Goal: Task Accomplishment & Management: Manage account settings

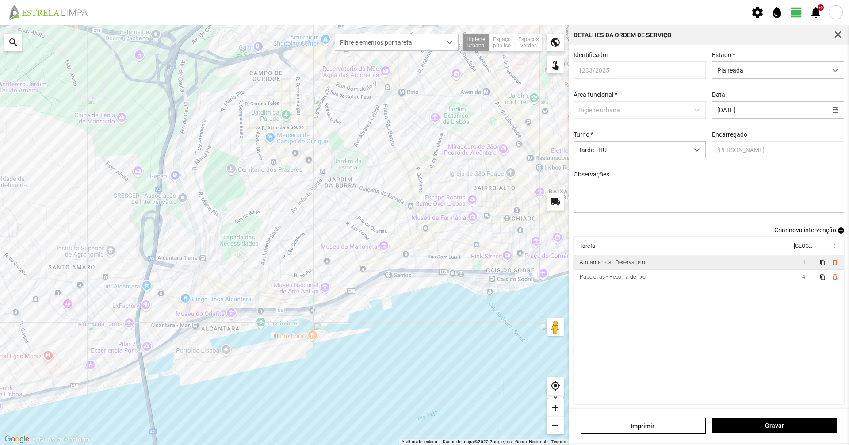
click at [663, 264] on td "Arruamentos - Deservagem" at bounding box center [682, 262] width 218 height 15
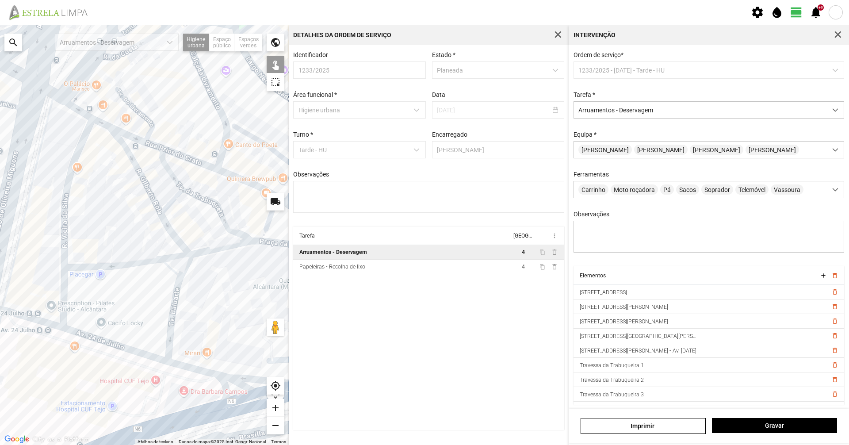
drag, startPoint x: 76, startPoint y: 288, endPoint x: 157, endPoint y: 294, distance: 82.0
click at [157, 294] on div at bounding box center [144, 235] width 289 height 420
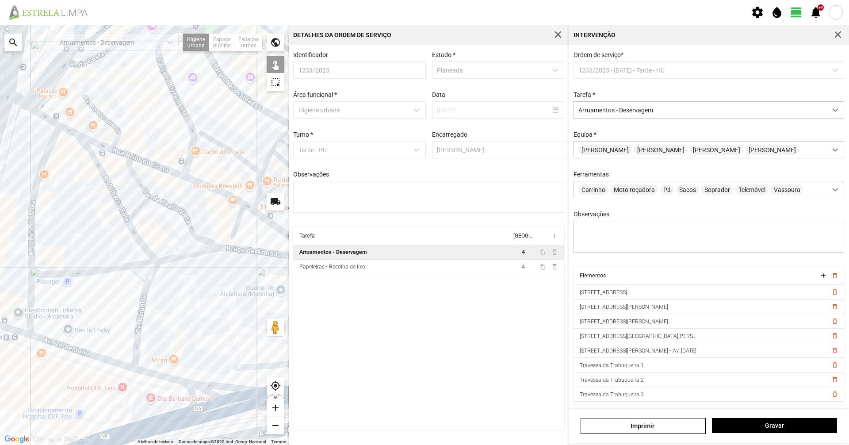
drag, startPoint x: 219, startPoint y: 287, endPoint x: 183, endPoint y: 294, distance: 36.5
click at [183, 294] on div at bounding box center [144, 235] width 289 height 420
click at [745, 426] on span "Gravar" at bounding box center [775, 425] width 116 height 7
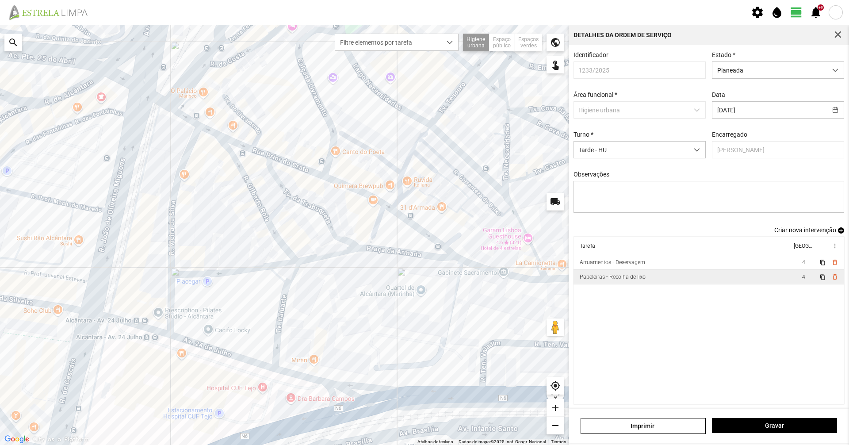
click at [693, 275] on td "Papeleiras - Recolha de lixo" at bounding box center [682, 277] width 218 height 15
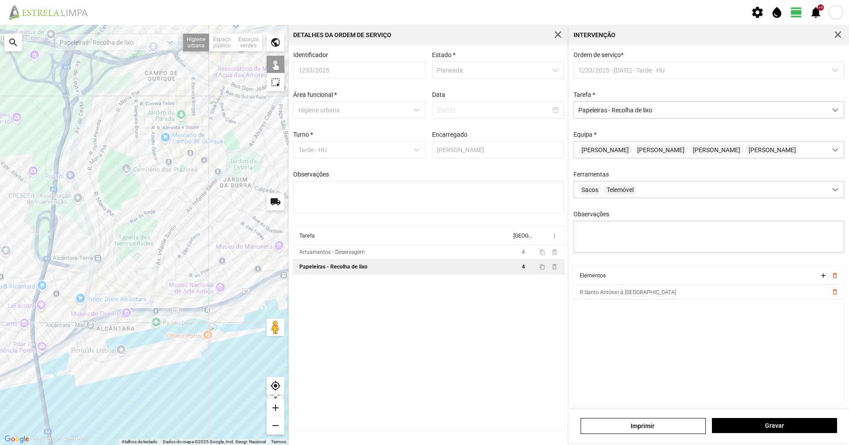
click at [836, 32] on span "button" at bounding box center [838, 35] width 8 height 8
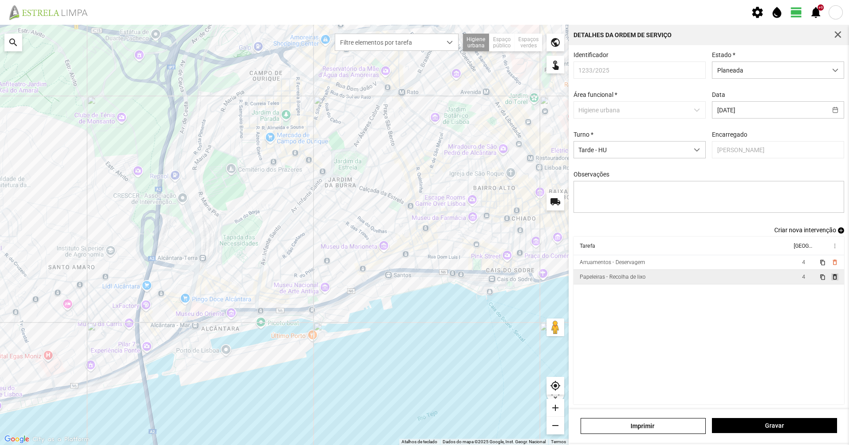
click at [831, 280] on span "delete_outline" at bounding box center [834, 276] width 7 height 7
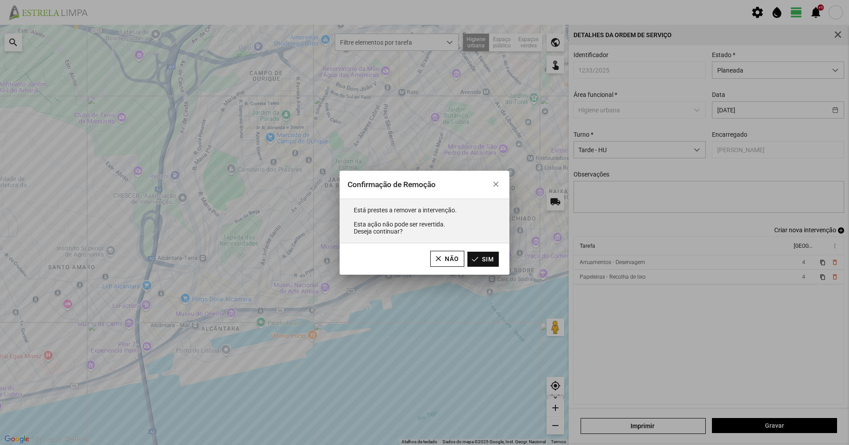
click at [495, 260] on button "Sim" at bounding box center [482, 259] width 31 height 15
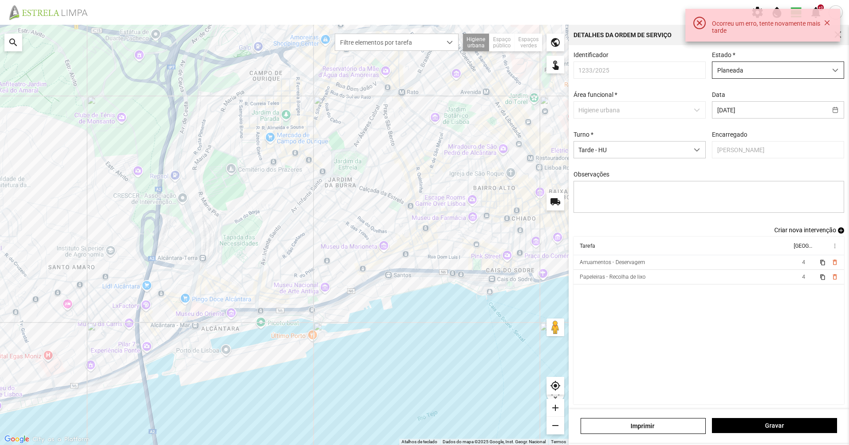
click at [746, 69] on span "Planeada" at bounding box center [769, 70] width 114 height 16
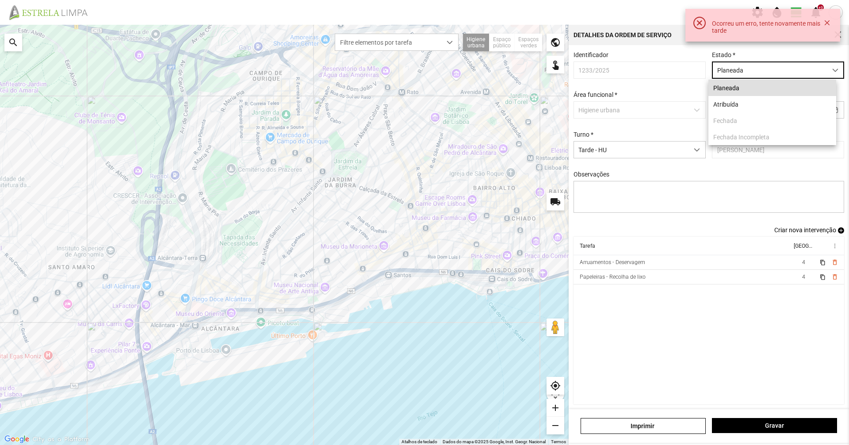
scroll to position [5, 39]
click at [817, 52] on div "Estado * Planeada" at bounding box center [778, 64] width 138 height 27
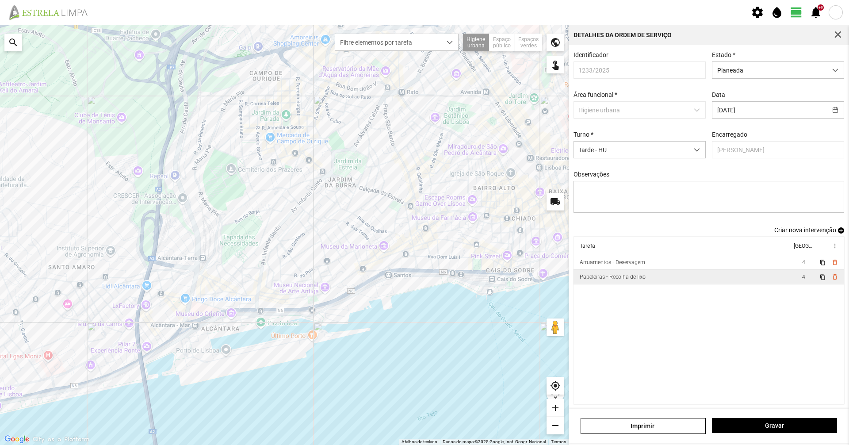
click at [827, 284] on td "content_copy delete_outline" at bounding box center [830, 277] width 28 height 15
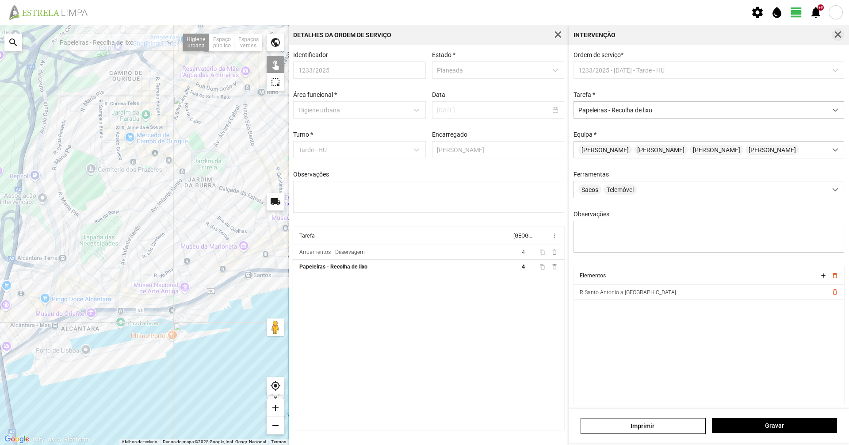
click at [836, 41] on div "Intervenção" at bounding box center [709, 35] width 280 height 20
click at [840, 37] on span "button" at bounding box center [838, 35] width 8 height 8
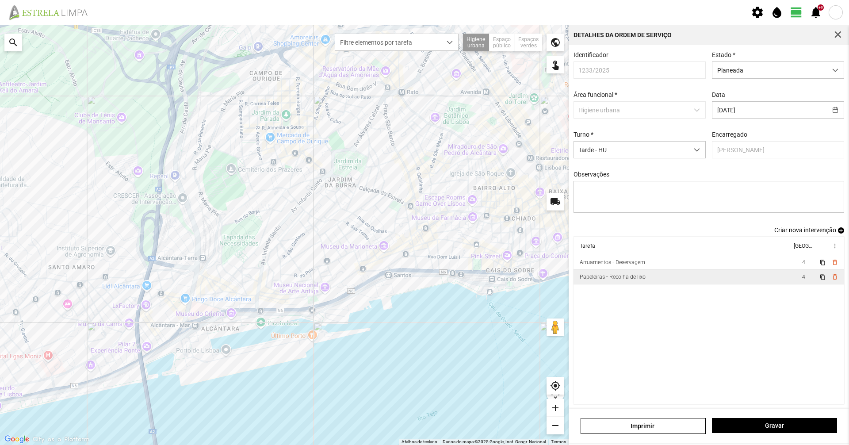
click at [829, 275] on td "content_copy delete_outline" at bounding box center [830, 277] width 28 height 15
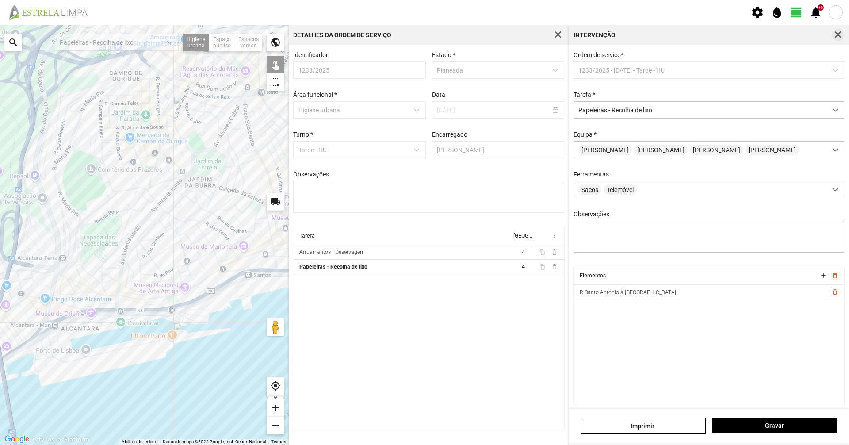
click at [840, 37] on span "button" at bounding box center [838, 35] width 8 height 8
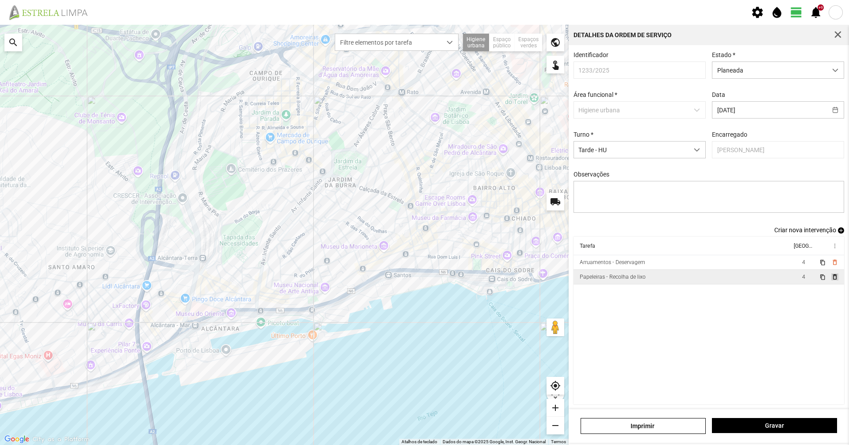
click at [831, 278] on span "delete_outline" at bounding box center [834, 276] width 7 height 7
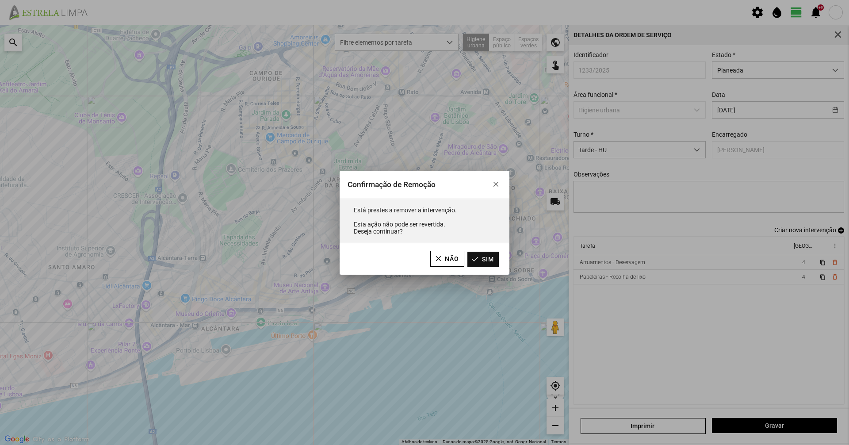
click at [481, 265] on button "Sim" at bounding box center [482, 259] width 31 height 15
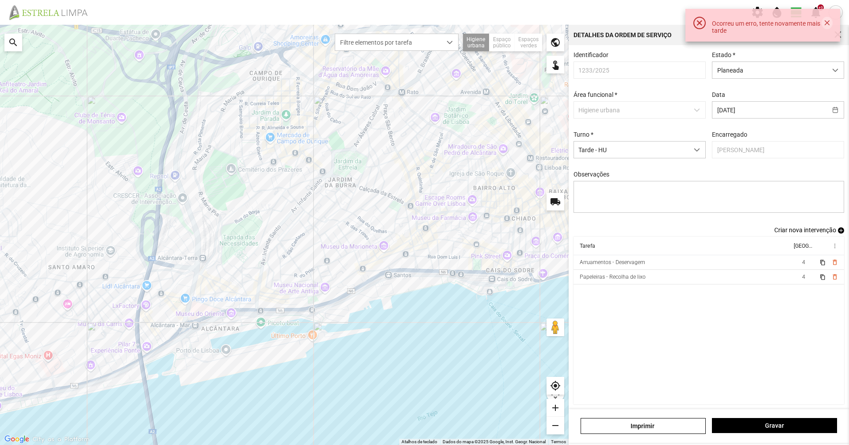
click at [827, 23] on button "button" at bounding box center [826, 23] width 11 height 12
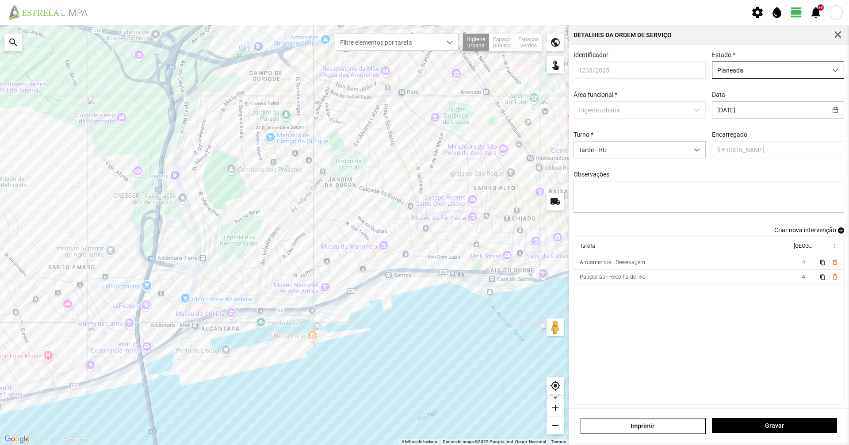
click at [742, 78] on span "Planeada" at bounding box center [769, 70] width 114 height 16
click at [734, 101] on li "Atribuída" at bounding box center [772, 104] width 128 height 16
click at [759, 427] on span "Gravar" at bounding box center [775, 425] width 116 height 7
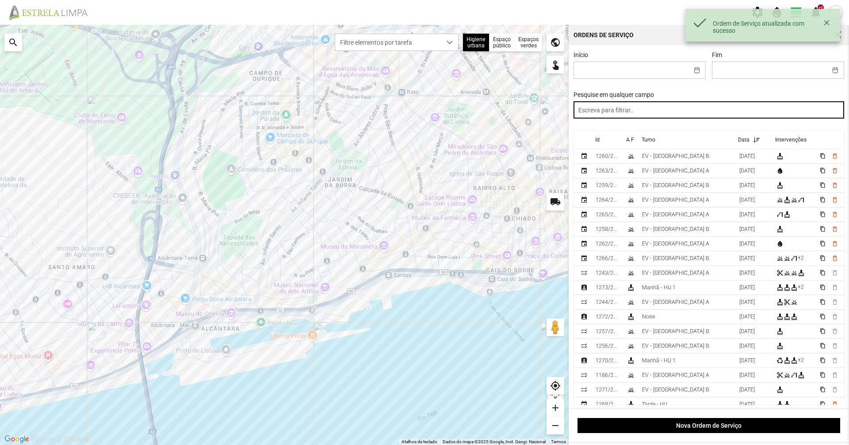
click at [713, 111] on input "text" at bounding box center [708, 109] width 271 height 17
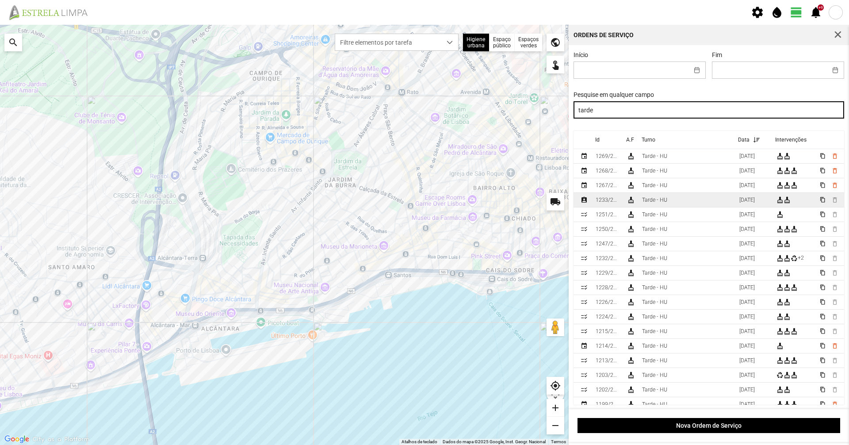
type input "tarde"
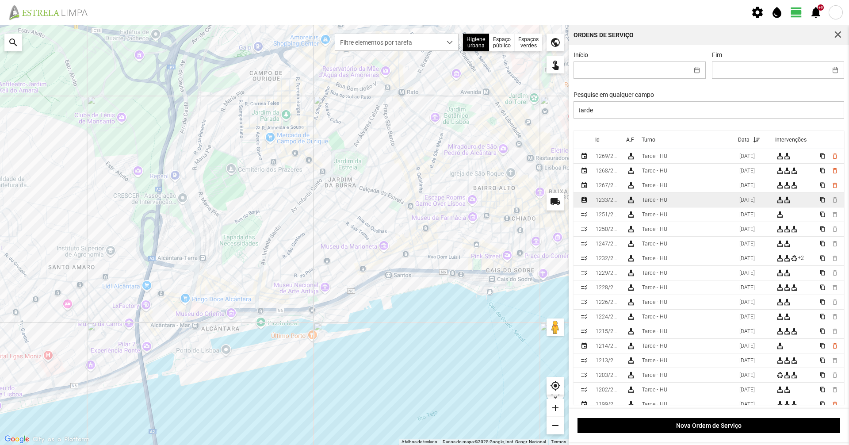
click at [691, 198] on td "Tarde - HU" at bounding box center [686, 200] width 97 height 15
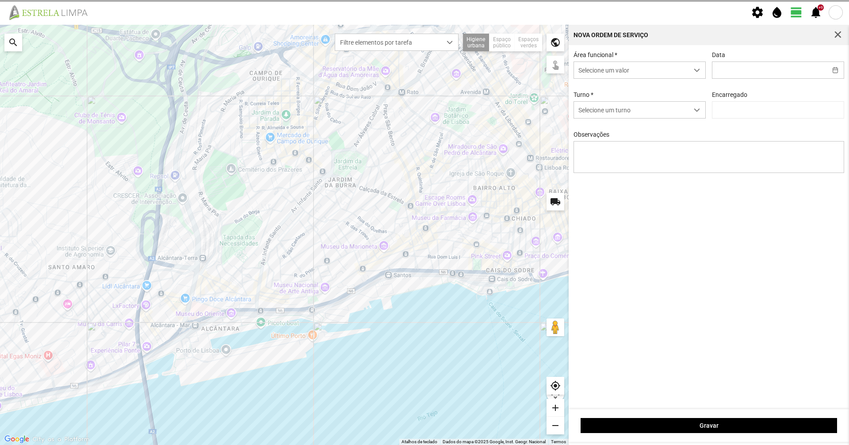
type input "[DATE]"
type input "[PERSON_NAME]"
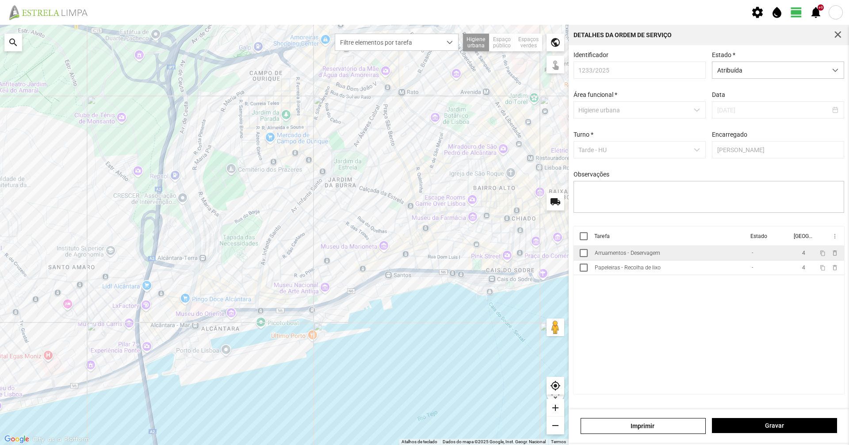
click at [677, 259] on td "Arruamentos - Deservagem" at bounding box center [669, 253] width 157 height 15
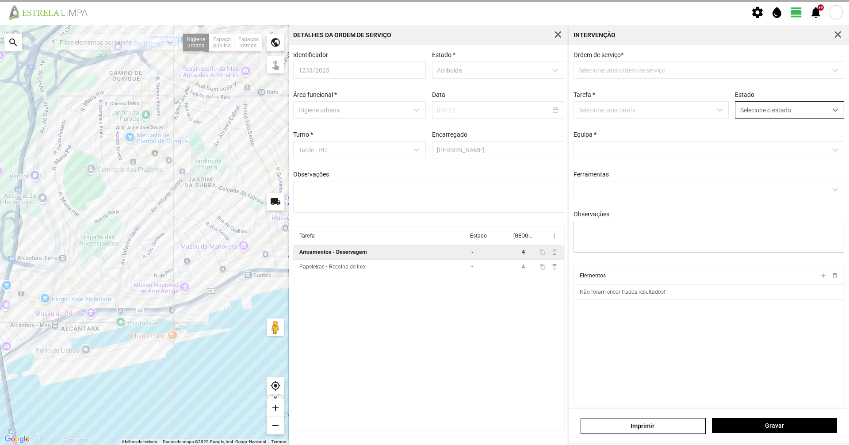
click at [762, 112] on span "Selecione o estado" at bounding box center [781, 110] width 92 height 16
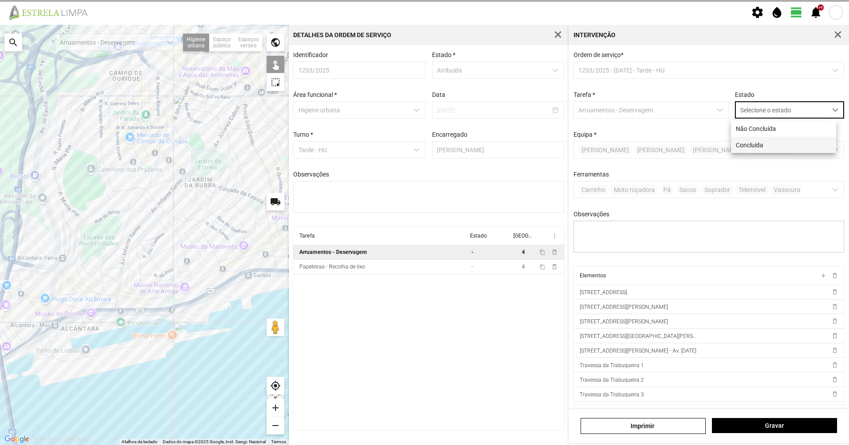
scroll to position [5, 39]
click at [752, 146] on li "Concluída" at bounding box center [783, 145] width 105 height 16
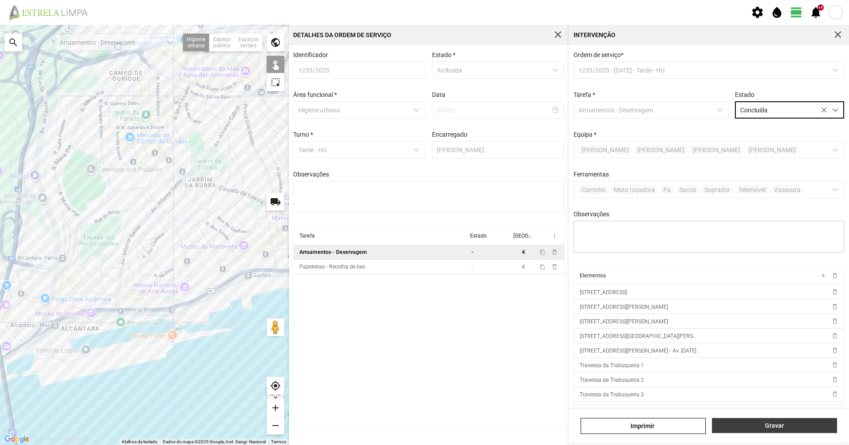
click at [736, 418] on button "Gravar" at bounding box center [774, 425] width 125 height 15
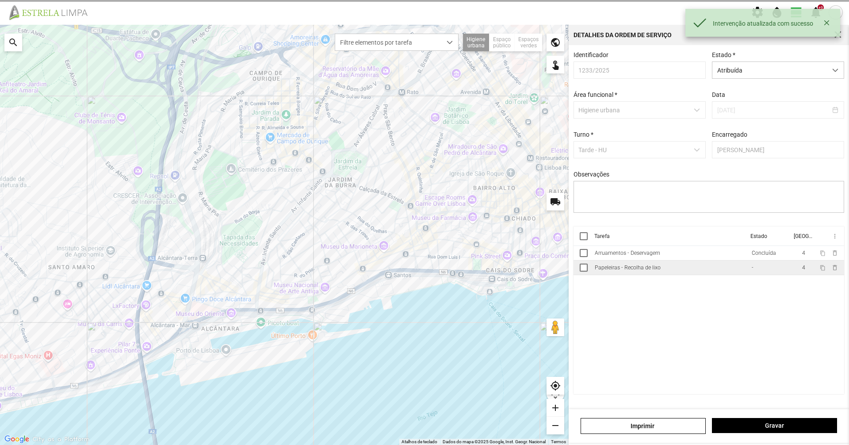
click at [723, 275] on td "Papeleiras - Recolha de lixo" at bounding box center [669, 267] width 157 height 15
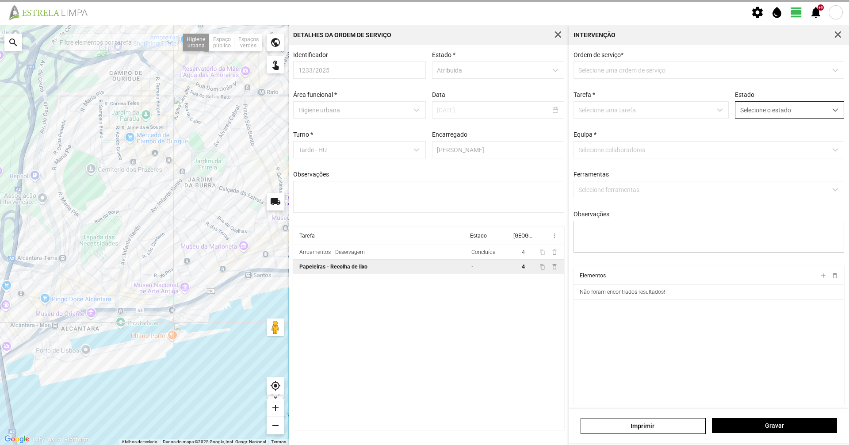
click at [771, 118] on div "Selecione o estado" at bounding box center [789, 109] width 109 height 17
click at [770, 145] on li "Concluída" at bounding box center [783, 145] width 105 height 16
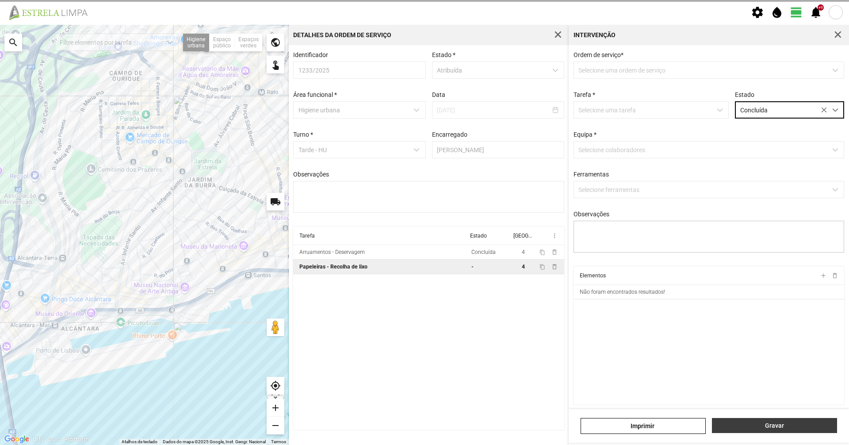
click at [786, 420] on button "Gravar" at bounding box center [774, 425] width 125 height 15
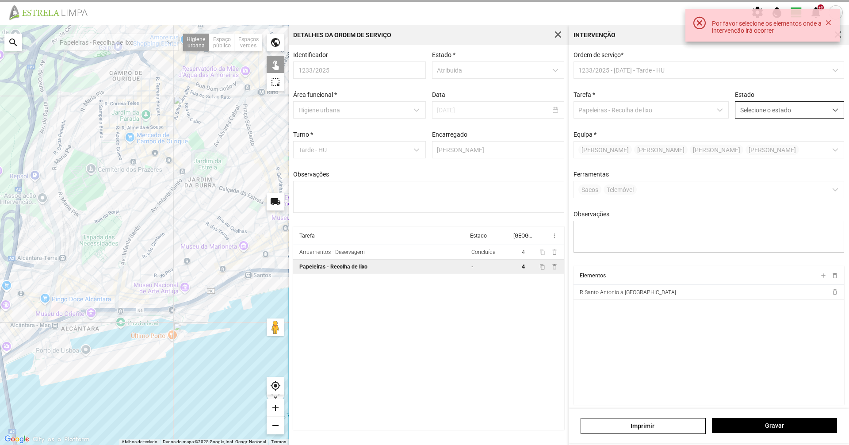
click at [819, 118] on div "Selecione o estado" at bounding box center [789, 109] width 109 height 17
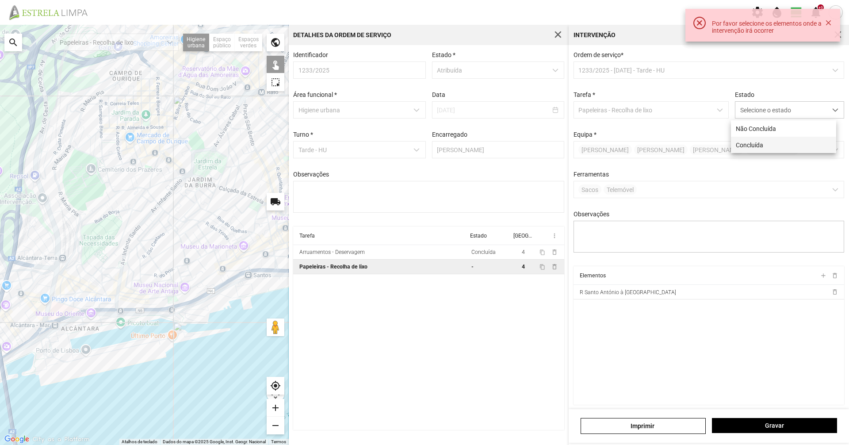
click at [807, 138] on li "Concluída" at bounding box center [783, 145] width 105 height 16
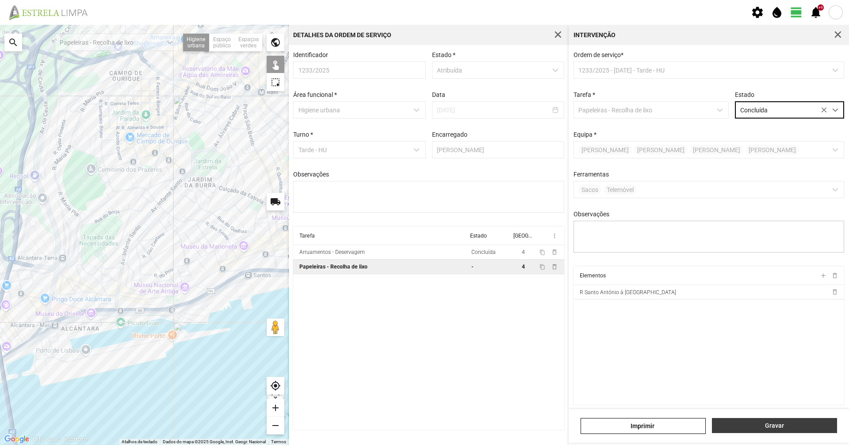
click at [811, 427] on span "Gravar" at bounding box center [775, 425] width 116 height 7
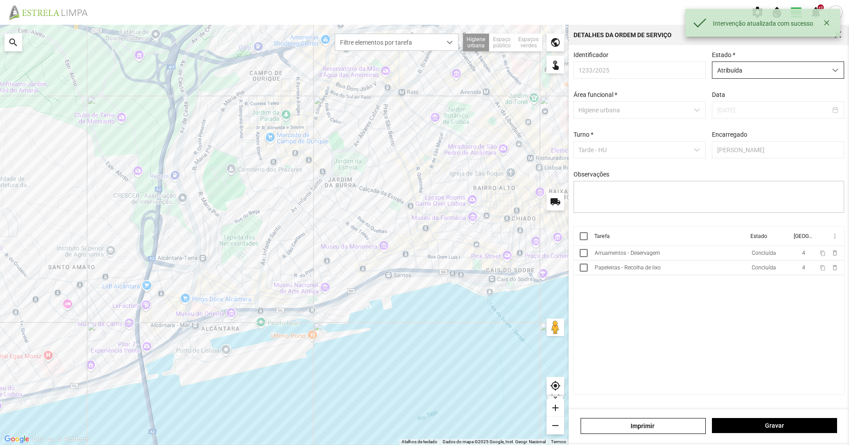
click at [774, 73] on span "Atribuída" at bounding box center [769, 70] width 114 height 16
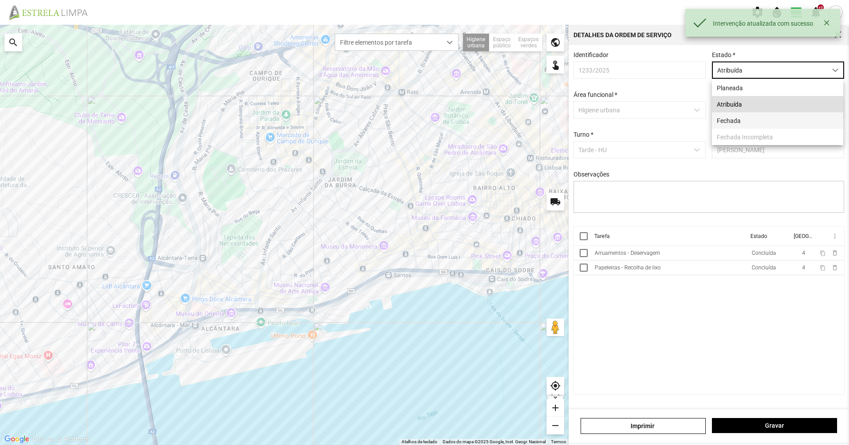
click at [749, 117] on li "Fechada" at bounding box center [777, 120] width 131 height 16
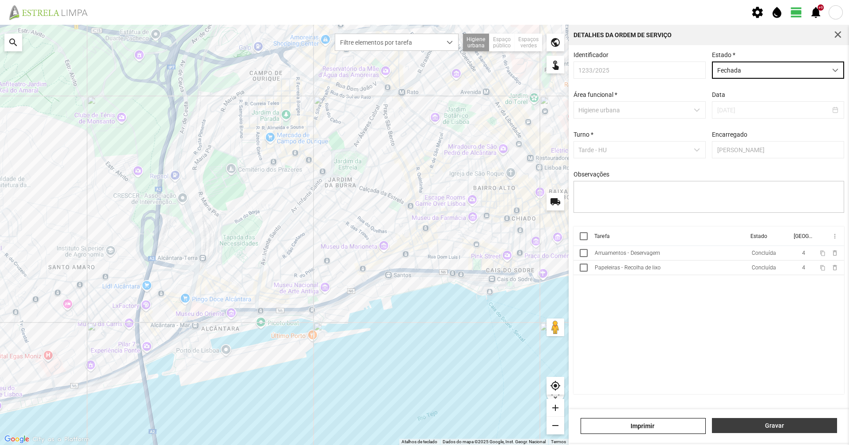
click at [766, 424] on span "Gravar" at bounding box center [775, 425] width 116 height 7
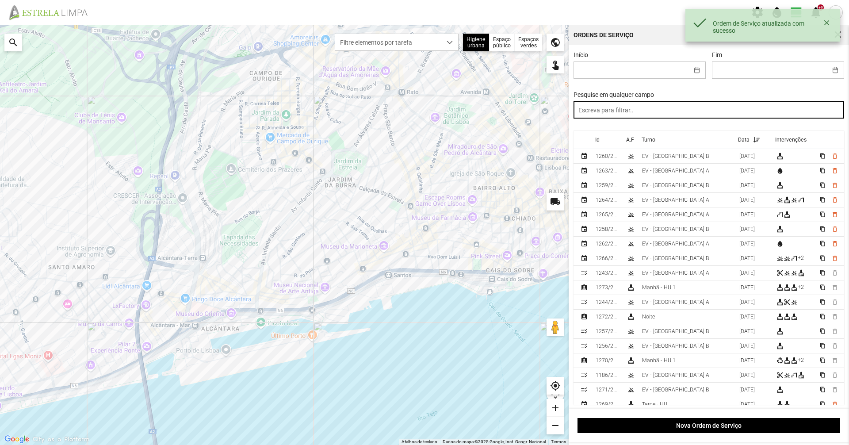
click at [611, 112] on input "text" at bounding box center [708, 109] width 271 height 17
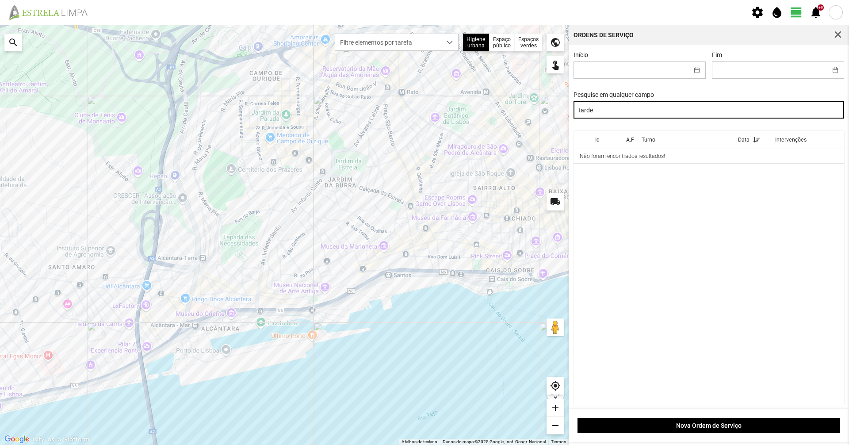
type input "tarde"
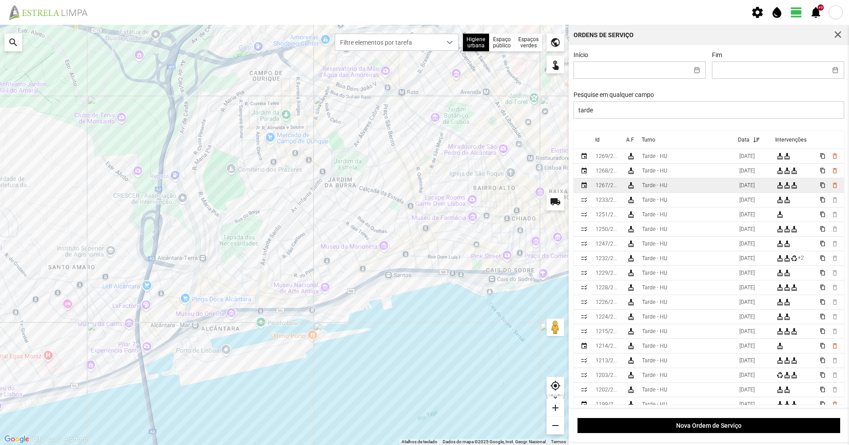
click at [632, 185] on div "cleaning_services" at bounding box center [630, 185] width 7 height 7
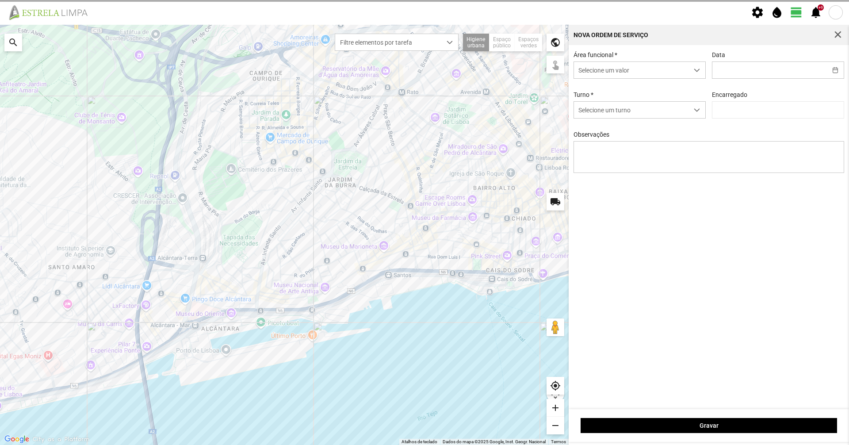
type input "[DATE]"
type input "[PERSON_NAME]"
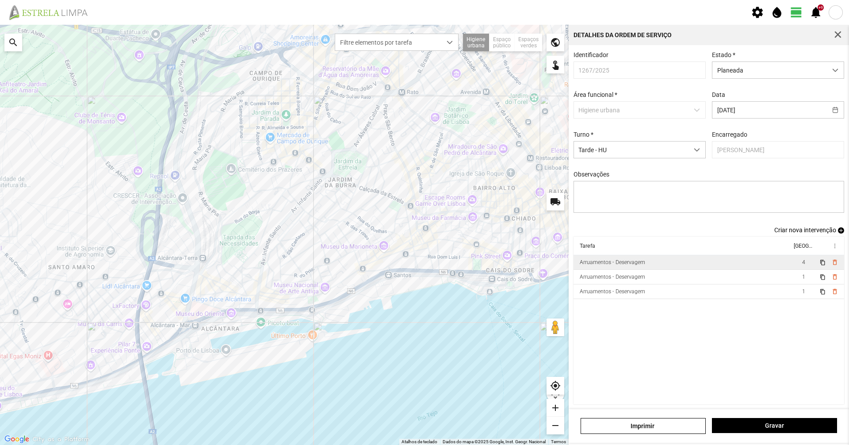
click at [622, 265] on div "Arruamentos - Deservagem" at bounding box center [612, 262] width 65 height 6
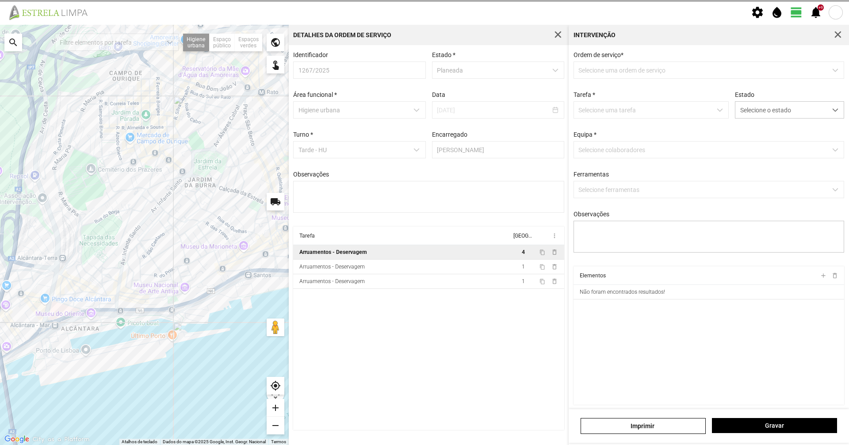
type textarea "[PERSON_NAME], Diogo"
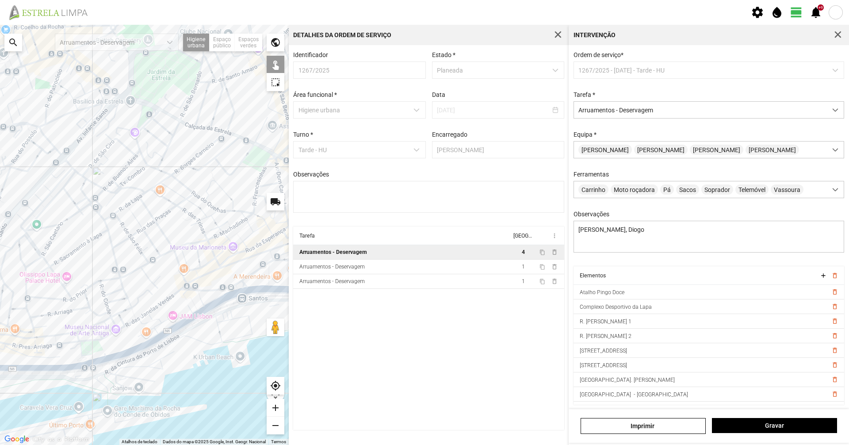
click at [227, 210] on div at bounding box center [144, 235] width 289 height 420
click at [231, 200] on div at bounding box center [144, 235] width 289 height 420
click at [211, 175] on div at bounding box center [144, 235] width 289 height 420
click at [209, 187] on div at bounding box center [144, 235] width 289 height 420
click at [216, 166] on div at bounding box center [144, 235] width 289 height 420
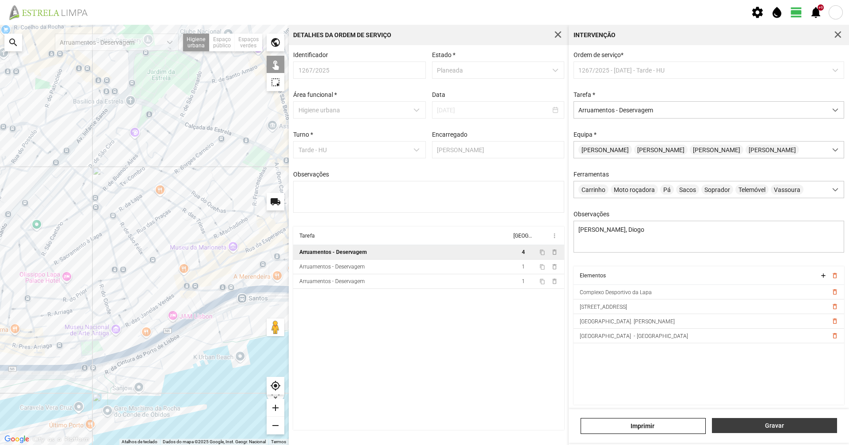
click at [780, 431] on button "Gravar" at bounding box center [774, 425] width 125 height 15
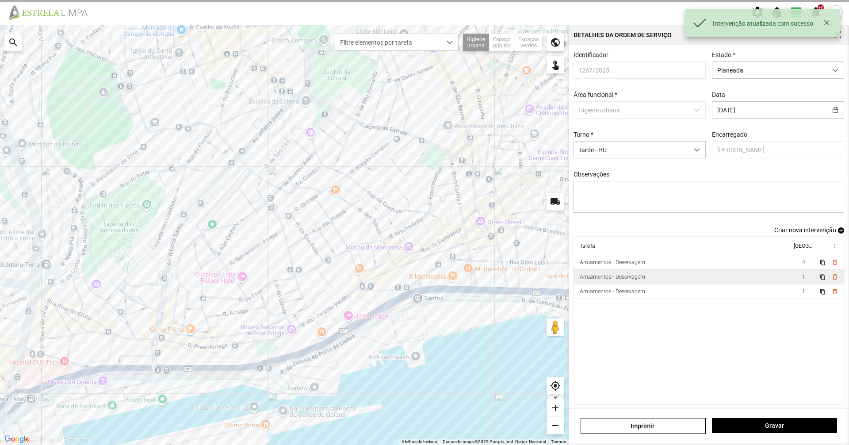
click at [690, 282] on td "Arruamentos - Deservagem" at bounding box center [682, 277] width 218 height 15
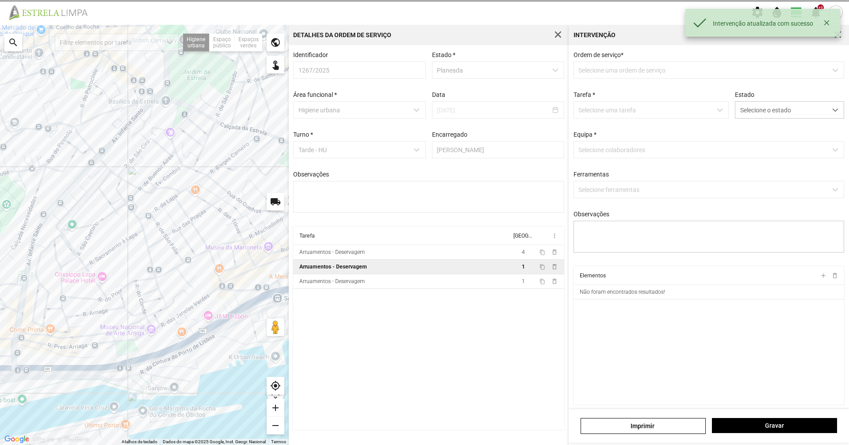
type textarea "[PERSON_NAME], Braima"
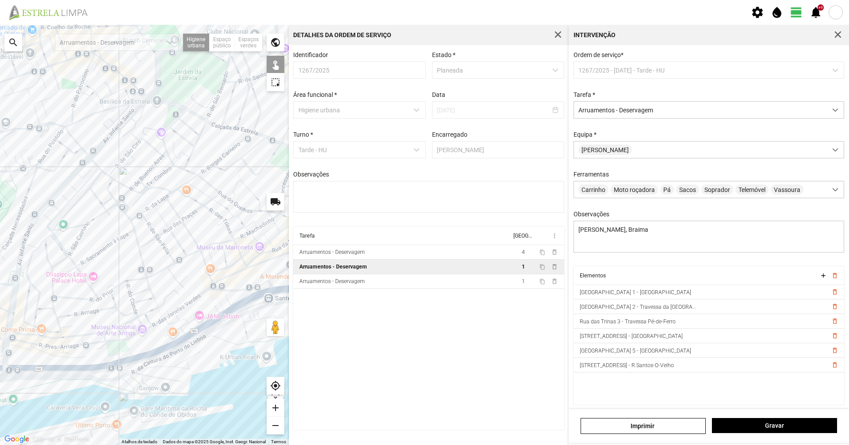
drag, startPoint x: 216, startPoint y: 138, endPoint x: 207, endPoint y: 137, distance: 8.9
click at [207, 137] on div at bounding box center [144, 235] width 289 height 420
click at [776, 421] on button "Gravar" at bounding box center [774, 425] width 125 height 15
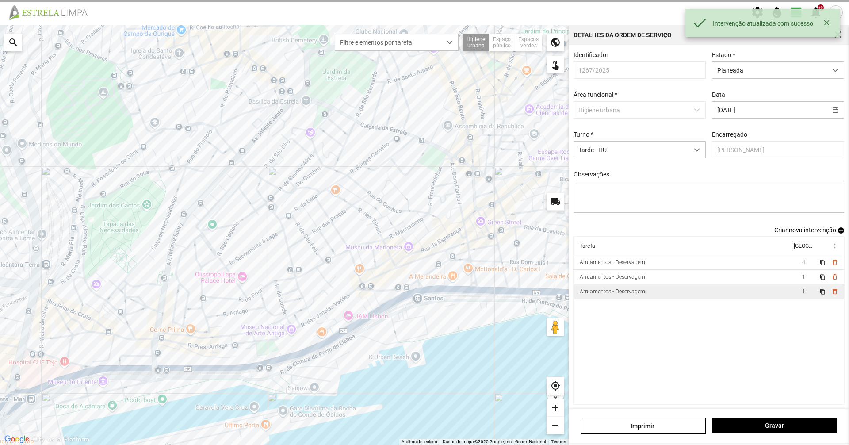
click at [641, 294] on div "Arruamentos - Deservagem" at bounding box center [612, 291] width 65 height 6
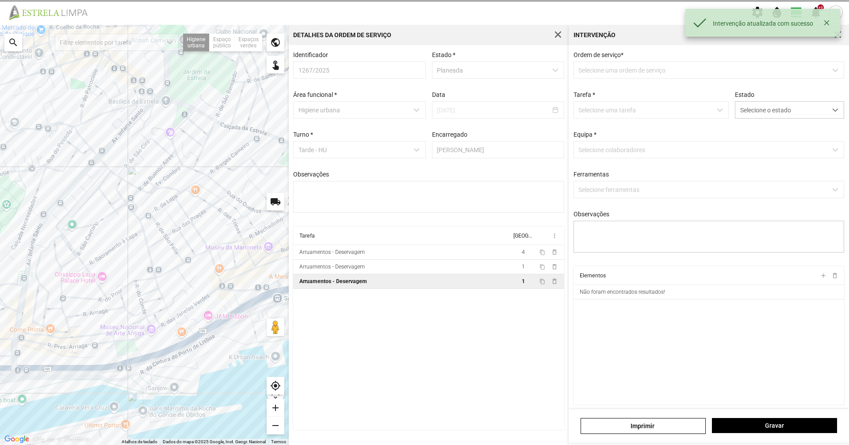
type textarea "[PERSON_NAME], Diogo"
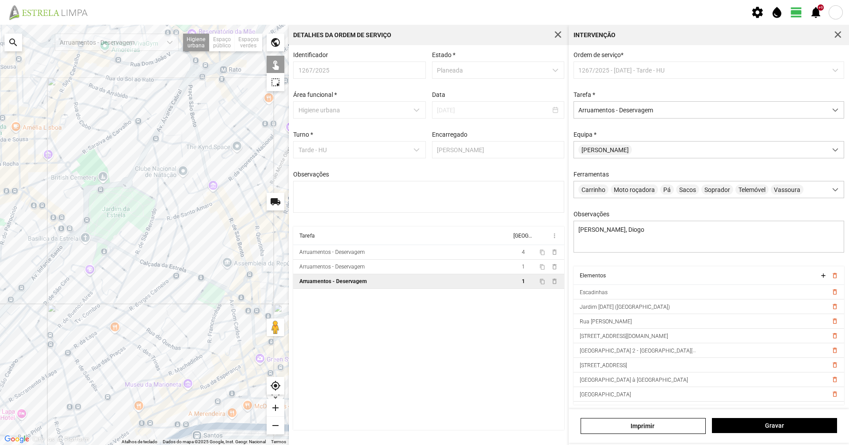
drag, startPoint x: 157, startPoint y: 117, endPoint x: 75, endPoint y: 255, distance: 160.2
click at [75, 255] on div at bounding box center [144, 235] width 289 height 420
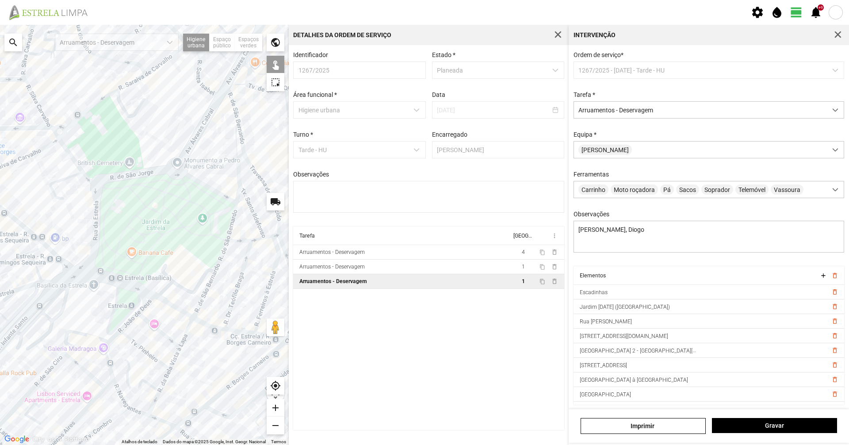
drag, startPoint x: 109, startPoint y: 191, endPoint x: 125, endPoint y: 233, distance: 44.9
click at [125, 233] on div at bounding box center [144, 235] width 289 height 420
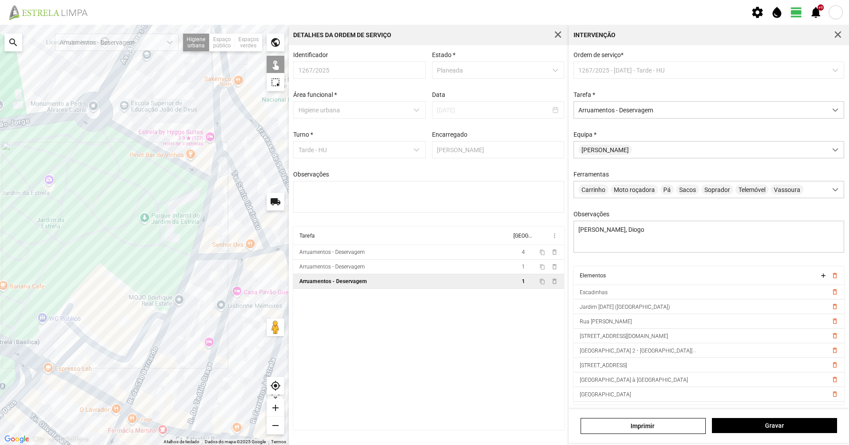
drag, startPoint x: 103, startPoint y: 190, endPoint x: 47, endPoint y: 179, distance: 56.3
click at [47, 179] on div at bounding box center [144, 235] width 289 height 420
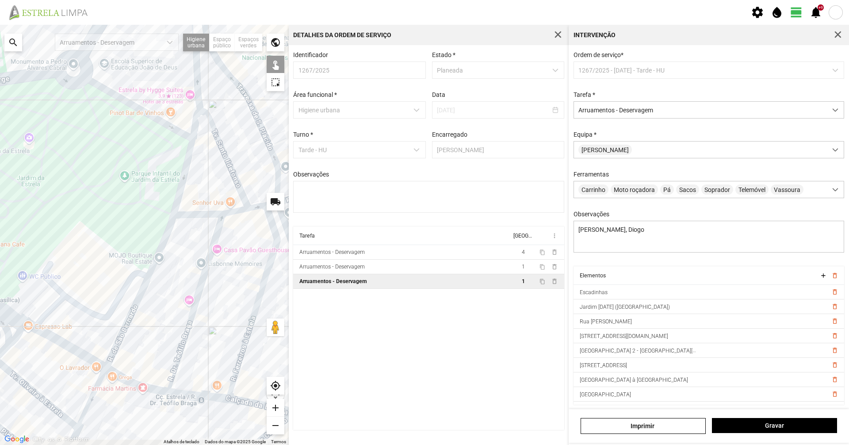
drag, startPoint x: 158, startPoint y: 271, endPoint x: 109, endPoint y: 212, distance: 76.6
click at [109, 212] on div at bounding box center [144, 235] width 289 height 420
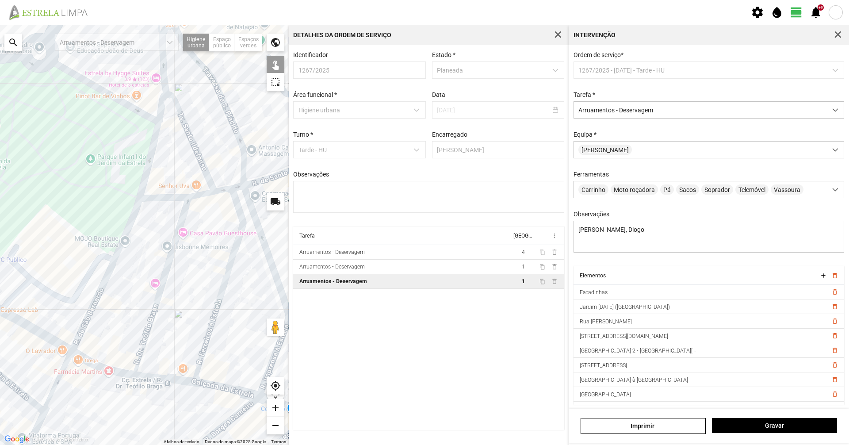
click at [164, 196] on div at bounding box center [144, 235] width 289 height 420
click at [184, 214] on div at bounding box center [144, 235] width 289 height 420
click at [240, 212] on div at bounding box center [144, 235] width 289 height 420
click at [220, 191] on div at bounding box center [144, 235] width 289 height 420
click at [252, 205] on div at bounding box center [144, 235] width 289 height 420
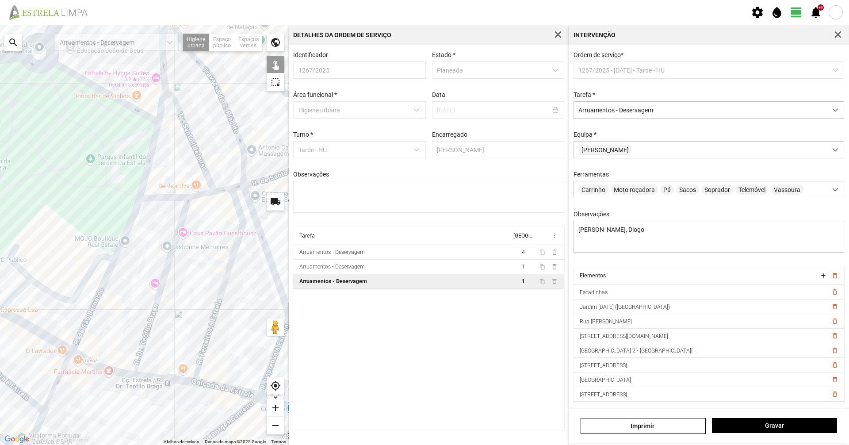
click at [240, 187] on div at bounding box center [144, 235] width 289 height 420
click at [253, 182] on div at bounding box center [144, 235] width 289 height 420
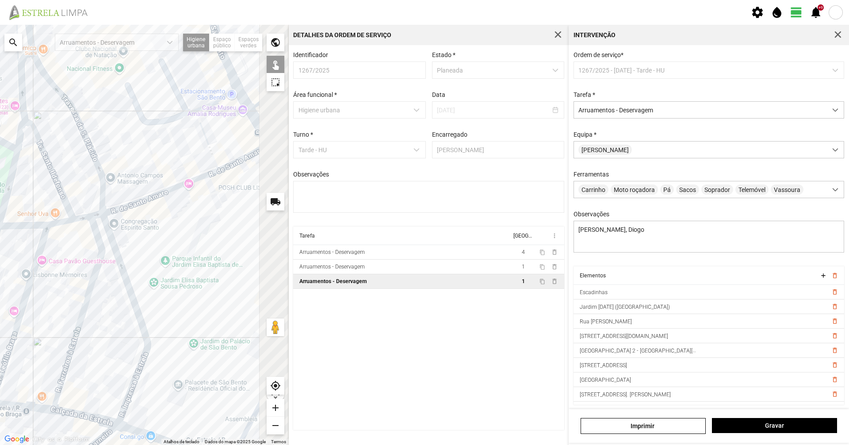
drag, startPoint x: 256, startPoint y: 186, endPoint x: 114, endPoint y: 214, distance: 143.7
click at [114, 214] on div at bounding box center [144, 235] width 289 height 420
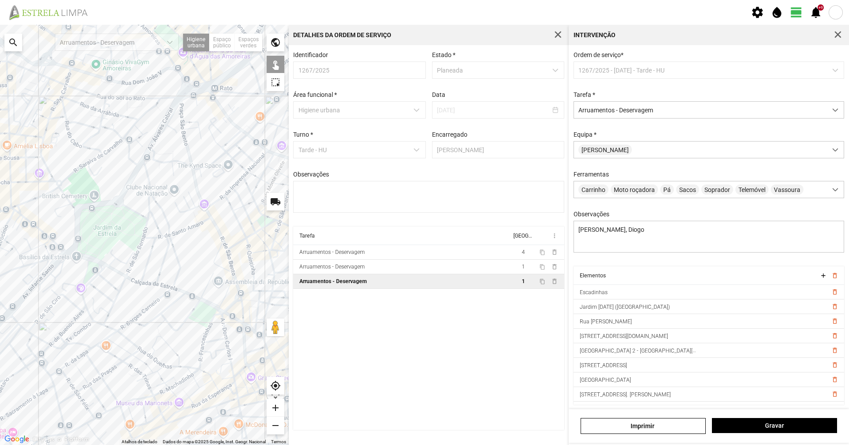
click at [229, 250] on div at bounding box center [144, 235] width 289 height 420
click at [238, 297] on div at bounding box center [144, 235] width 289 height 420
click at [807, 424] on span "Gravar" at bounding box center [775, 425] width 116 height 7
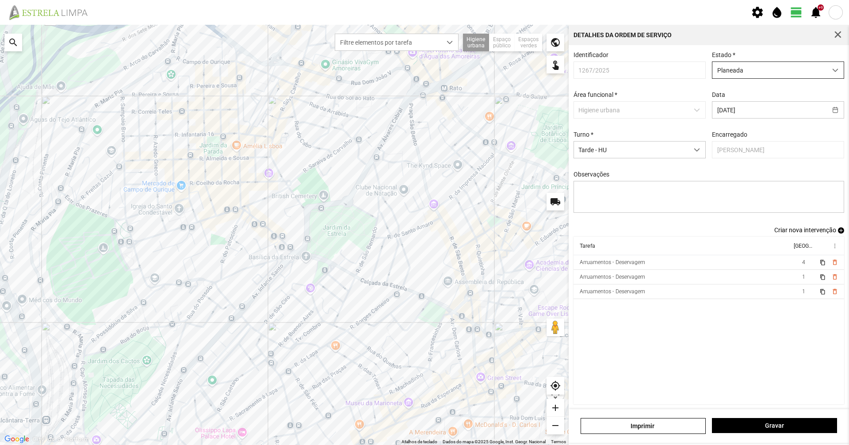
click at [743, 69] on span "Planeada" at bounding box center [769, 70] width 114 height 16
click at [731, 104] on li "Atribuída" at bounding box center [772, 104] width 128 height 16
click at [750, 420] on button "Gravar" at bounding box center [774, 425] width 125 height 15
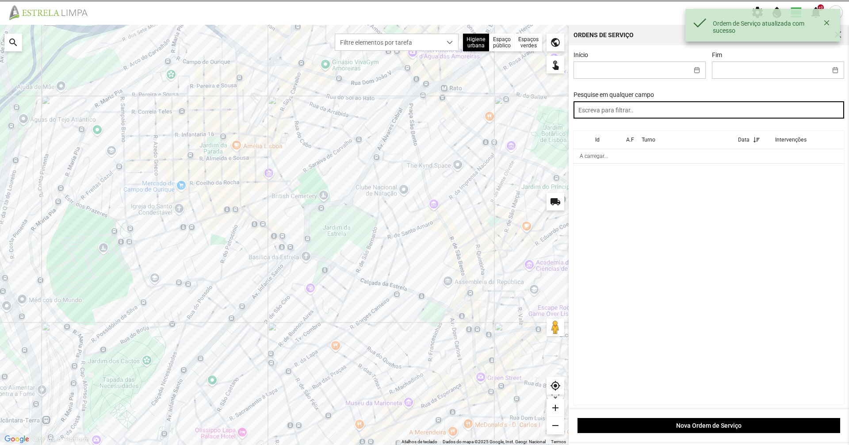
click at [659, 107] on input "text" at bounding box center [708, 109] width 271 height 17
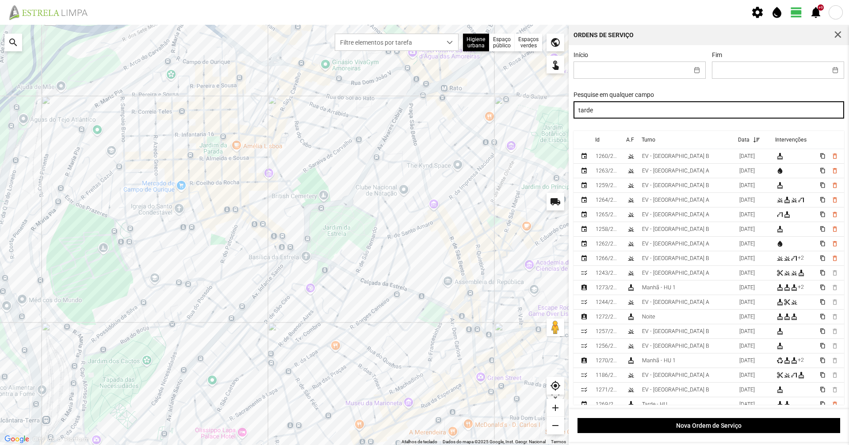
type input "tarde"
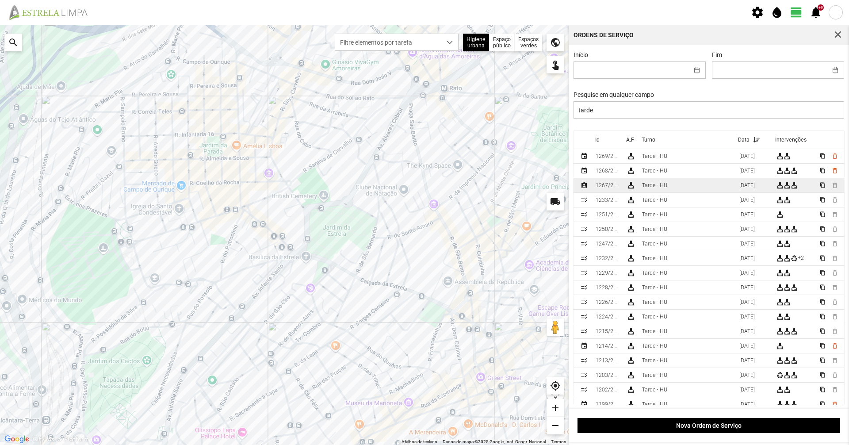
click at [630, 188] on div "cleaning_services" at bounding box center [630, 185] width 7 height 7
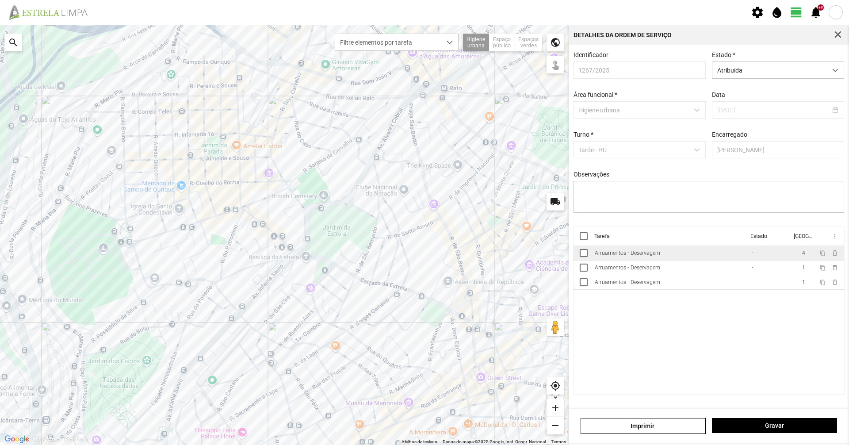
click at [619, 260] on td "Arruamentos - Deservagem" at bounding box center [669, 253] width 157 height 15
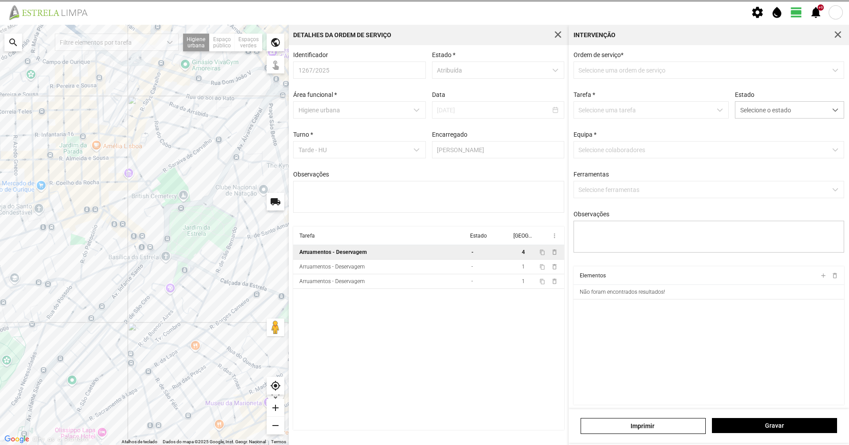
type textarea "[PERSON_NAME], Diogo"
click at [759, 108] on span "Selecione o estado" at bounding box center [781, 110] width 92 height 16
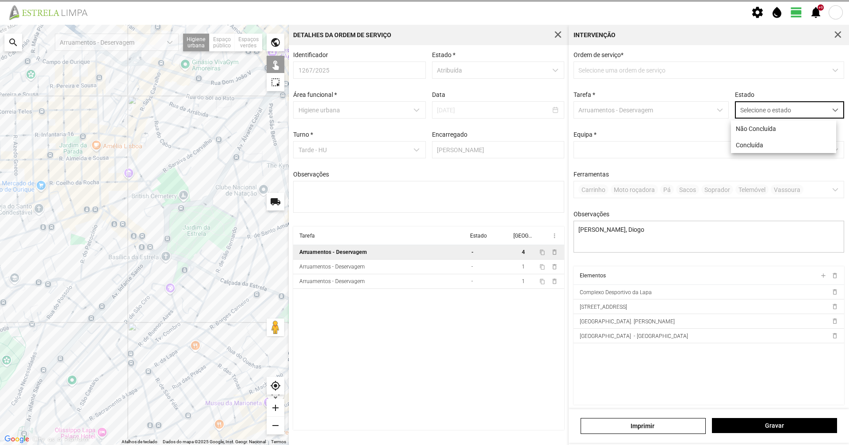
scroll to position [5, 39]
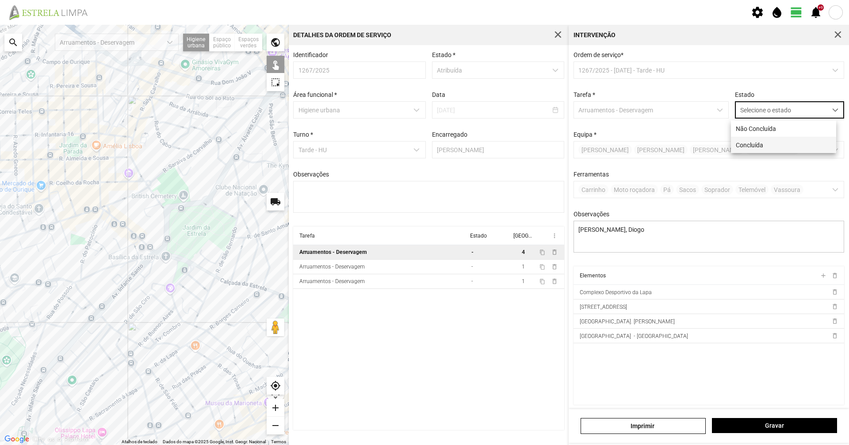
click at [767, 145] on li "Concluída" at bounding box center [783, 145] width 105 height 16
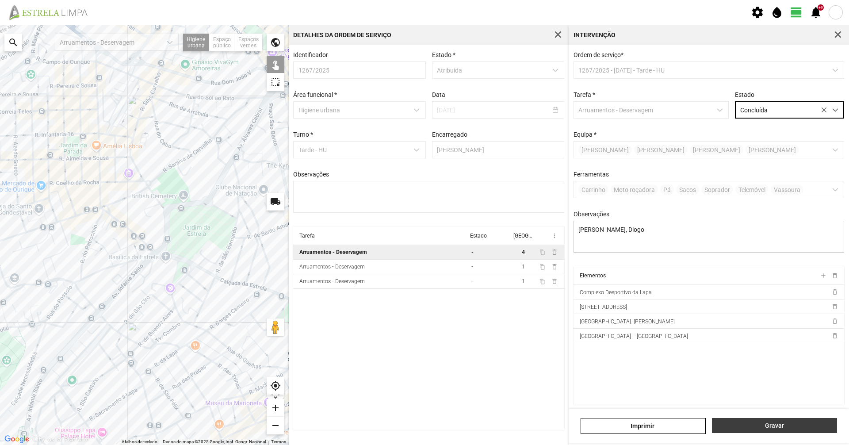
click at [801, 420] on button "Gravar" at bounding box center [774, 425] width 125 height 15
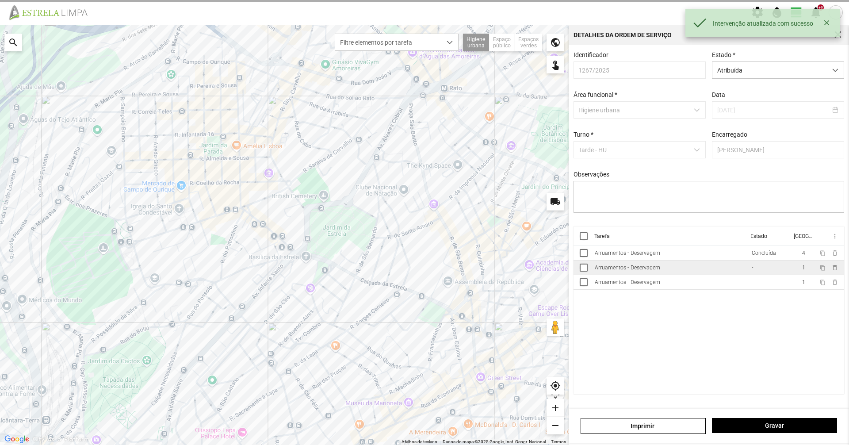
click at [707, 268] on td "Arruamentos - Deservagem" at bounding box center [669, 267] width 157 height 15
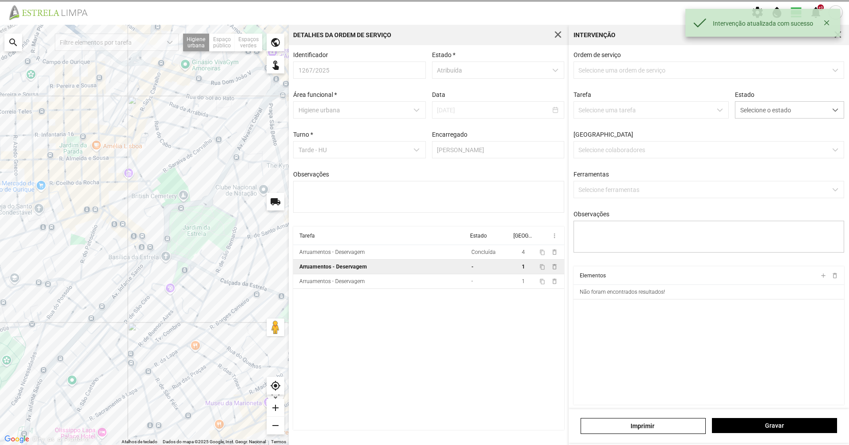
type textarea "[PERSON_NAME], Braima"
click at [759, 114] on span "Selecione o estado" at bounding box center [781, 110] width 92 height 16
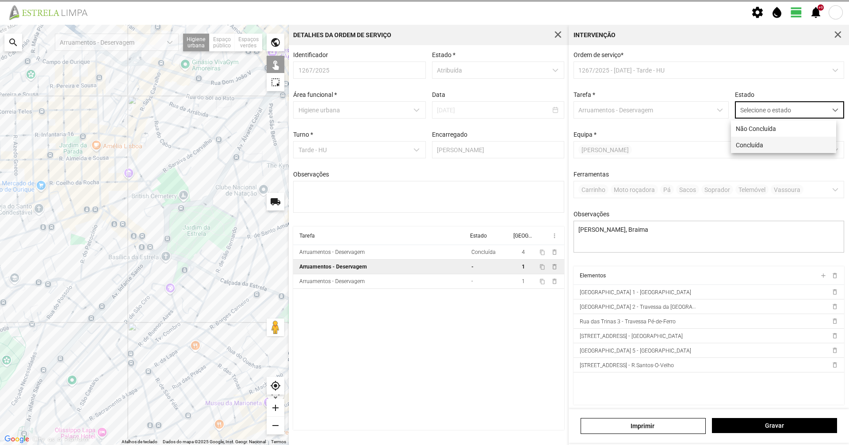
click at [756, 145] on li "Concluída" at bounding box center [783, 145] width 105 height 16
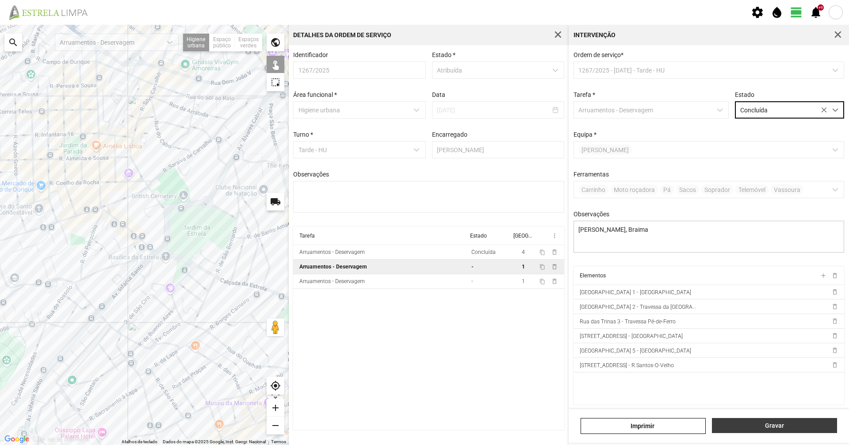
click at [794, 429] on span "Gravar" at bounding box center [775, 425] width 116 height 7
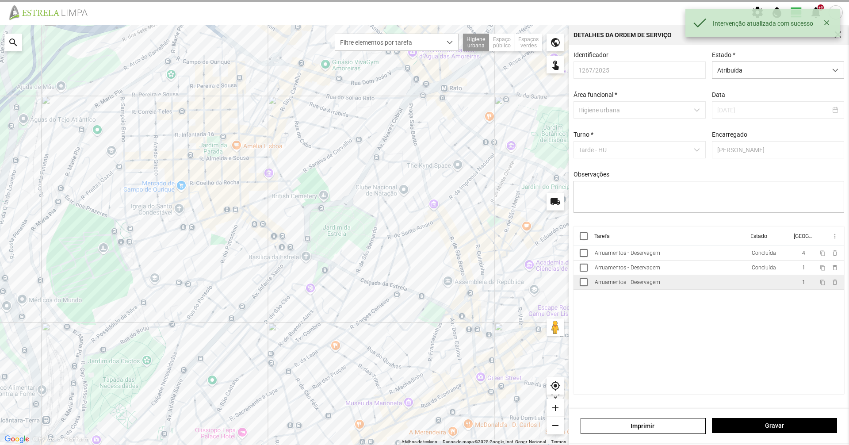
click at [741, 287] on td "Arruamentos - Deservagem" at bounding box center [669, 282] width 157 height 15
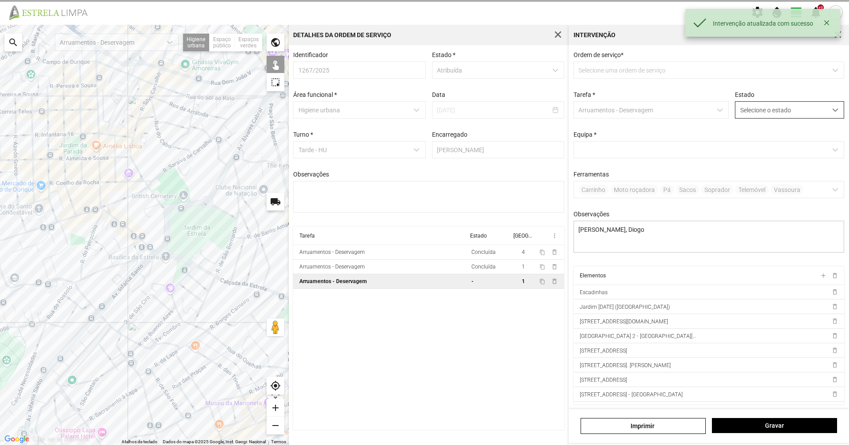
click at [748, 113] on span "Selecione o estado" at bounding box center [781, 110] width 92 height 16
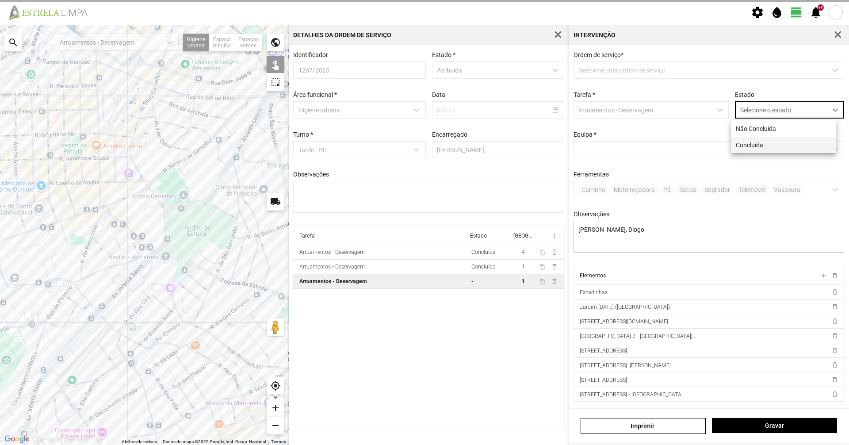
click at [751, 141] on li "Concluída" at bounding box center [783, 145] width 105 height 16
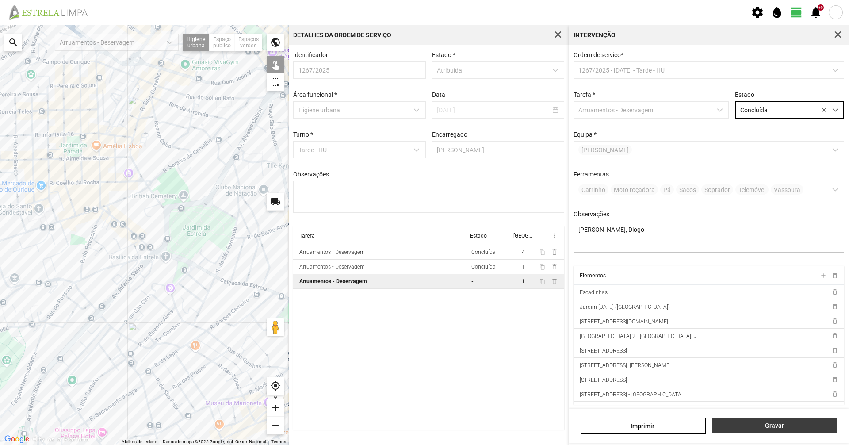
click at [793, 423] on span "Gravar" at bounding box center [775, 425] width 116 height 7
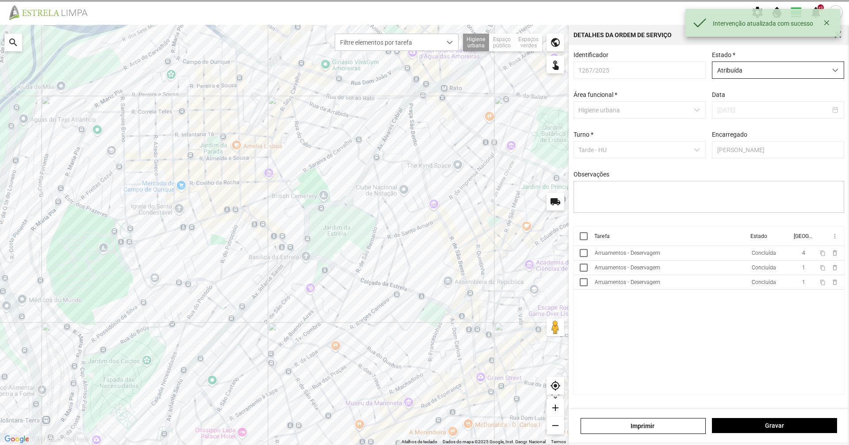
click at [798, 74] on span "Atribuída" at bounding box center [769, 70] width 114 height 16
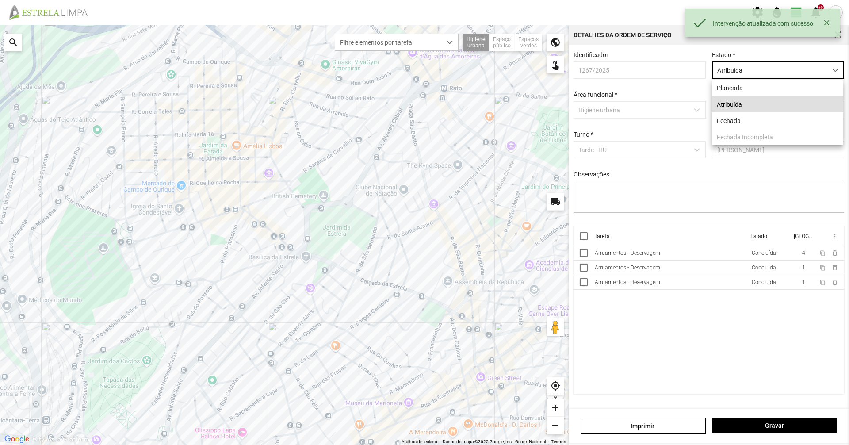
scroll to position [5, 39]
click at [769, 117] on li "Fechada" at bounding box center [777, 120] width 131 height 16
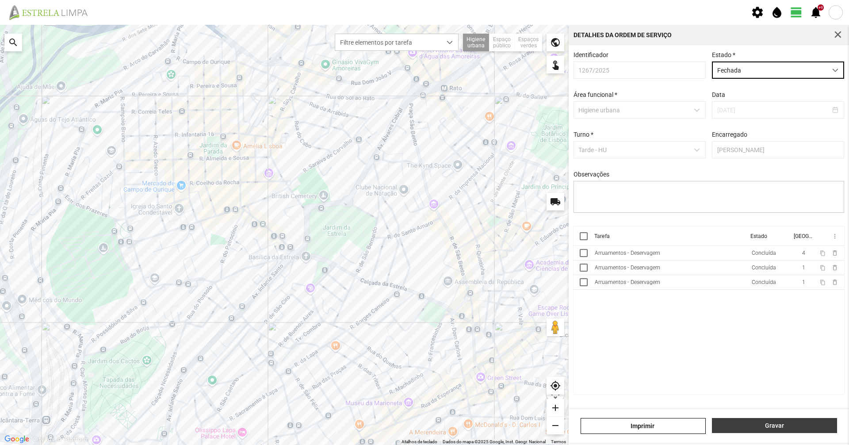
click at [784, 420] on button "Gravar" at bounding box center [774, 425] width 125 height 15
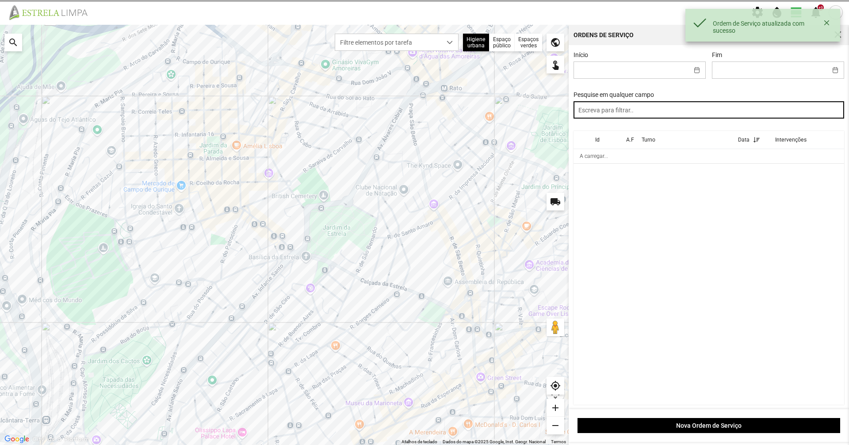
click at [614, 107] on input "text" at bounding box center [708, 109] width 271 height 17
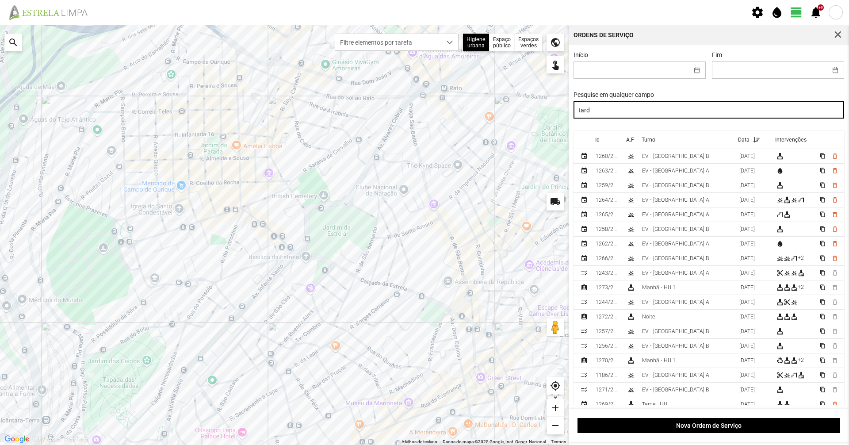
type input "tard"
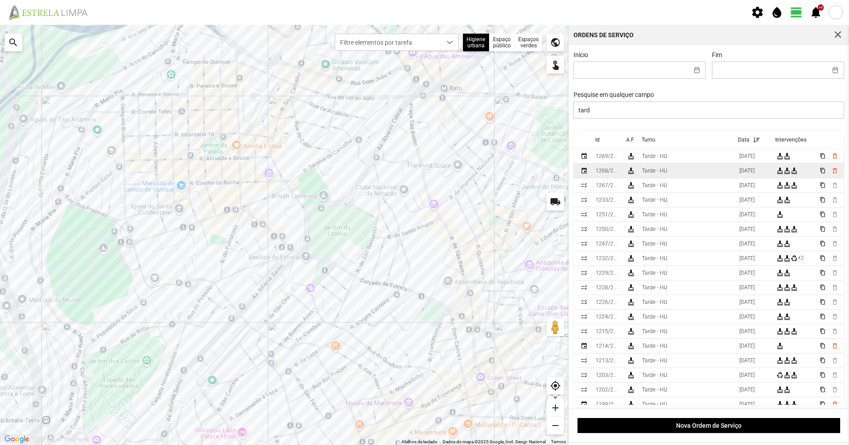
click at [607, 176] on td "1268/2025" at bounding box center [607, 171] width 31 height 15
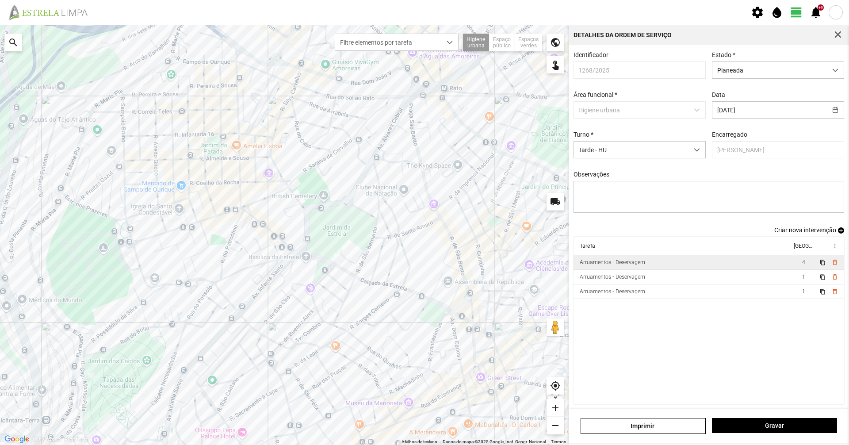
click at [629, 262] on td "Arruamentos - Deservagem" at bounding box center [682, 262] width 218 height 15
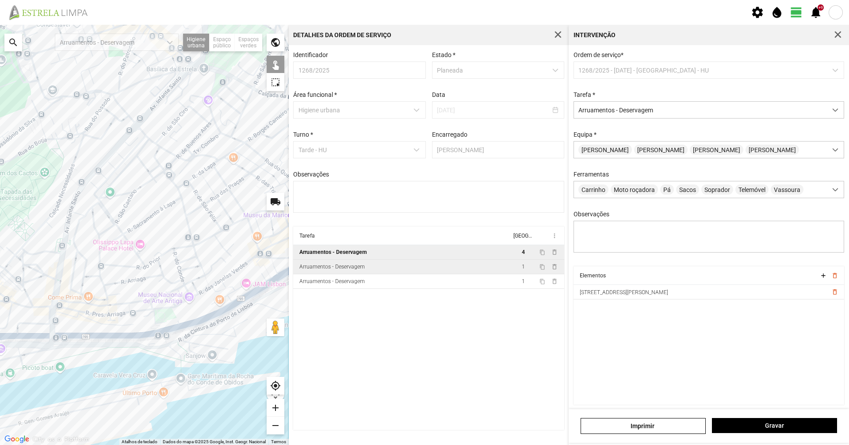
click at [381, 267] on td "Arruamentos - Deservagem" at bounding box center [402, 267] width 218 height 15
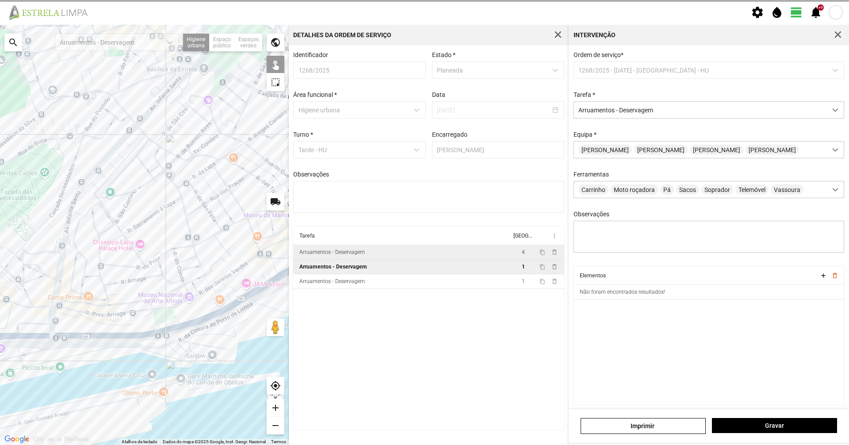
type textarea "[PERSON_NAME]. Diogo"
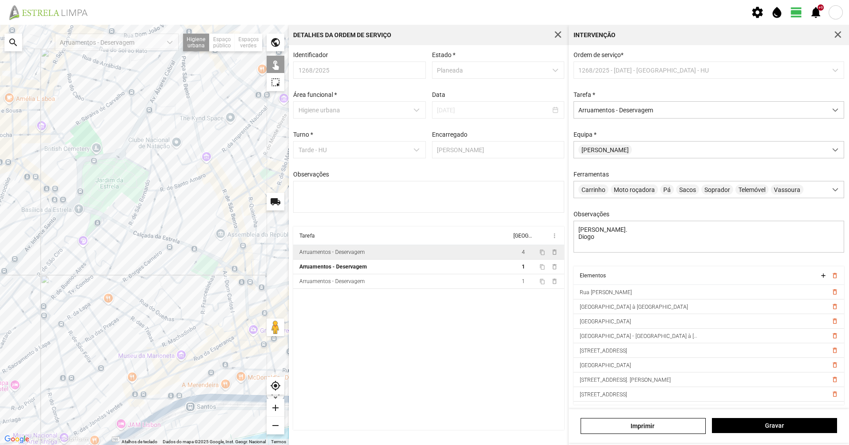
drag, startPoint x: 254, startPoint y: 114, endPoint x: 130, endPoint y: 267, distance: 197.4
click at [130, 267] on div at bounding box center [144, 235] width 289 height 420
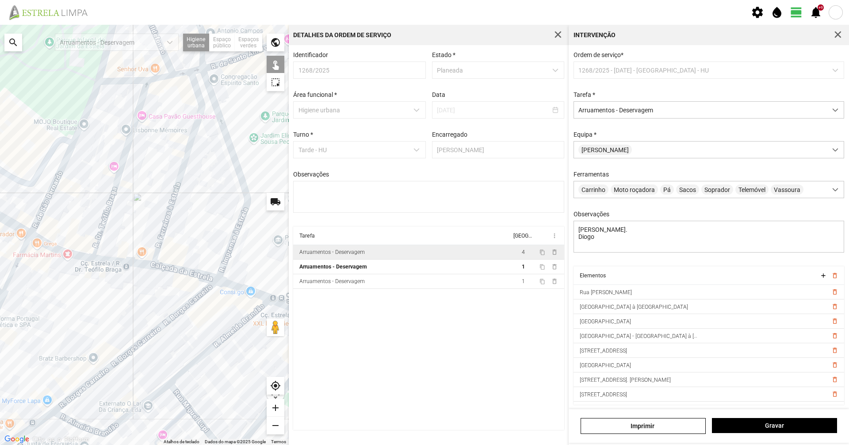
drag, startPoint x: 97, startPoint y: 130, endPoint x: 87, endPoint y: 179, distance: 51.0
click at [81, 185] on div at bounding box center [144, 235] width 289 height 420
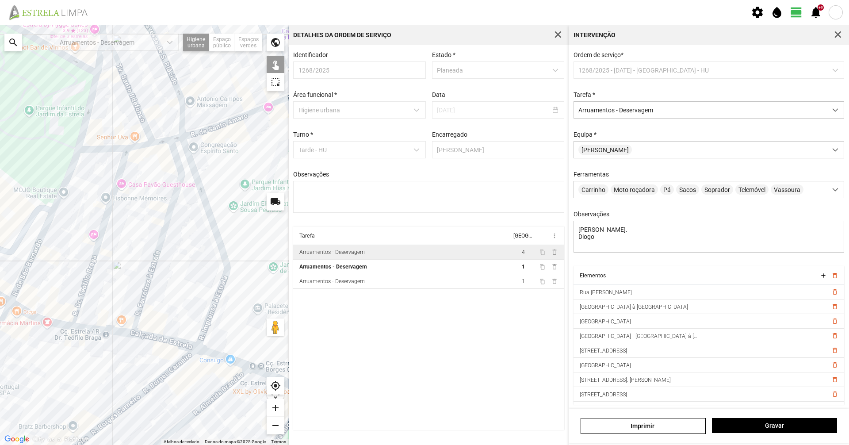
click at [88, 109] on div at bounding box center [144, 235] width 289 height 420
click at [74, 160] on div at bounding box center [144, 235] width 289 height 420
click at [110, 149] on div at bounding box center [144, 235] width 289 height 420
click at [44, 230] on div at bounding box center [144, 235] width 289 height 420
click at [140, 146] on div at bounding box center [144, 235] width 289 height 420
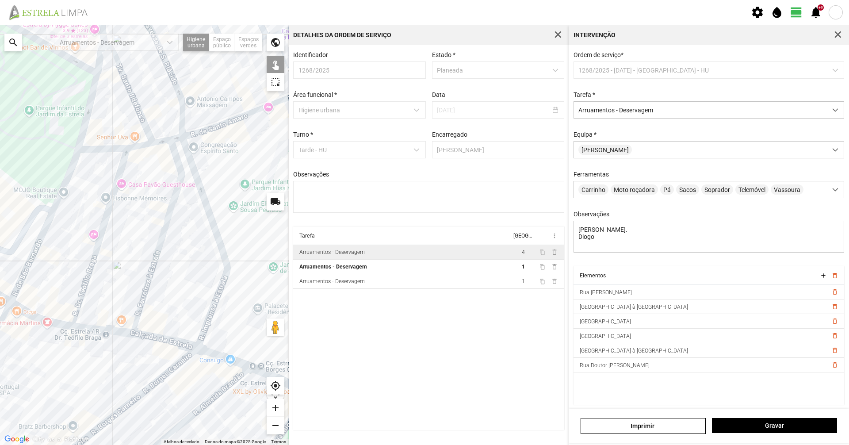
click at [198, 179] on div at bounding box center [144, 235] width 289 height 420
click at [212, 127] on div at bounding box center [144, 235] width 289 height 420
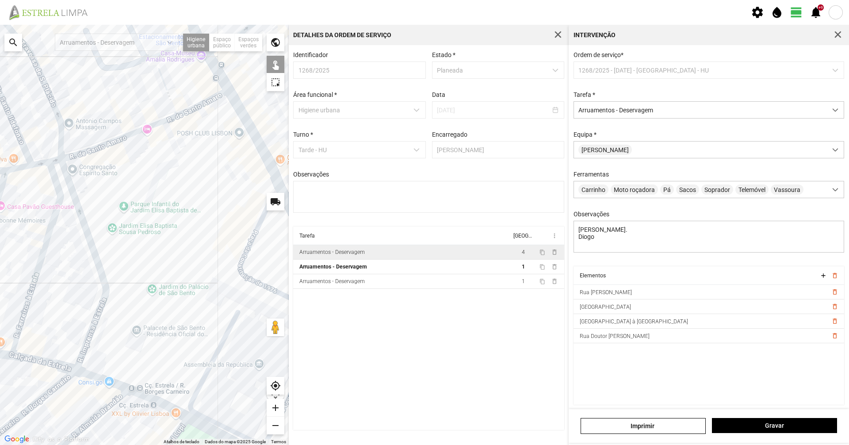
drag, startPoint x: 160, startPoint y: 149, endPoint x: 110, endPoint y: 154, distance: 50.2
click at [110, 154] on div at bounding box center [144, 235] width 289 height 420
click at [251, 130] on div at bounding box center [144, 235] width 289 height 420
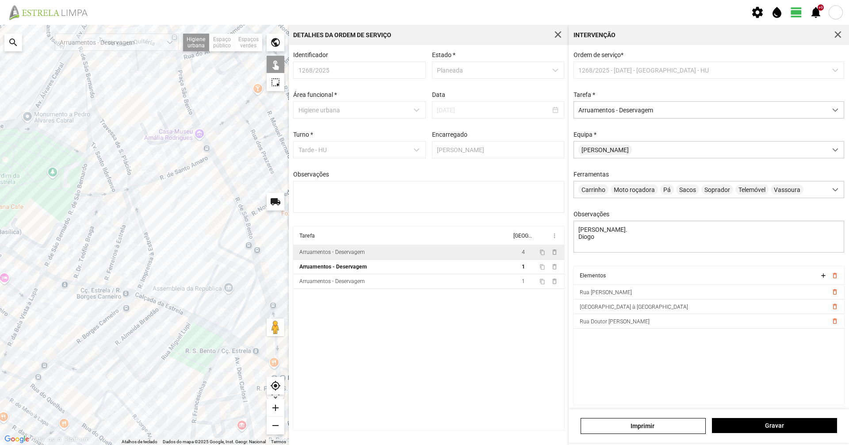
click at [254, 325] on div at bounding box center [144, 235] width 289 height 420
click at [254, 327] on div at bounding box center [144, 235] width 289 height 420
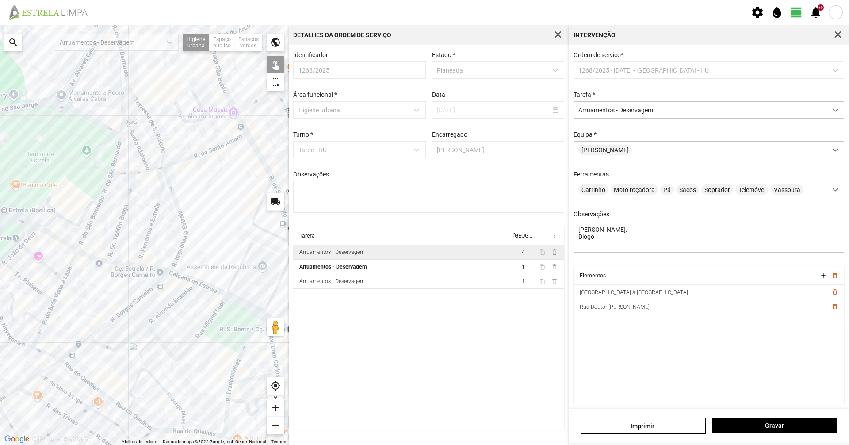
drag, startPoint x: 234, startPoint y: 314, endPoint x: 267, endPoint y: 292, distance: 40.5
click at [267, 292] on div at bounding box center [144, 235] width 289 height 420
click at [729, 420] on button "Gravar" at bounding box center [774, 425] width 125 height 15
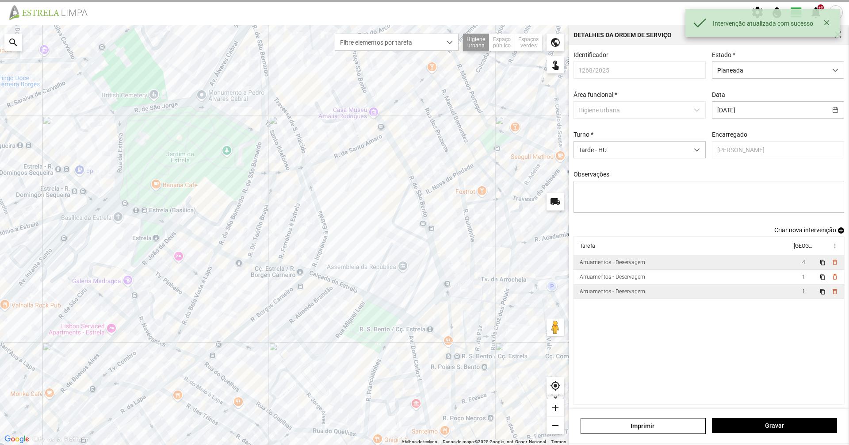
click at [678, 298] on td "Arruamentos - Deservagem" at bounding box center [682, 291] width 218 height 15
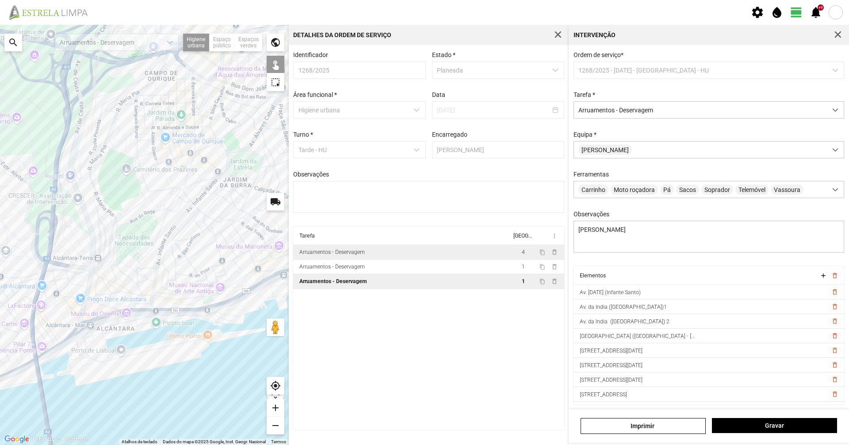
drag, startPoint x: 90, startPoint y: 328, endPoint x: 205, endPoint y: 334, distance: 115.1
click at [209, 331] on div at bounding box center [144, 235] width 289 height 420
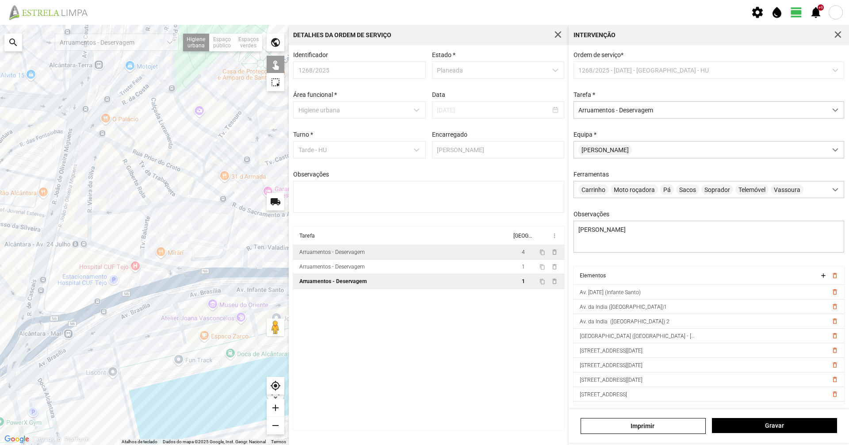
drag, startPoint x: 122, startPoint y: 311, endPoint x: 233, endPoint y: 343, distance: 115.6
click at [237, 341] on div at bounding box center [144, 235] width 289 height 420
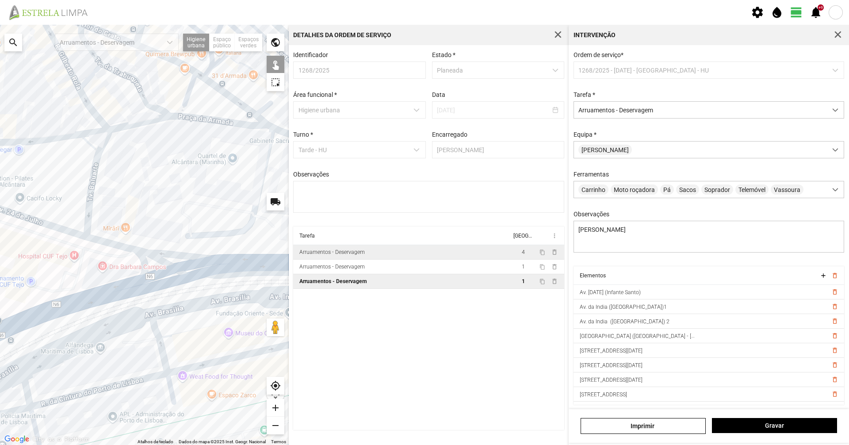
drag, startPoint x: 86, startPoint y: 274, endPoint x: 22, endPoint y: 289, distance: 65.8
click at [22, 289] on div at bounding box center [144, 235] width 289 height 420
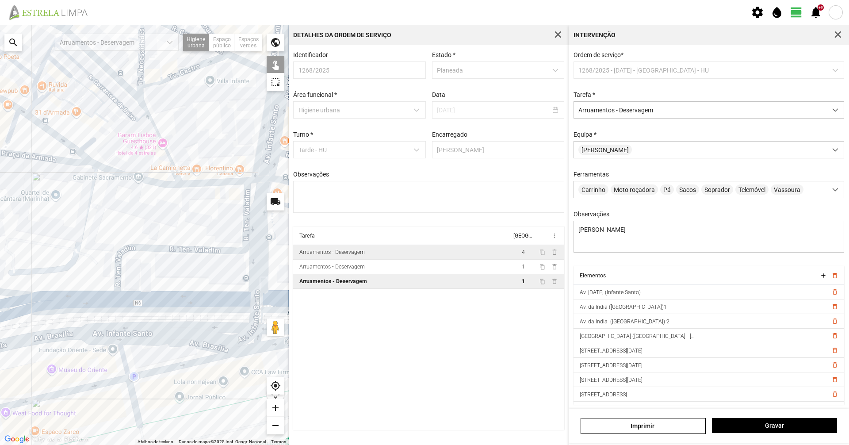
drag, startPoint x: 193, startPoint y: 250, endPoint x: 29, endPoint y: 285, distance: 168.0
click at [29, 285] on div at bounding box center [144, 235] width 289 height 420
click at [170, 273] on div at bounding box center [144, 235] width 289 height 420
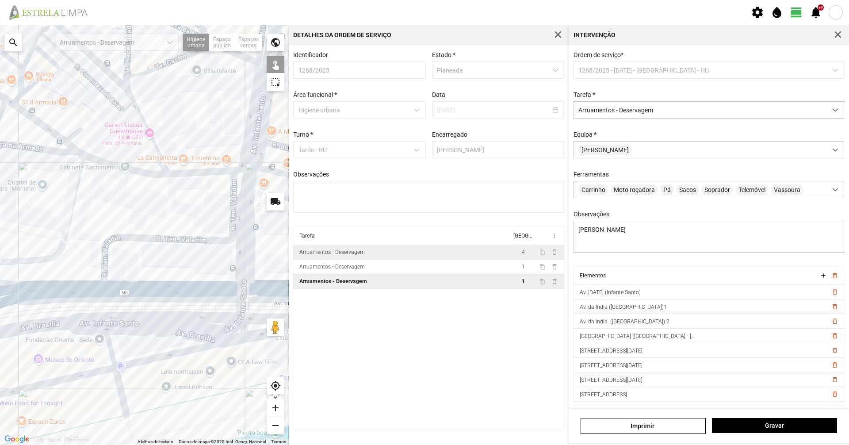
click at [245, 257] on div at bounding box center [144, 235] width 289 height 420
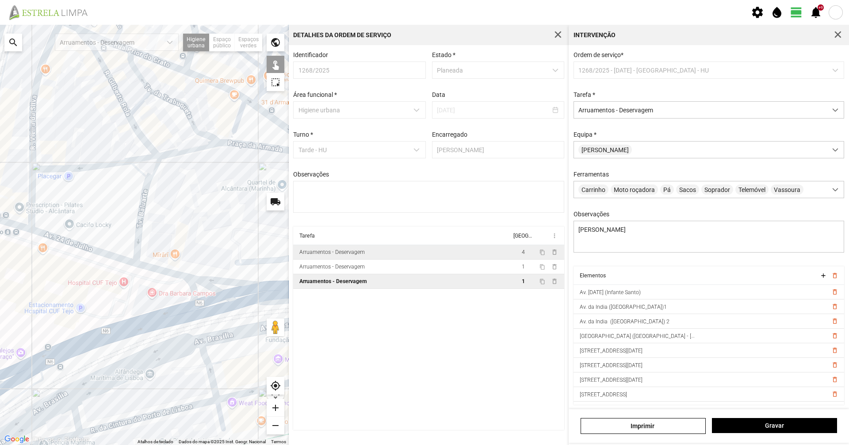
drag, startPoint x: 95, startPoint y: 309, endPoint x: 278, endPoint y: 296, distance: 182.6
click at [359, 311] on div "Para navegar no mapa com gestos de toque, toque duas vezes sem soltar no mapa e…" at bounding box center [424, 235] width 849 height 420
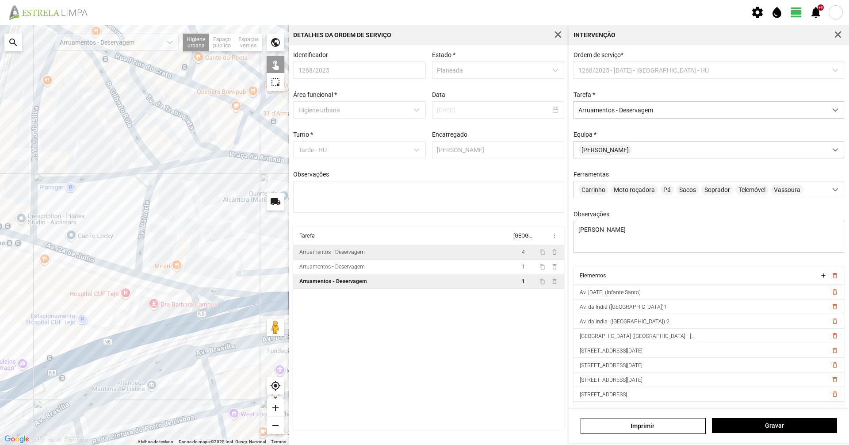
drag, startPoint x: 169, startPoint y: 265, endPoint x: 93, endPoint y: 264, distance: 76.0
click at [95, 271] on div at bounding box center [144, 235] width 289 height 420
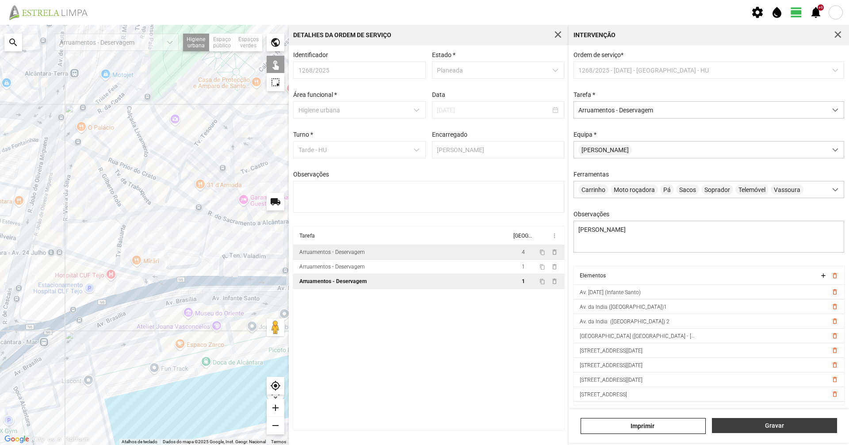
click at [773, 425] on span "Gravar" at bounding box center [775, 425] width 116 height 7
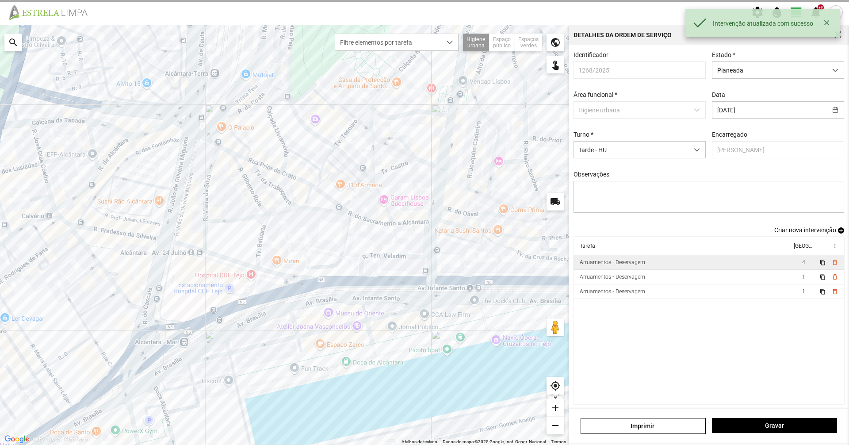
click at [682, 263] on td "Arruamentos - Deservagem" at bounding box center [682, 262] width 218 height 15
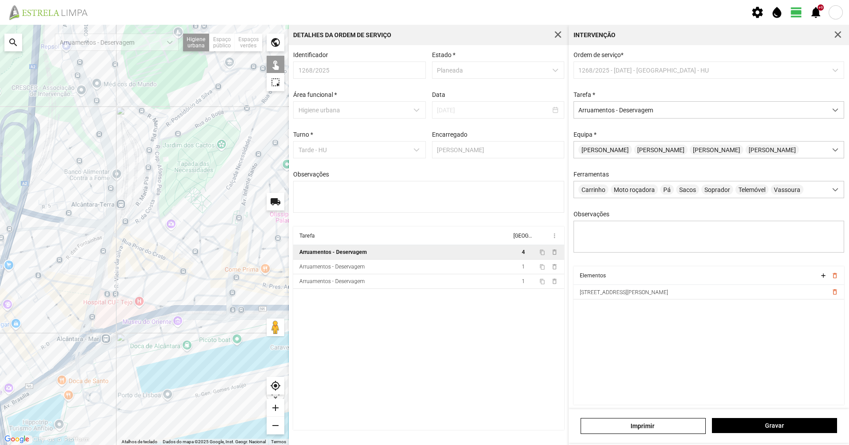
click at [234, 216] on div at bounding box center [144, 235] width 289 height 420
click at [836, 34] on span "button" at bounding box center [838, 35] width 8 height 8
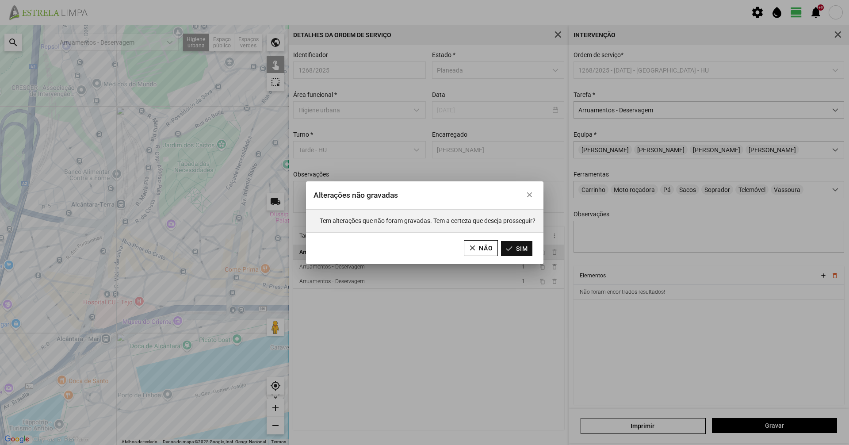
click at [518, 249] on button "Sim" at bounding box center [516, 248] width 31 height 15
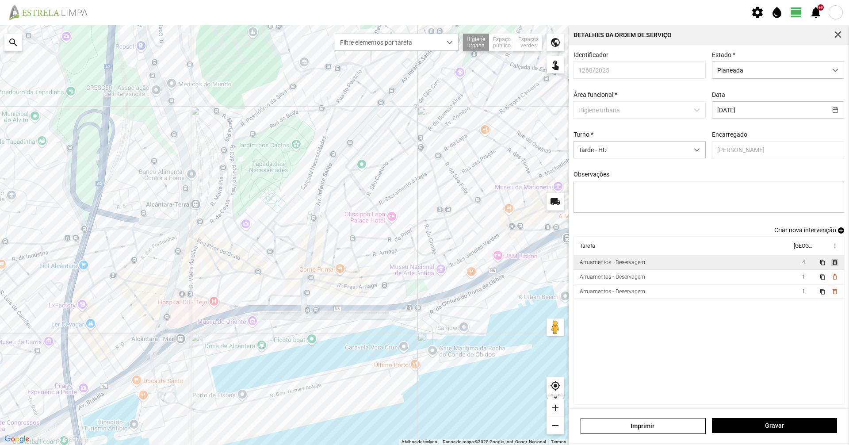
click at [831, 264] on span "delete_outline" at bounding box center [834, 262] width 7 height 7
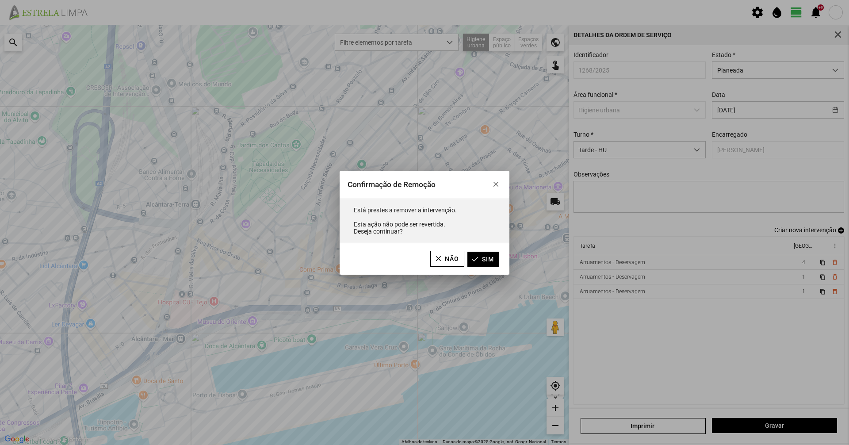
click at [664, 326] on div "Confirmação de Remoção Está prestes a remover a intervenção. Esta ação não pode…" at bounding box center [424, 222] width 849 height 445
click at [630, 270] on div "Confirmação de Remoção Está prestes a remover a intervenção. Esta ação não pode…" at bounding box center [424, 222] width 849 height 445
click at [495, 185] on span "button" at bounding box center [495, 184] width 6 height 6
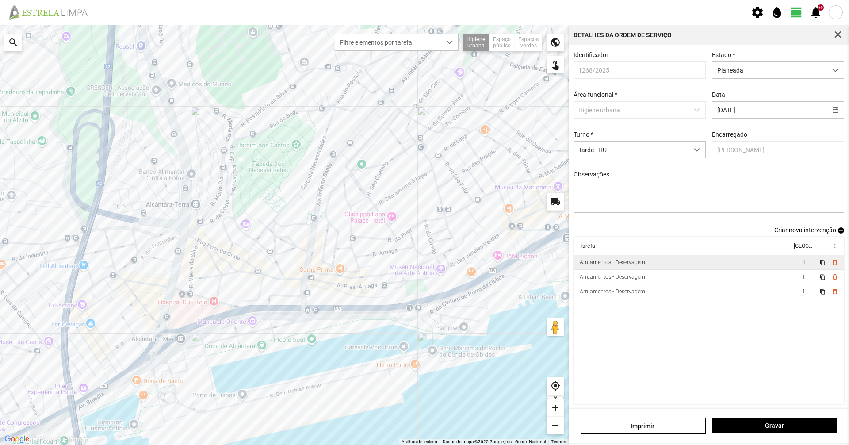
click at [601, 265] on div "Arruamentos - Deservagem" at bounding box center [612, 262] width 65 height 6
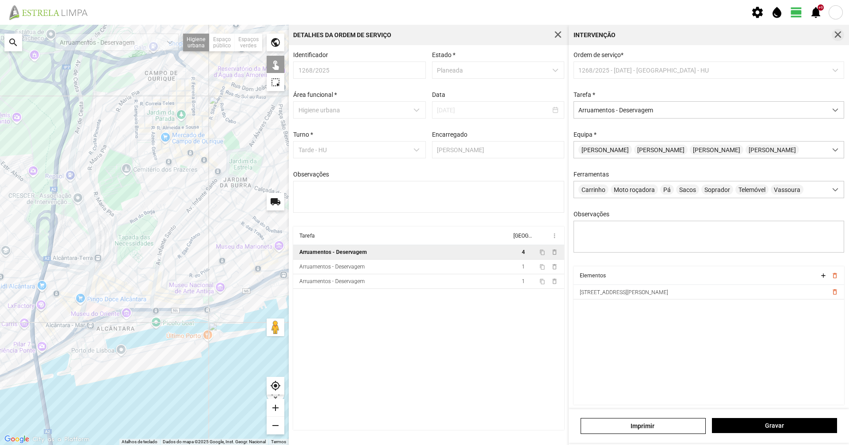
click at [836, 36] on span "button" at bounding box center [838, 35] width 8 height 8
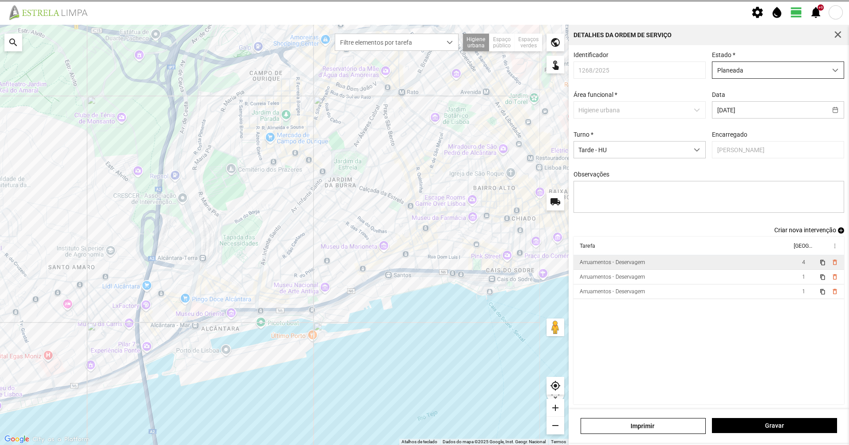
click at [813, 73] on span "Planeada" at bounding box center [769, 70] width 114 height 16
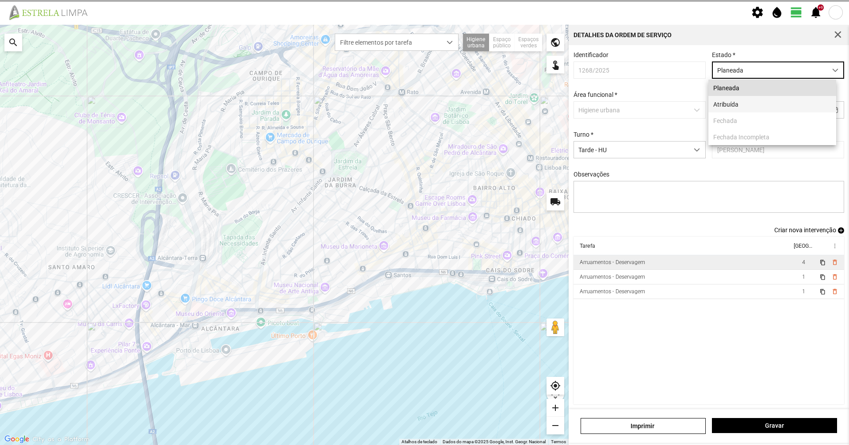
scroll to position [5, 39]
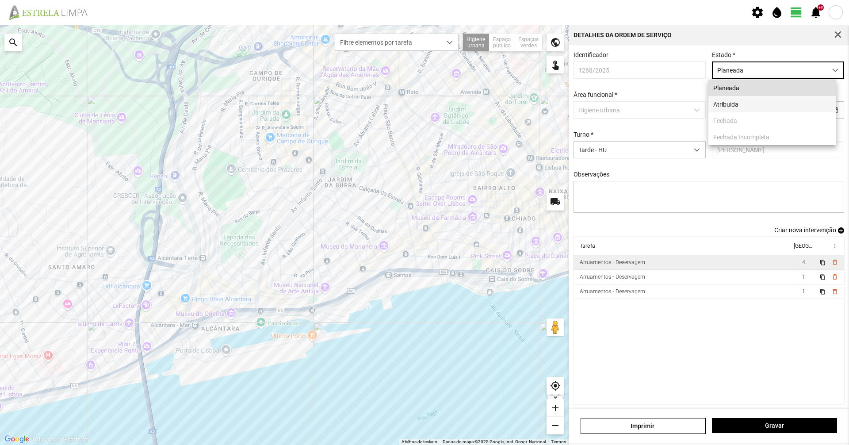
click at [787, 107] on li "Atribuída" at bounding box center [772, 104] width 128 height 16
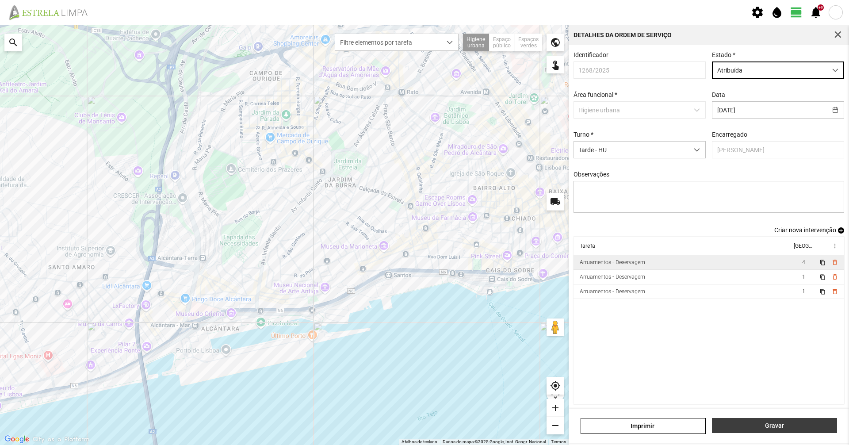
click at [740, 422] on span "Gravar" at bounding box center [775, 425] width 116 height 7
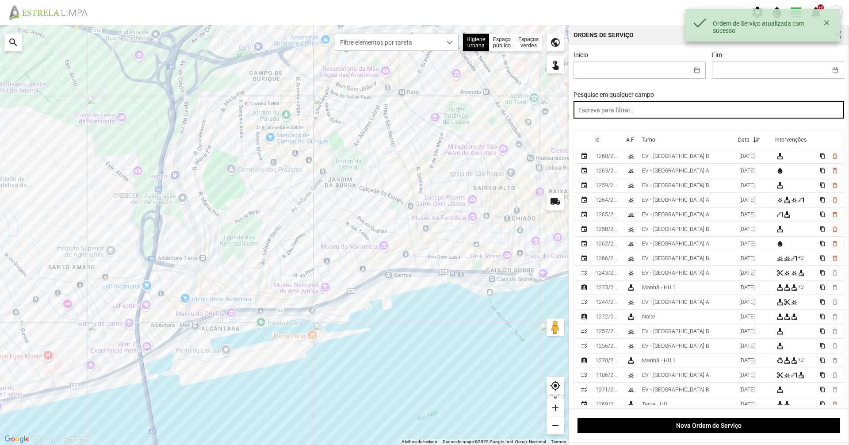
click at [653, 114] on input "text" at bounding box center [708, 109] width 271 height 17
paste input "2025/604"
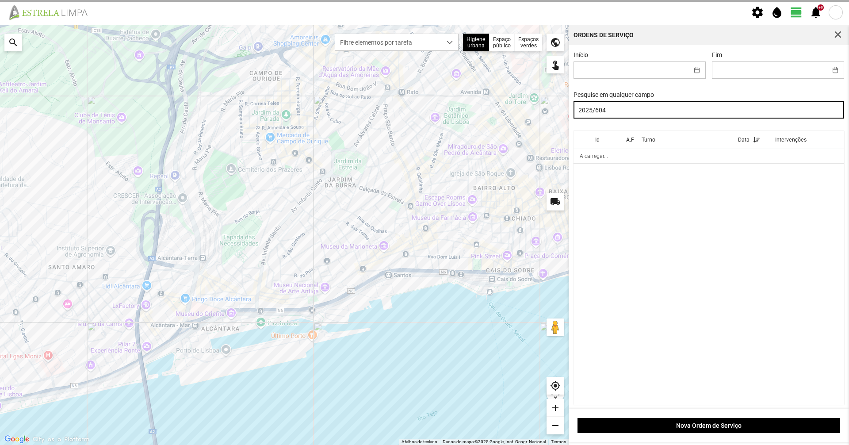
drag, startPoint x: 647, startPoint y: 113, endPoint x: 463, endPoint y: 126, distance: 184.8
click at [463, 126] on div "Para navegar no mapa com gestos de toque, toque duas vezes sem soltar no mapa e…" at bounding box center [424, 235] width 849 height 420
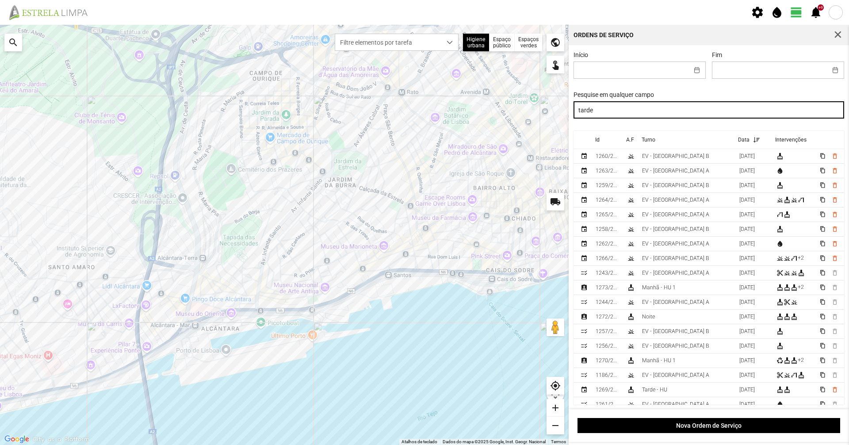
type input "tarde"
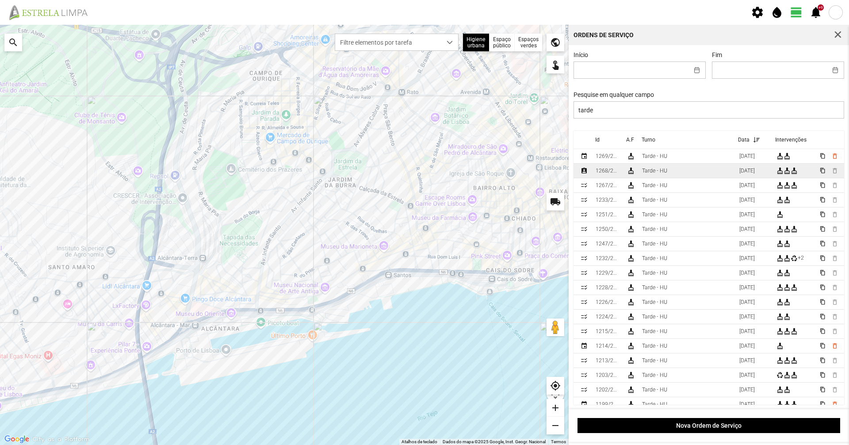
click at [645, 174] on div "Tarde - HU" at bounding box center [654, 171] width 25 height 6
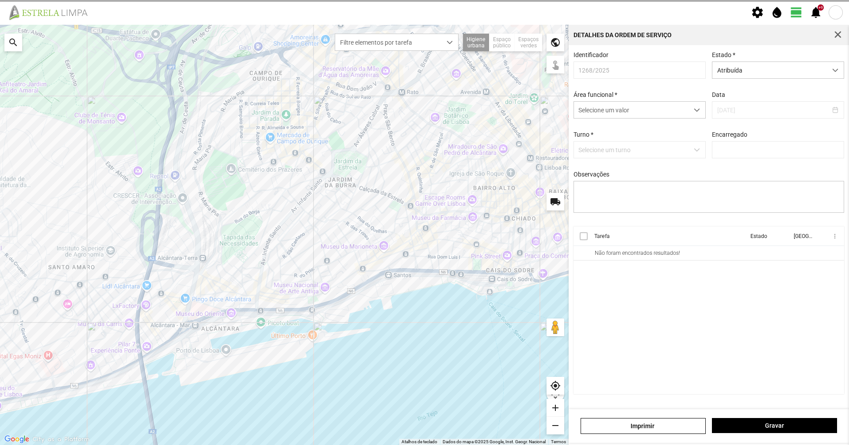
type input "[PERSON_NAME]"
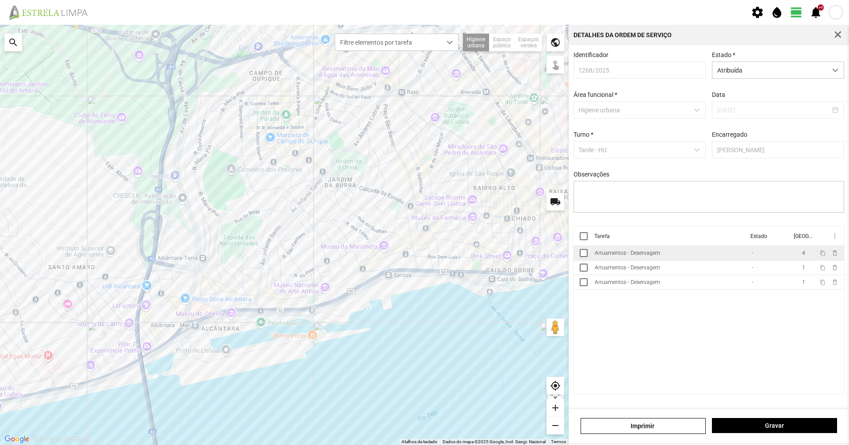
click at [634, 256] on div "Arruamentos - Deservagem" at bounding box center [627, 253] width 65 height 6
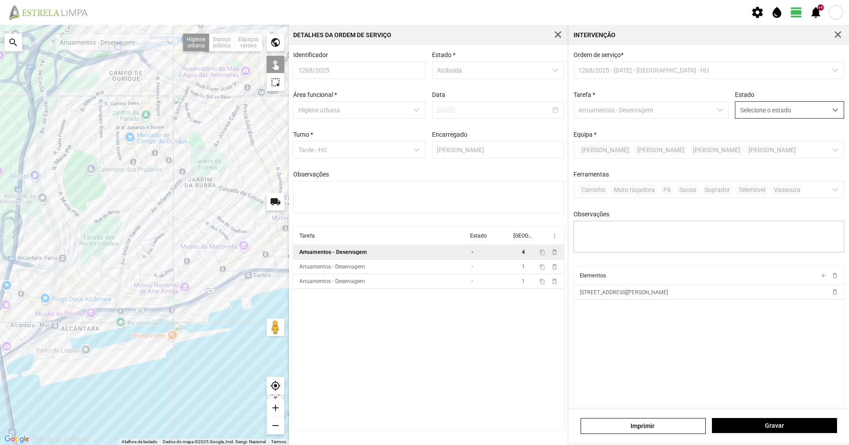
click at [760, 117] on span "Selecione o estado" at bounding box center [781, 110] width 92 height 16
click at [755, 141] on li "Concluída" at bounding box center [783, 145] width 105 height 16
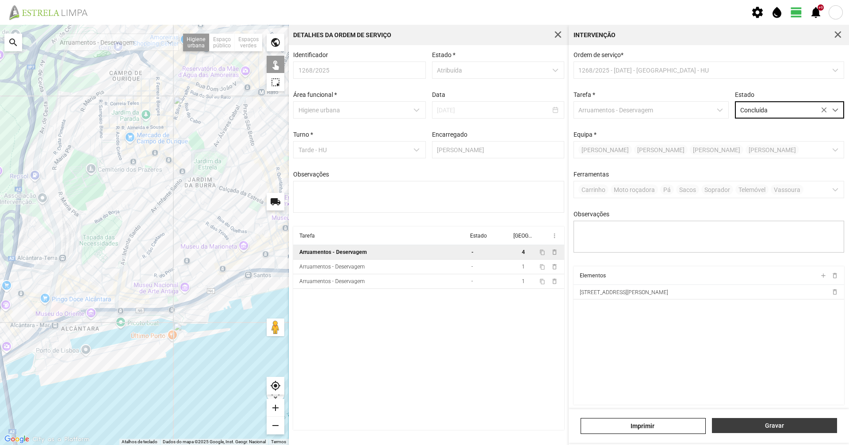
click at [778, 423] on span "Gravar" at bounding box center [775, 425] width 116 height 7
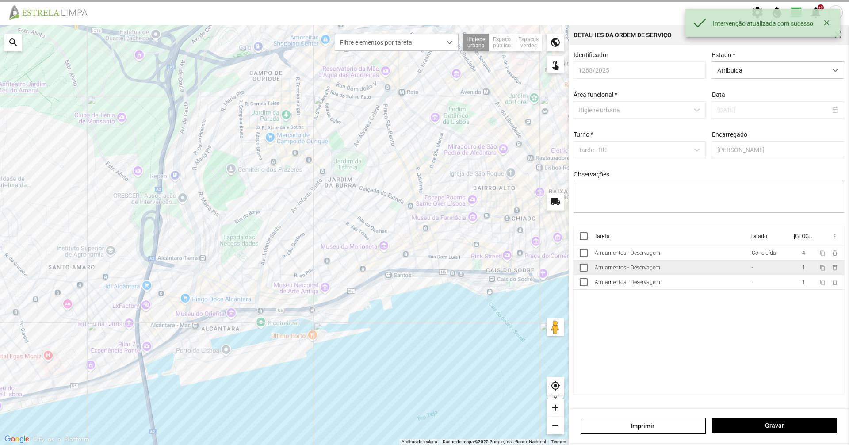
click at [704, 269] on td "Arruamentos - Deservagem" at bounding box center [669, 267] width 157 height 15
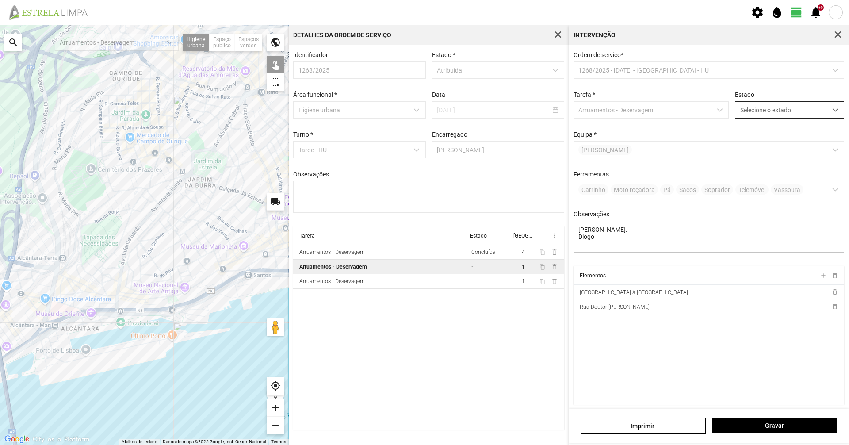
click at [791, 114] on span "Selecione o estado" at bounding box center [781, 110] width 92 height 16
click at [774, 145] on li "Concluída" at bounding box center [783, 145] width 105 height 16
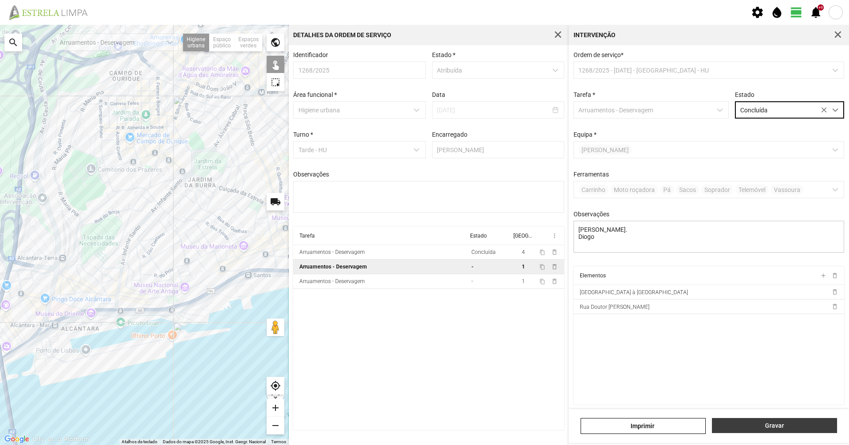
click at [739, 422] on span "Gravar" at bounding box center [775, 425] width 116 height 7
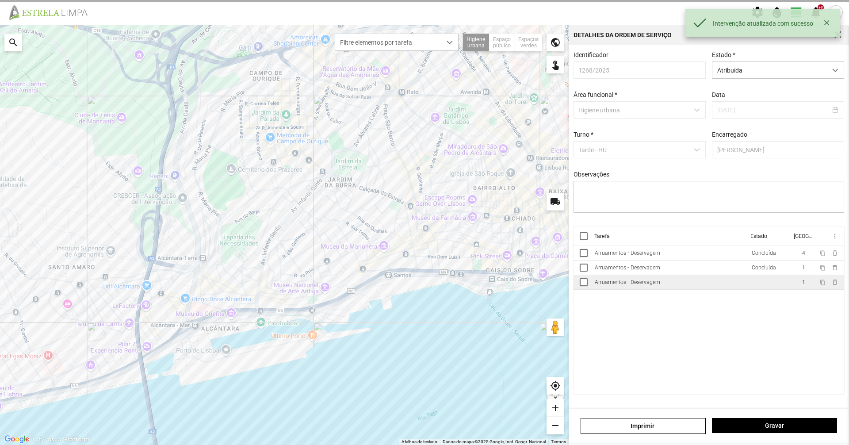
click at [657, 285] on div "Arruamentos - Deservagem" at bounding box center [627, 282] width 65 height 6
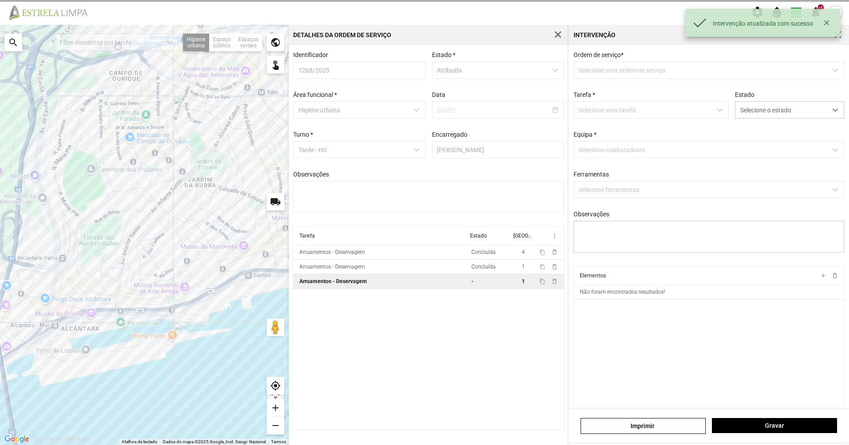
type textarea "[PERSON_NAME]"
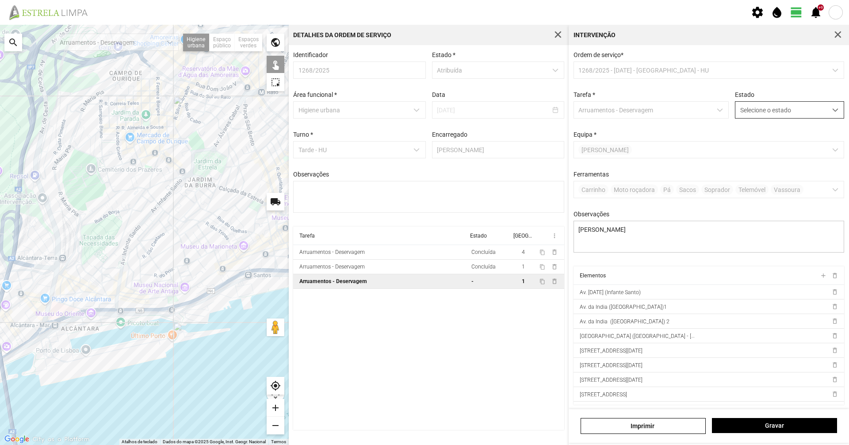
click at [770, 111] on span "Selecione o estado" at bounding box center [781, 110] width 92 height 16
click at [763, 152] on li "Concluída" at bounding box center [783, 145] width 105 height 16
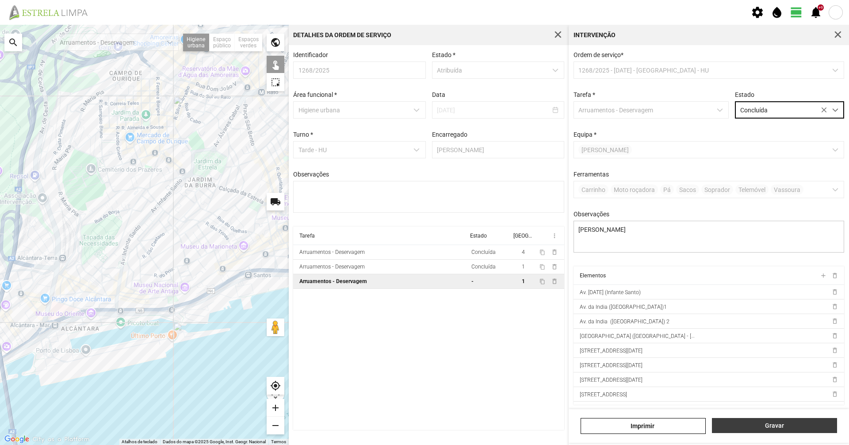
click at [747, 423] on span "Gravar" at bounding box center [775, 425] width 116 height 7
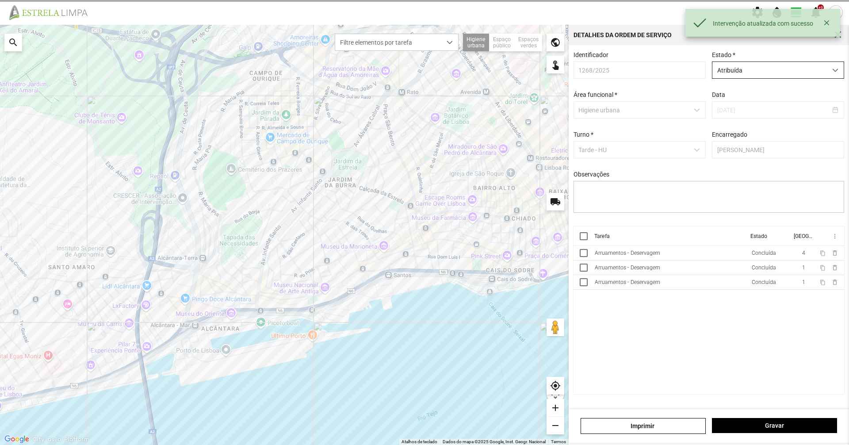
click at [725, 75] on span "Atribuída" at bounding box center [769, 70] width 114 height 16
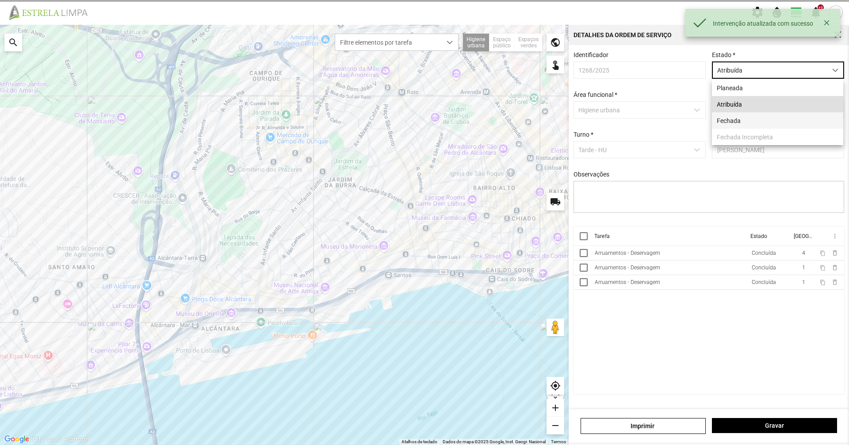
click at [737, 116] on li "Fechada" at bounding box center [777, 120] width 131 height 16
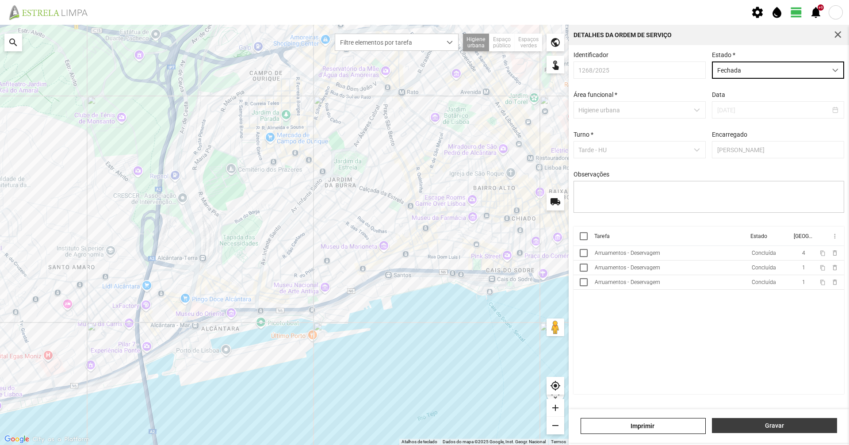
click at [742, 432] on button "Gravar" at bounding box center [774, 425] width 125 height 15
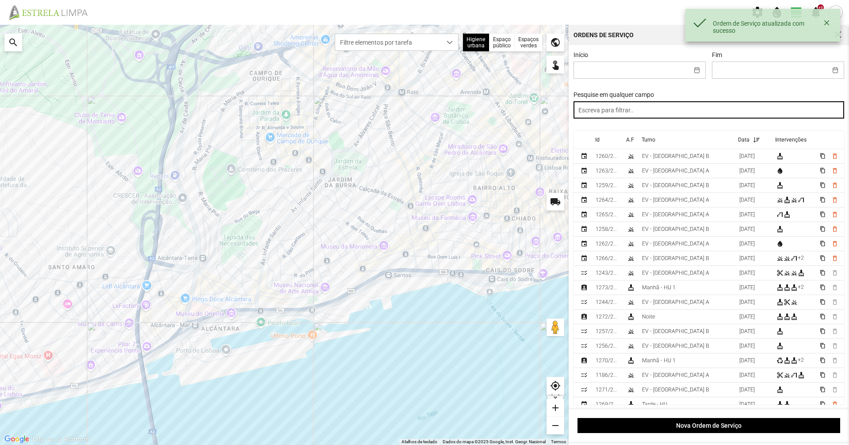
click at [653, 103] on input "text" at bounding box center [708, 109] width 271 height 17
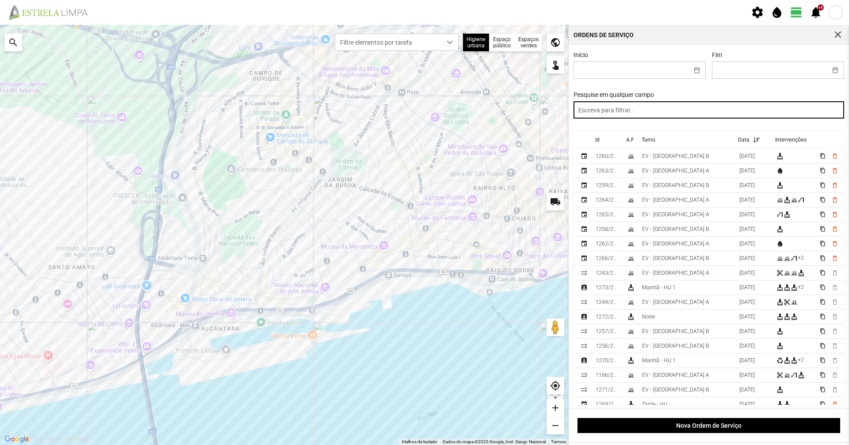
paste input "2025/604"
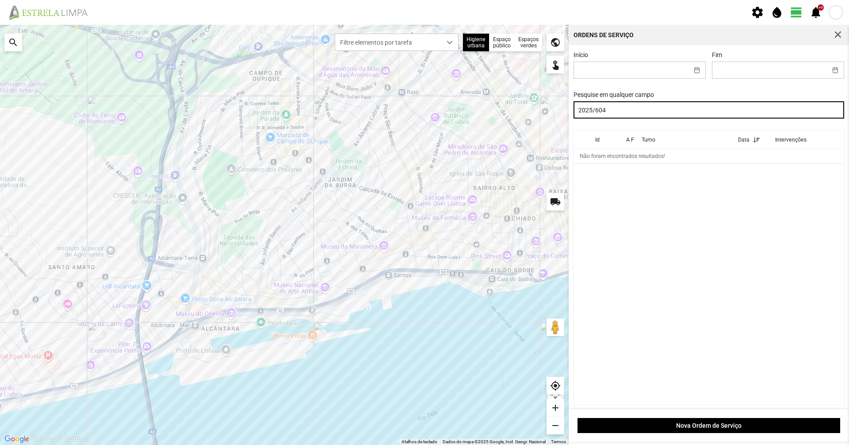
drag, startPoint x: 653, startPoint y: 103, endPoint x: 541, endPoint y: 114, distance: 112.4
click at [541, 114] on div "Para navegar no mapa com gestos de toque, toque duas vezes sem soltar no mapa e…" at bounding box center [424, 235] width 849 height 420
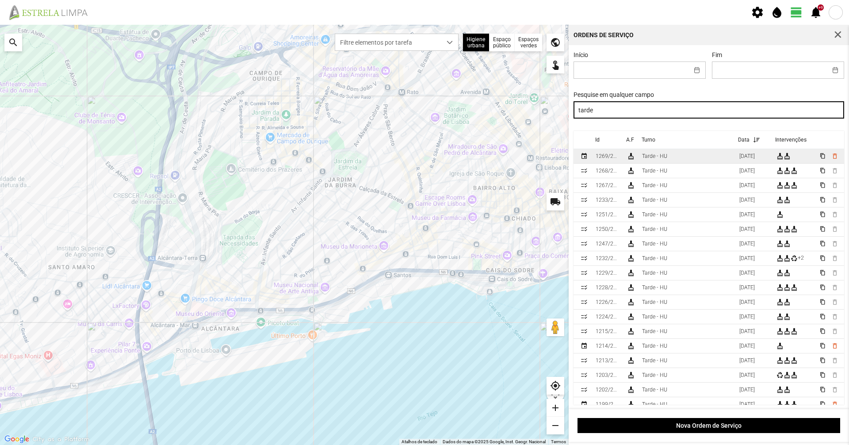
type input "tarde"
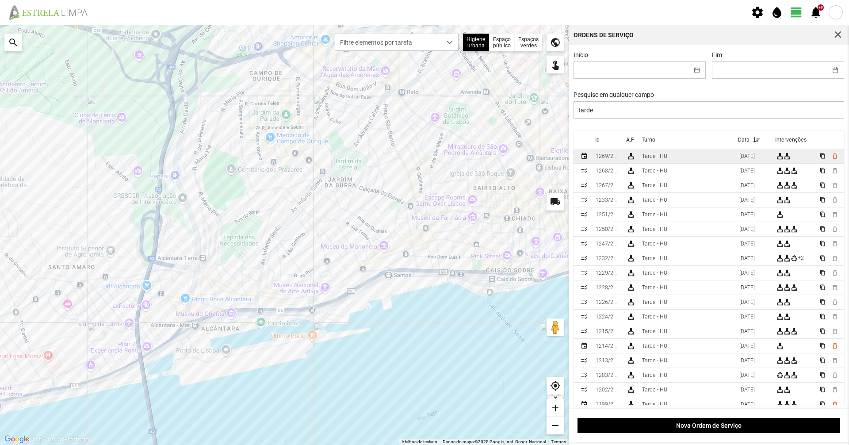
click at [695, 162] on td "Tarde - HU" at bounding box center [686, 156] width 97 height 15
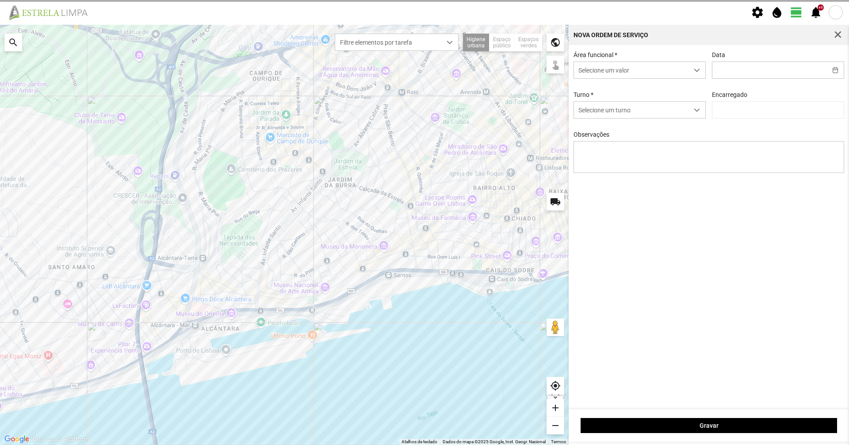
type input "[DATE]"
type textarea "Graciete: Ferias Descanso do pessoal"
type input "[PERSON_NAME]"
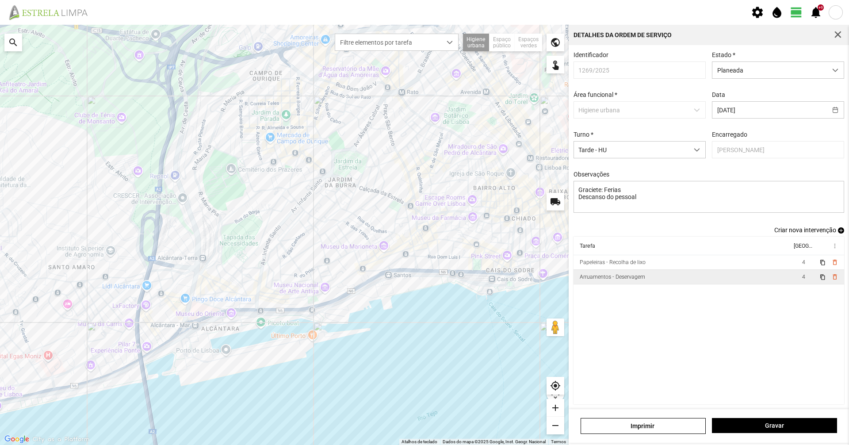
click at [670, 282] on td "Arruamentos - Deservagem" at bounding box center [682, 277] width 218 height 15
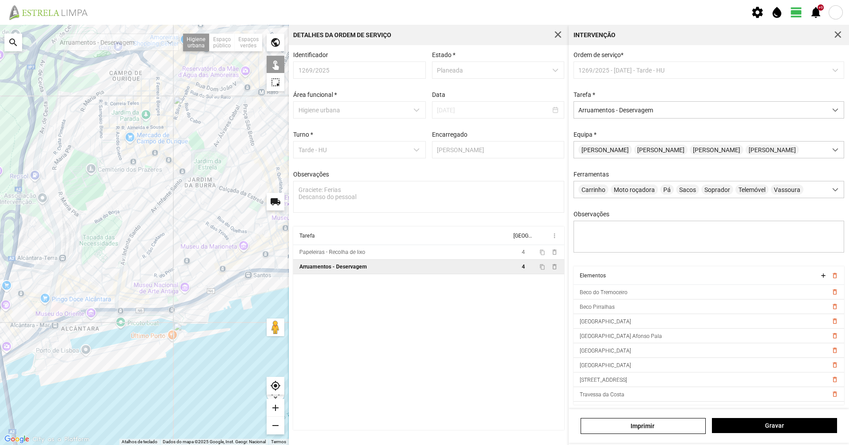
click at [840, 34] on span "button" at bounding box center [838, 35] width 8 height 8
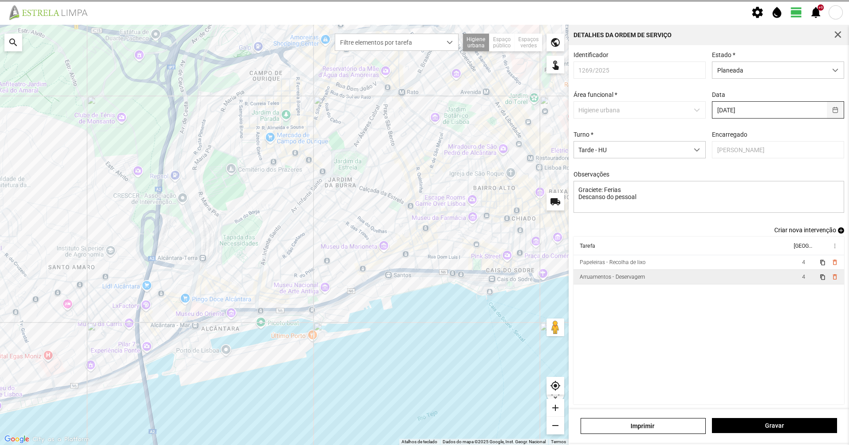
click at [827, 110] on button "button" at bounding box center [835, 110] width 17 height 16
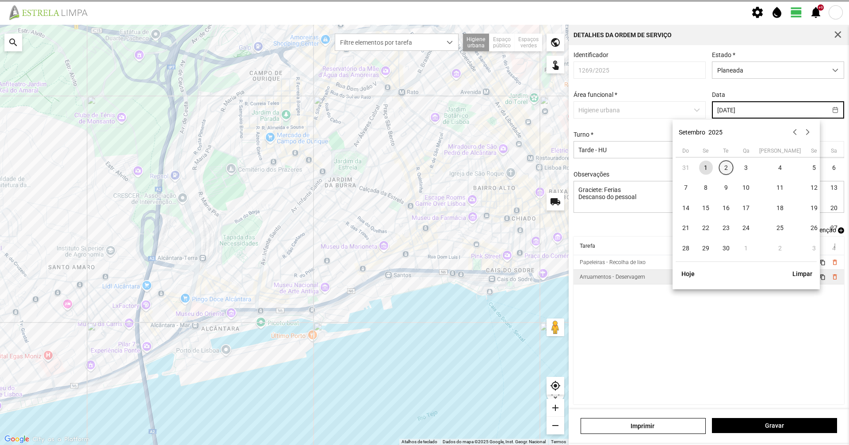
click at [727, 171] on span "2" at bounding box center [726, 167] width 14 height 14
type input "[DATE]"
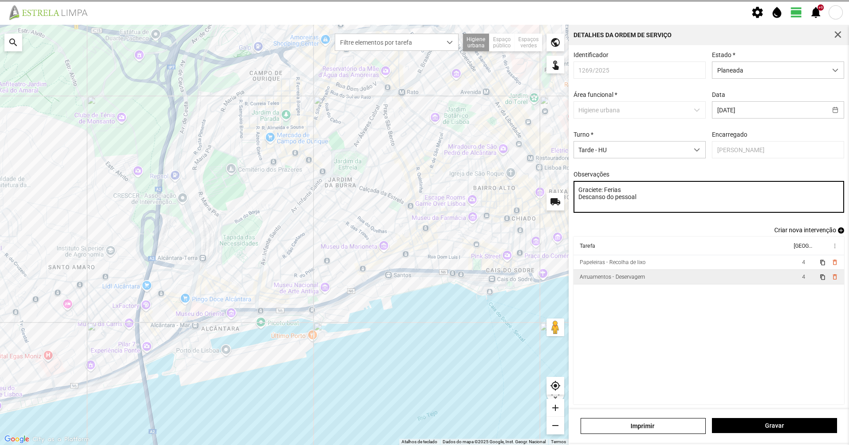
drag, startPoint x: 653, startPoint y: 203, endPoint x: 522, endPoint y: 213, distance: 131.2
click at [522, 213] on div "Para navegar no mapa com gestos de toque, toque duas vezes sem soltar no mapa e…" at bounding box center [424, 235] width 849 height 420
click at [637, 209] on textarea "Graciete: Ferias" at bounding box center [708, 197] width 271 height 32
type textarea "Graciete: Ferias"
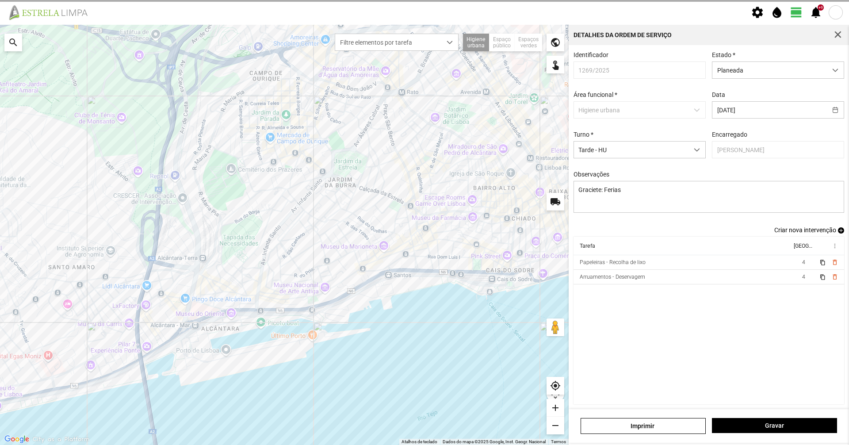
click at [645, 283] on td "Arruamentos - Deservagem" at bounding box center [682, 277] width 218 height 15
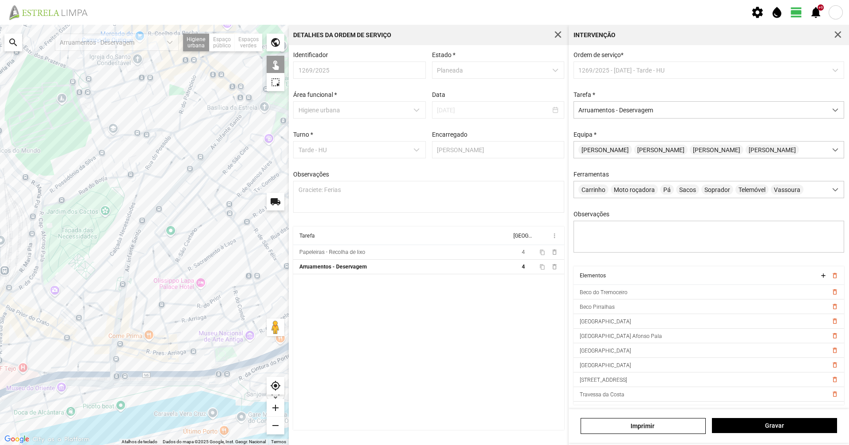
drag, startPoint x: 92, startPoint y: 199, endPoint x: 177, endPoint y: 173, distance: 89.5
click at [177, 173] on div at bounding box center [144, 235] width 289 height 420
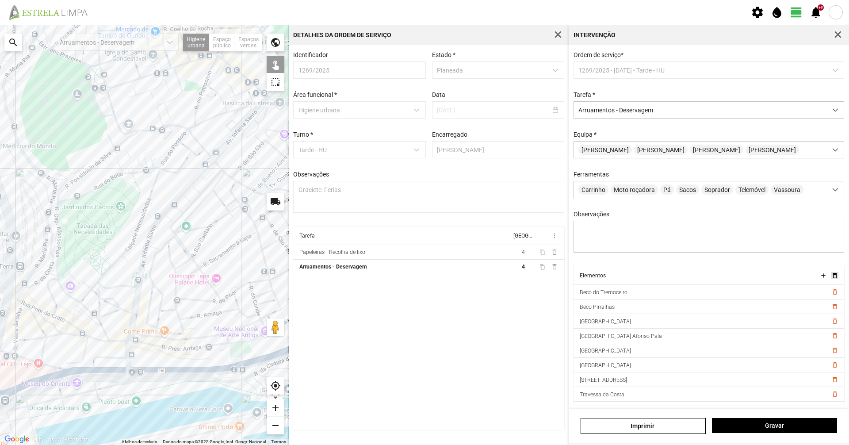
click at [831, 279] on span "delete_outline" at bounding box center [834, 275] width 7 height 7
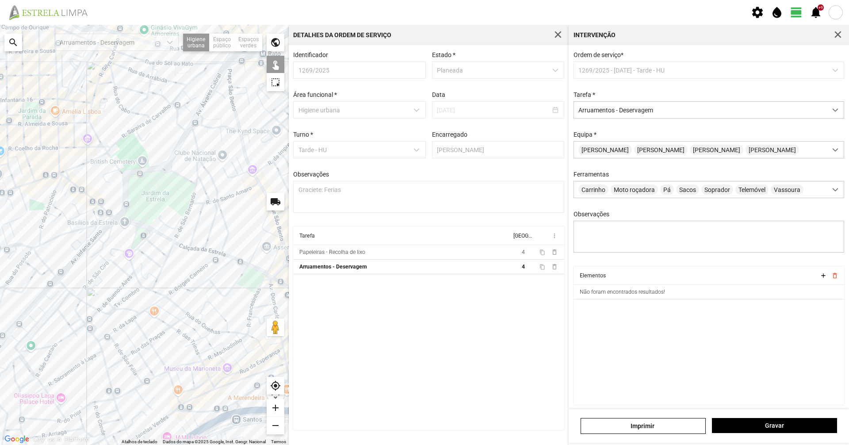
drag, startPoint x: 260, startPoint y: 165, endPoint x: 102, endPoint y: 289, distance: 201.2
click at [102, 289] on div at bounding box center [144, 235] width 289 height 420
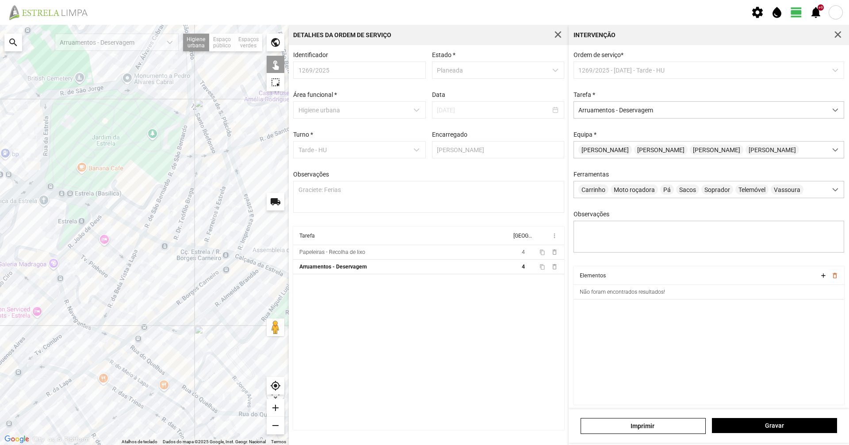
click at [249, 220] on div at bounding box center [144, 235] width 289 height 420
drag, startPoint x: 261, startPoint y: 226, endPoint x: 211, endPoint y: 283, distance: 75.8
click at [211, 283] on div at bounding box center [144, 235] width 289 height 420
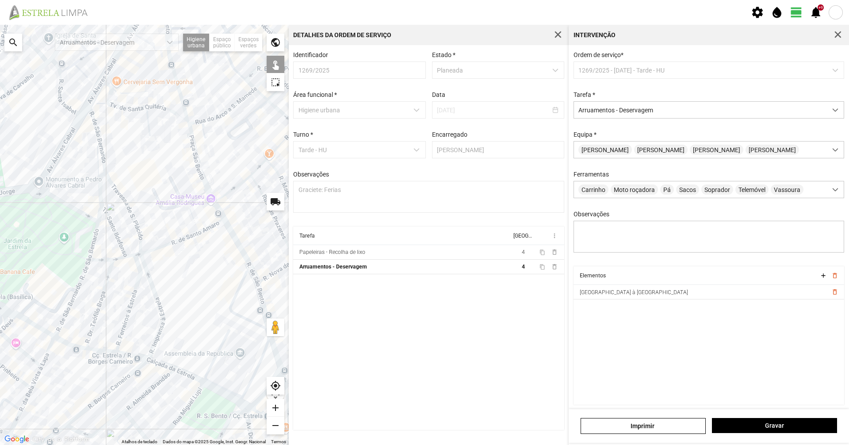
click at [107, 260] on div at bounding box center [144, 235] width 289 height 420
click at [129, 257] on div at bounding box center [144, 235] width 289 height 420
click at [141, 253] on div at bounding box center [144, 235] width 289 height 420
click at [156, 248] on div at bounding box center [144, 235] width 289 height 420
click at [244, 252] on div at bounding box center [144, 235] width 289 height 420
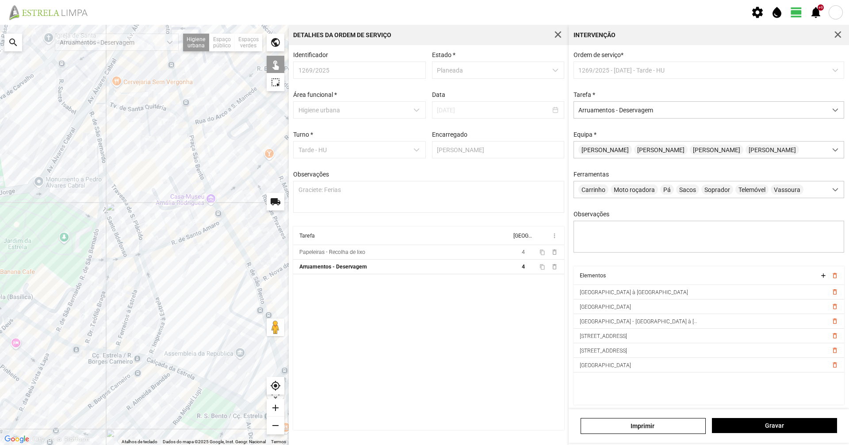
drag, startPoint x: 220, startPoint y: 246, endPoint x: 214, endPoint y: 235, distance: 12.7
click at [214, 236] on div at bounding box center [144, 235] width 289 height 420
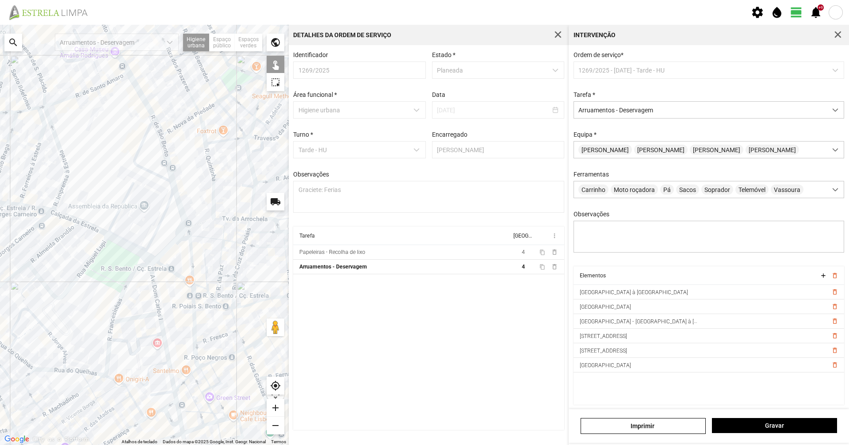
click at [179, 235] on div at bounding box center [144, 235] width 289 height 420
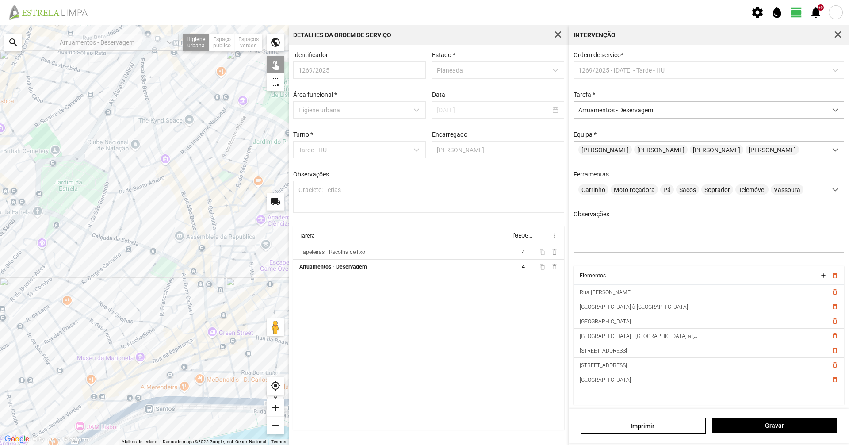
drag, startPoint x: 135, startPoint y: 303, endPoint x: 173, endPoint y: 295, distance: 38.3
click at [173, 295] on div at bounding box center [144, 235] width 289 height 420
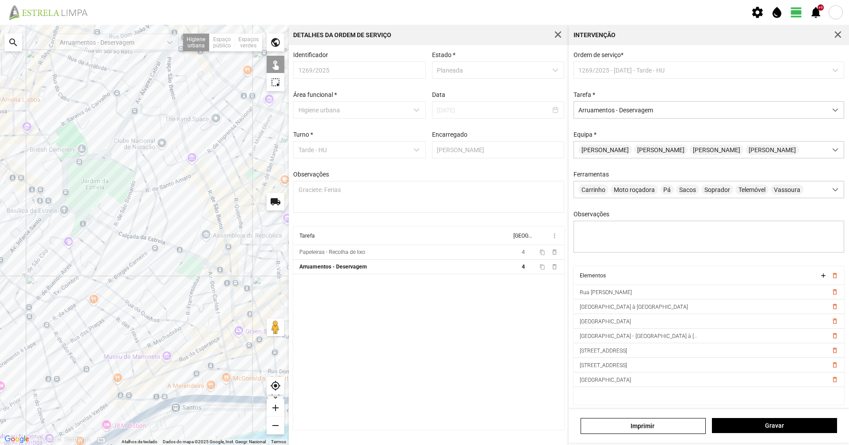
click at [128, 279] on div at bounding box center [144, 235] width 289 height 420
click at [159, 260] on div at bounding box center [144, 235] width 289 height 420
click at [159, 259] on div at bounding box center [144, 235] width 289 height 420
click at [160, 283] on div at bounding box center [144, 235] width 289 height 420
click at [152, 270] on div at bounding box center [144, 235] width 289 height 420
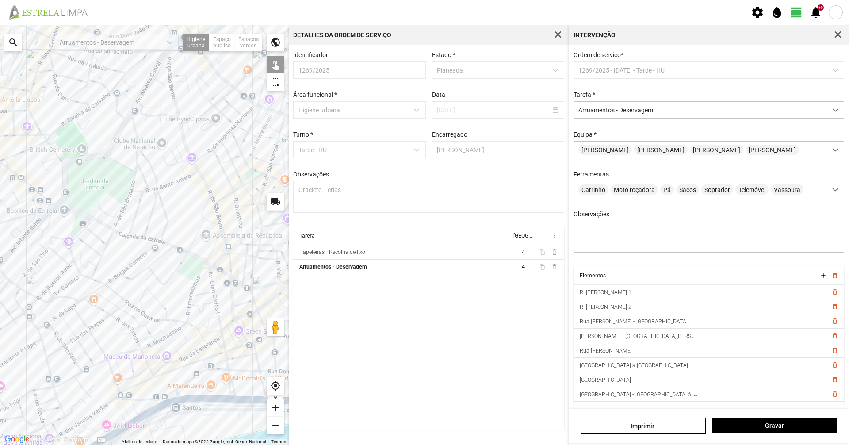
click at [145, 282] on div at bounding box center [144, 235] width 289 height 420
click at [149, 278] on div at bounding box center [144, 235] width 289 height 420
click at [162, 320] on div at bounding box center [144, 235] width 289 height 420
click at [164, 306] on div at bounding box center [144, 235] width 289 height 420
click at [141, 299] on div at bounding box center [144, 235] width 289 height 420
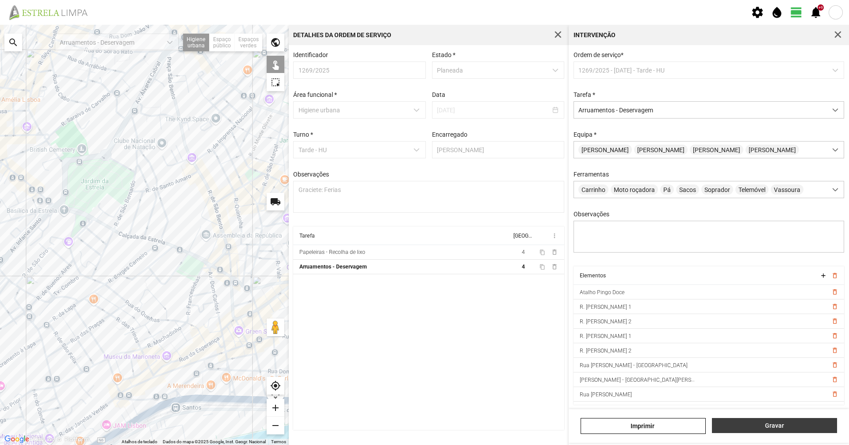
click at [737, 431] on button "Gravar" at bounding box center [774, 425] width 125 height 15
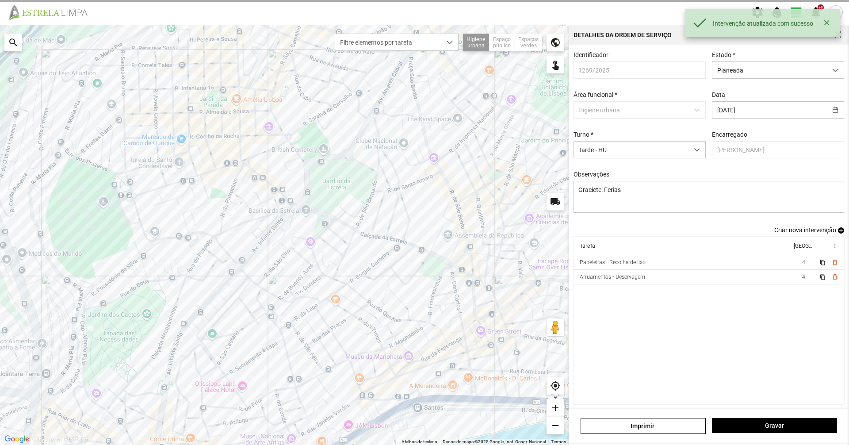
click at [788, 61] on div "Estado * Planeada" at bounding box center [778, 64] width 138 height 27
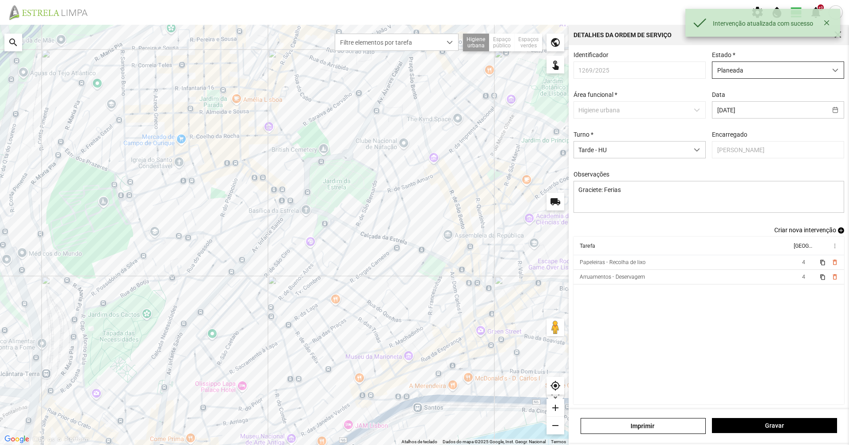
click at [787, 73] on span "Planeada" at bounding box center [769, 70] width 114 height 16
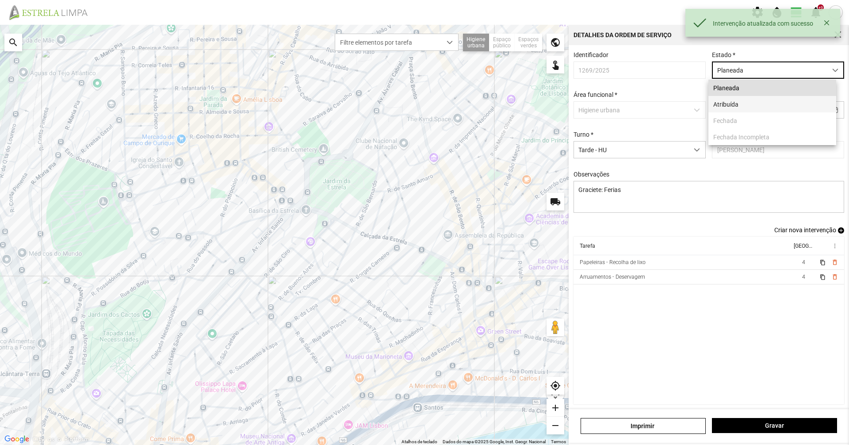
click at [753, 108] on li "Atribuída" at bounding box center [772, 104] width 128 height 16
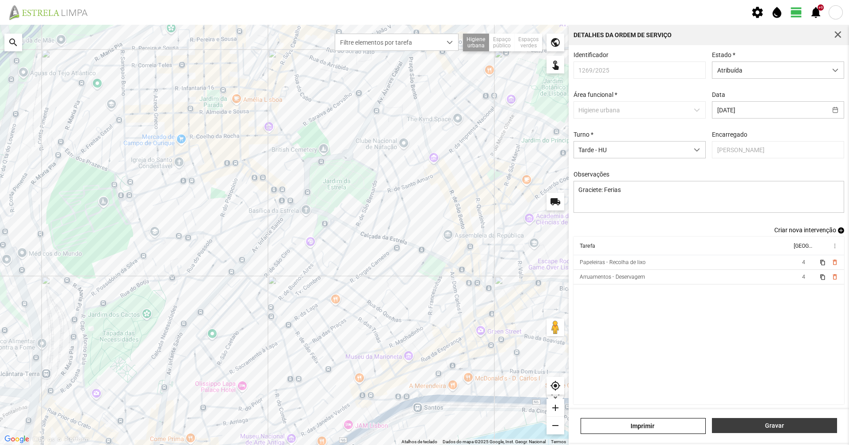
click at [755, 428] on span "Gravar" at bounding box center [775, 425] width 116 height 7
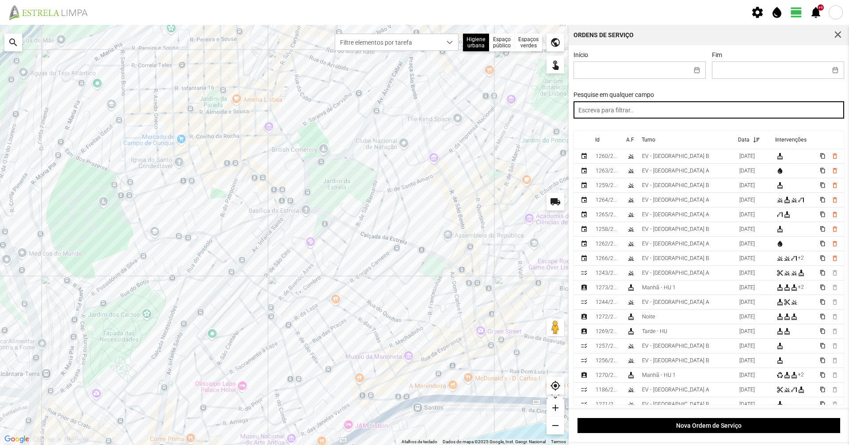
click at [711, 115] on input "text" at bounding box center [708, 109] width 271 height 17
type input "tarde"
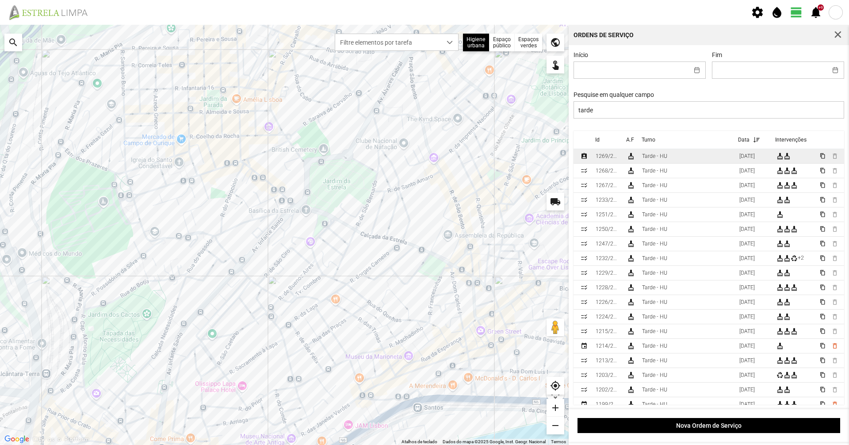
click at [666, 159] on div "Tarde - HU" at bounding box center [654, 156] width 25 height 6
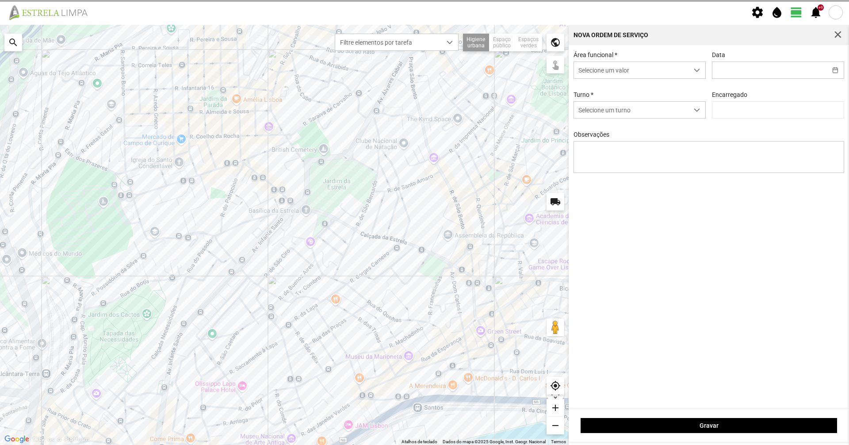
type input "[DATE]"
type textarea "Graciete: Ferias"
type input "[PERSON_NAME]"
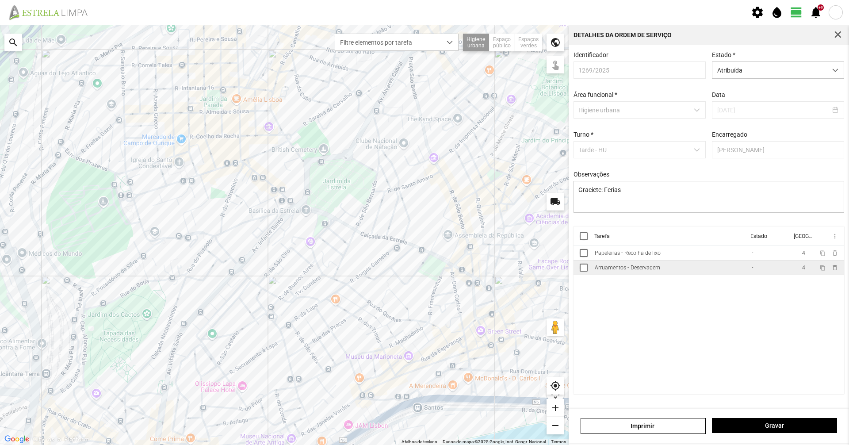
click at [647, 271] on div "Arruamentos - Deservagem" at bounding box center [627, 267] width 65 height 6
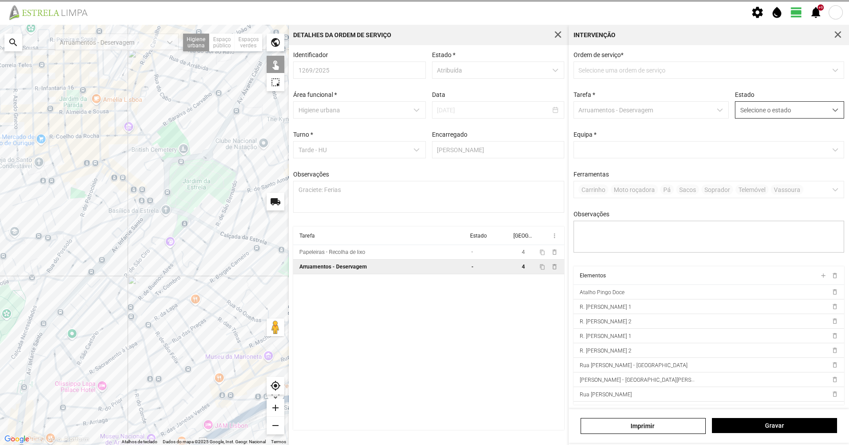
click at [780, 106] on span "Selecione o estado" at bounding box center [781, 110] width 92 height 16
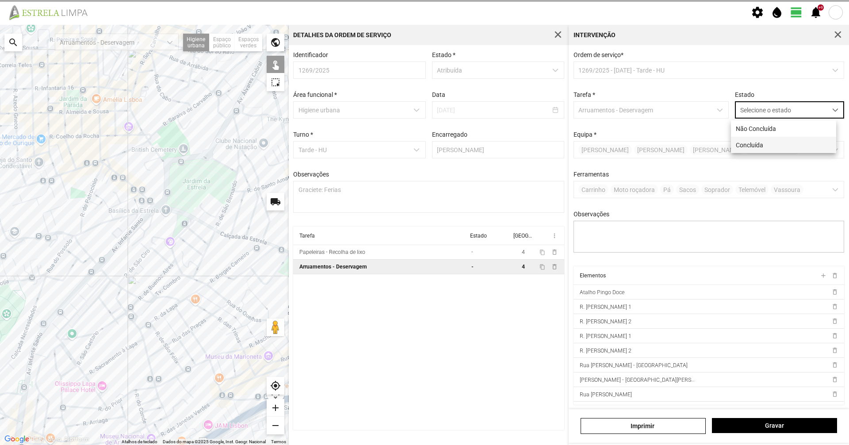
click at [752, 144] on li "Concluída" at bounding box center [783, 145] width 105 height 16
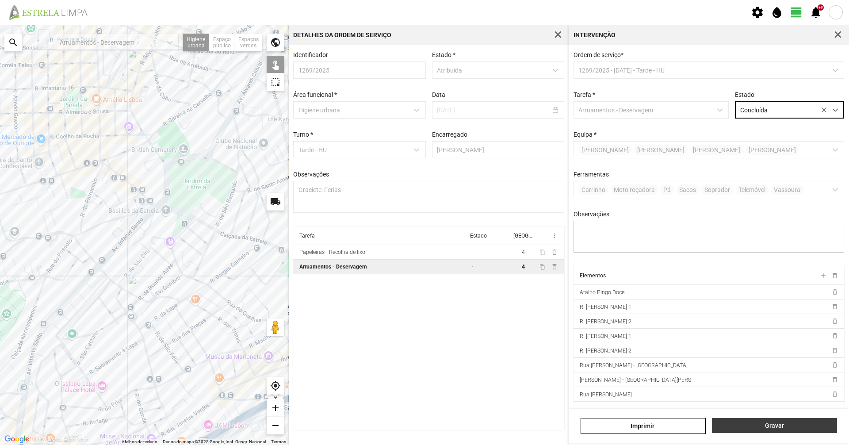
click at [805, 427] on span "Gravar" at bounding box center [775, 425] width 116 height 7
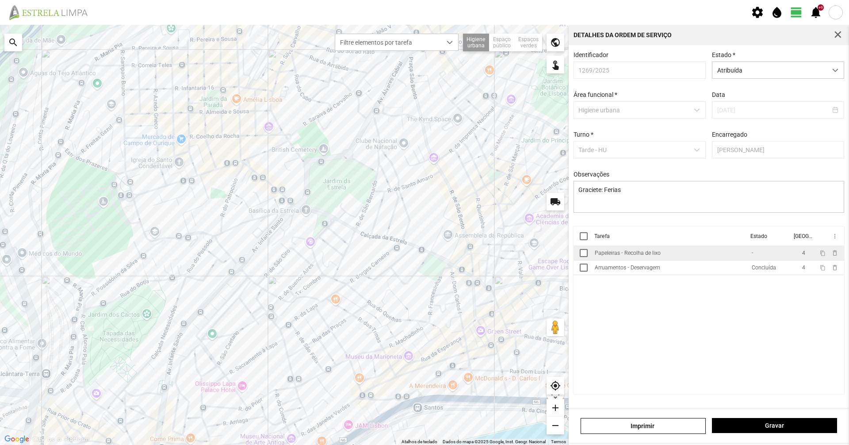
click at [686, 258] on td "Papeleiras - Recolha de lixo" at bounding box center [669, 253] width 157 height 15
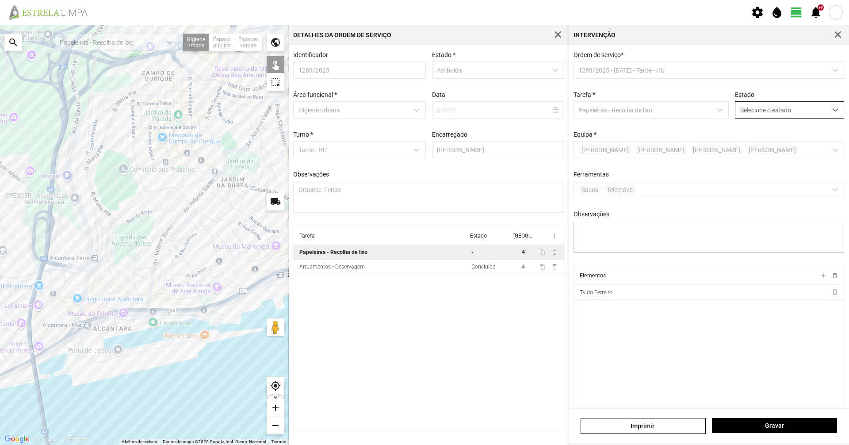
click at [751, 115] on span "Selecione o estado" at bounding box center [781, 110] width 92 height 16
click at [748, 139] on li "Concluída" at bounding box center [783, 145] width 105 height 16
click at [823, 429] on button "Gravar" at bounding box center [774, 425] width 125 height 15
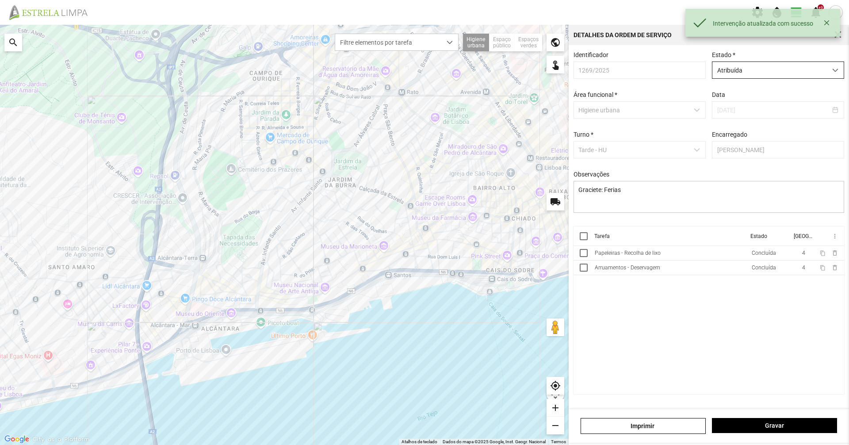
click at [741, 72] on span "Atribuída" at bounding box center [769, 70] width 114 height 16
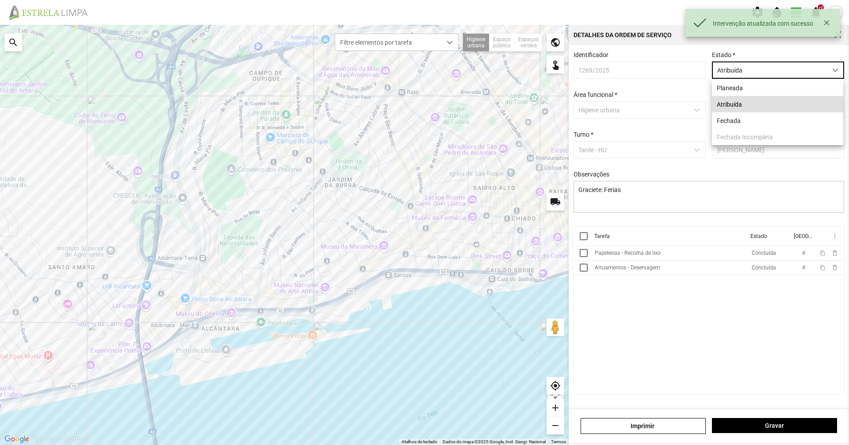
scroll to position [5, 39]
click at [737, 117] on li "Fechada" at bounding box center [777, 120] width 131 height 16
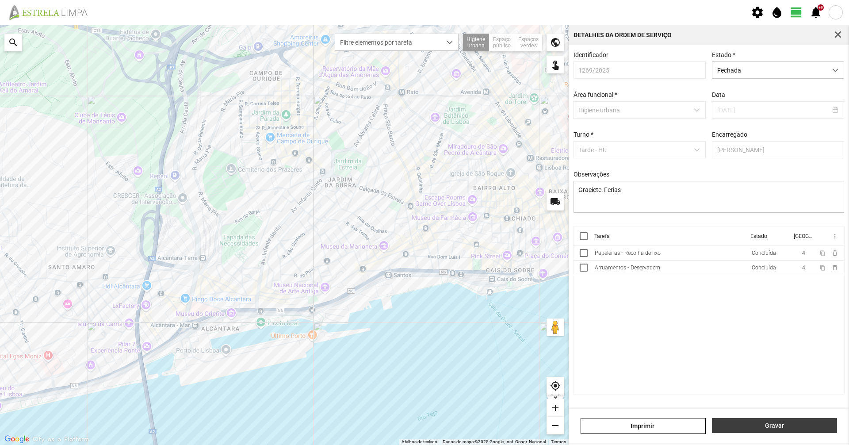
click at [801, 419] on button "Gravar" at bounding box center [774, 425] width 125 height 15
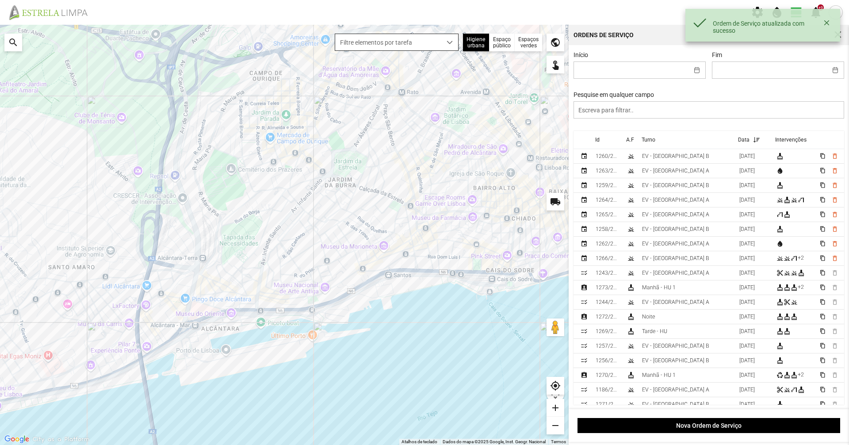
click at [458, 49] on div "dropdown trigger" at bounding box center [449, 42] width 17 height 16
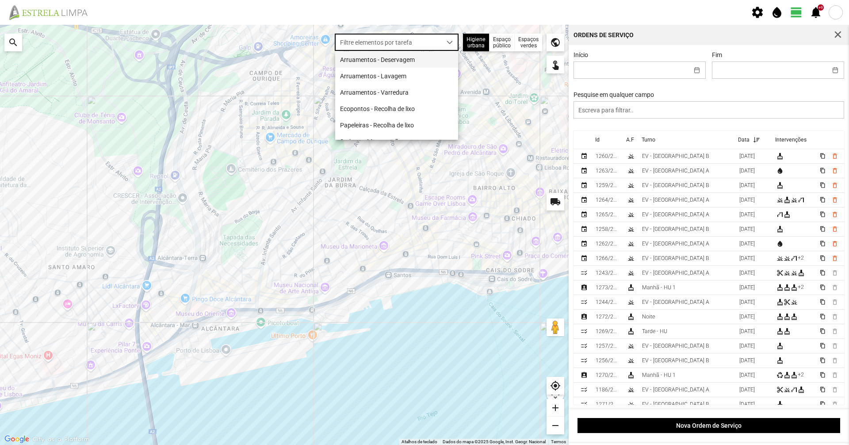
click at [448, 61] on li "Arruamentos - Deservagem" at bounding box center [396, 59] width 123 height 16
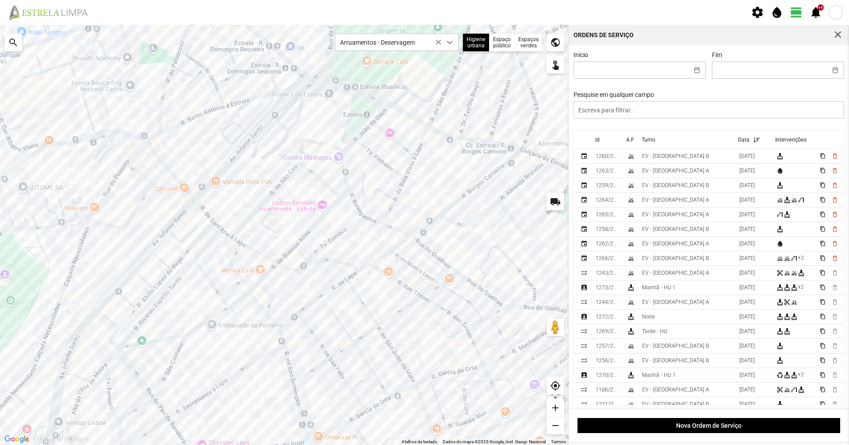
drag, startPoint x: 464, startPoint y: 141, endPoint x: 416, endPoint y: 208, distance: 81.8
click at [416, 208] on div at bounding box center [284, 235] width 569 height 420
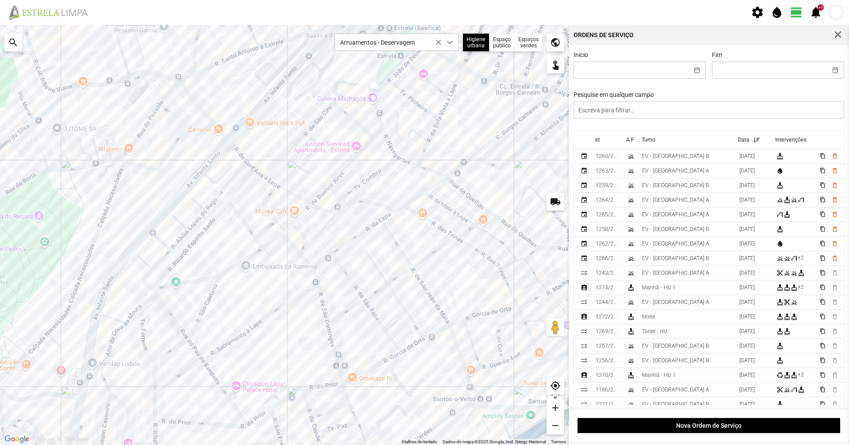
drag, startPoint x: 189, startPoint y: 300, endPoint x: 236, endPoint y: 227, distance: 86.5
click at [236, 228] on div at bounding box center [284, 235] width 569 height 420
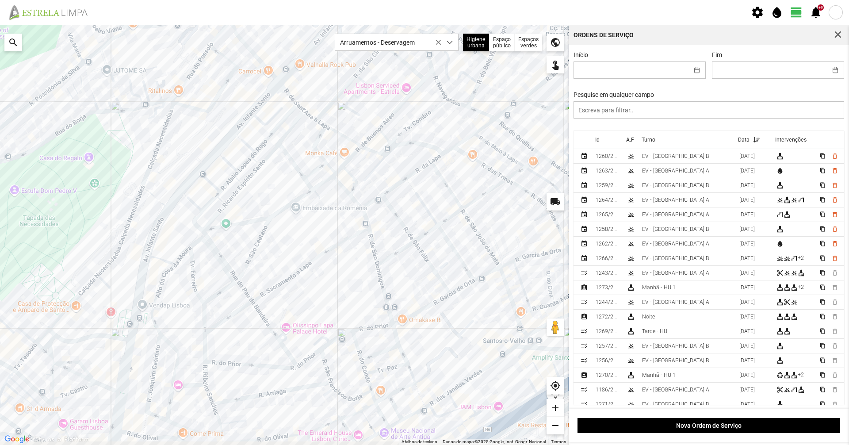
drag, startPoint x: 223, startPoint y: 252, endPoint x: 268, endPoint y: 186, distance: 80.4
click at [268, 186] on div at bounding box center [284, 235] width 569 height 420
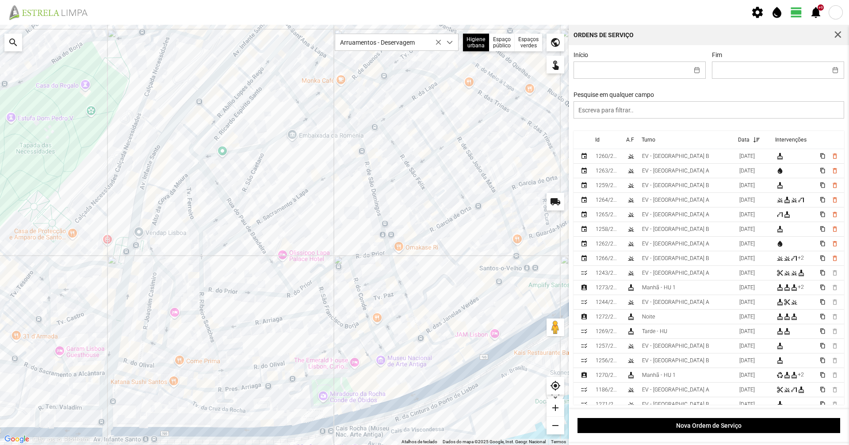
drag, startPoint x: 318, startPoint y: 303, endPoint x: 310, endPoint y: 242, distance: 61.1
click at [310, 242] on div at bounding box center [284, 235] width 569 height 420
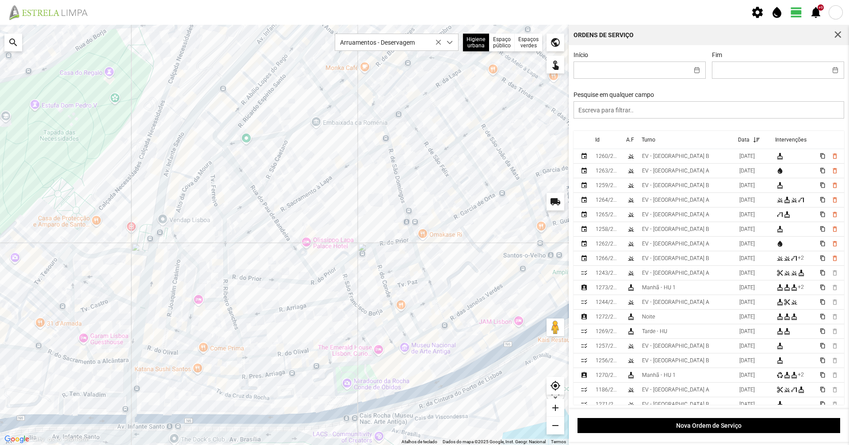
drag, startPoint x: 108, startPoint y: 301, endPoint x: 132, endPoint y: 288, distance: 26.9
click at [133, 286] on div at bounding box center [284, 235] width 569 height 420
